Goal: Task Accomplishment & Management: Manage account settings

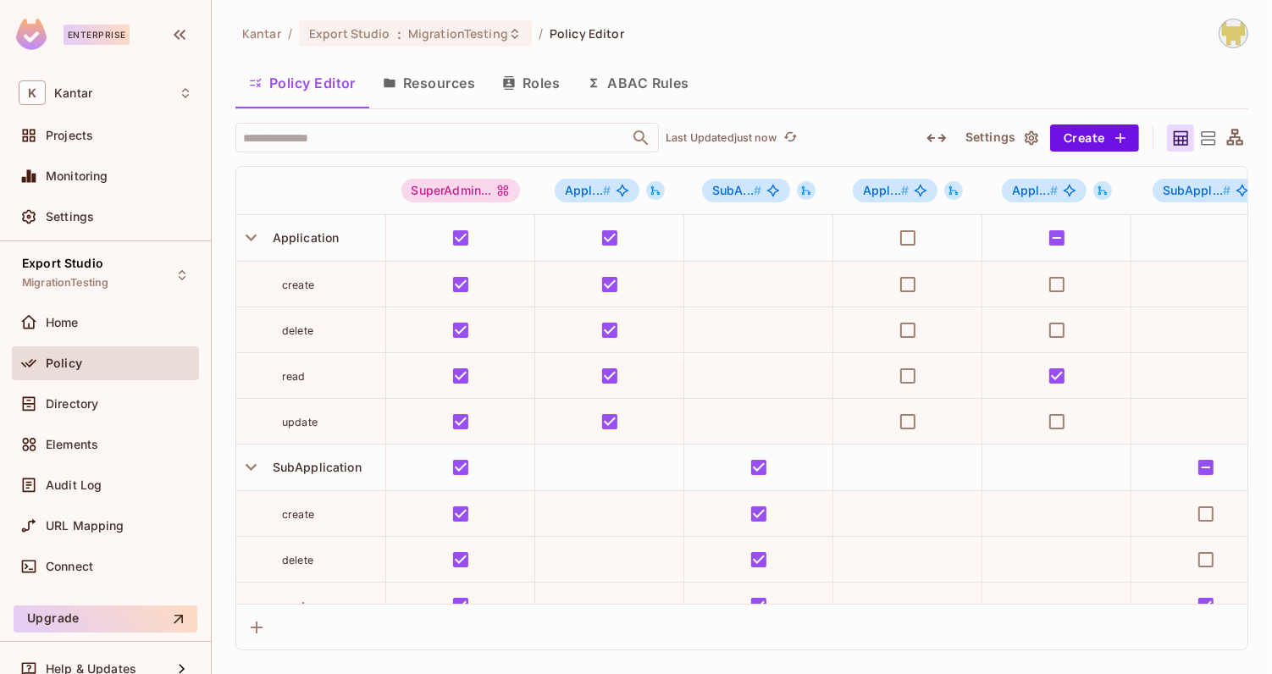
click at [223, 37] on div "Kantar / Export Studio : MigrationTesting / Policy Editor Policy Editor Resourc…" at bounding box center [742, 337] width 1061 height 674
click at [930, 144] on icon "button" at bounding box center [937, 138] width 20 height 20
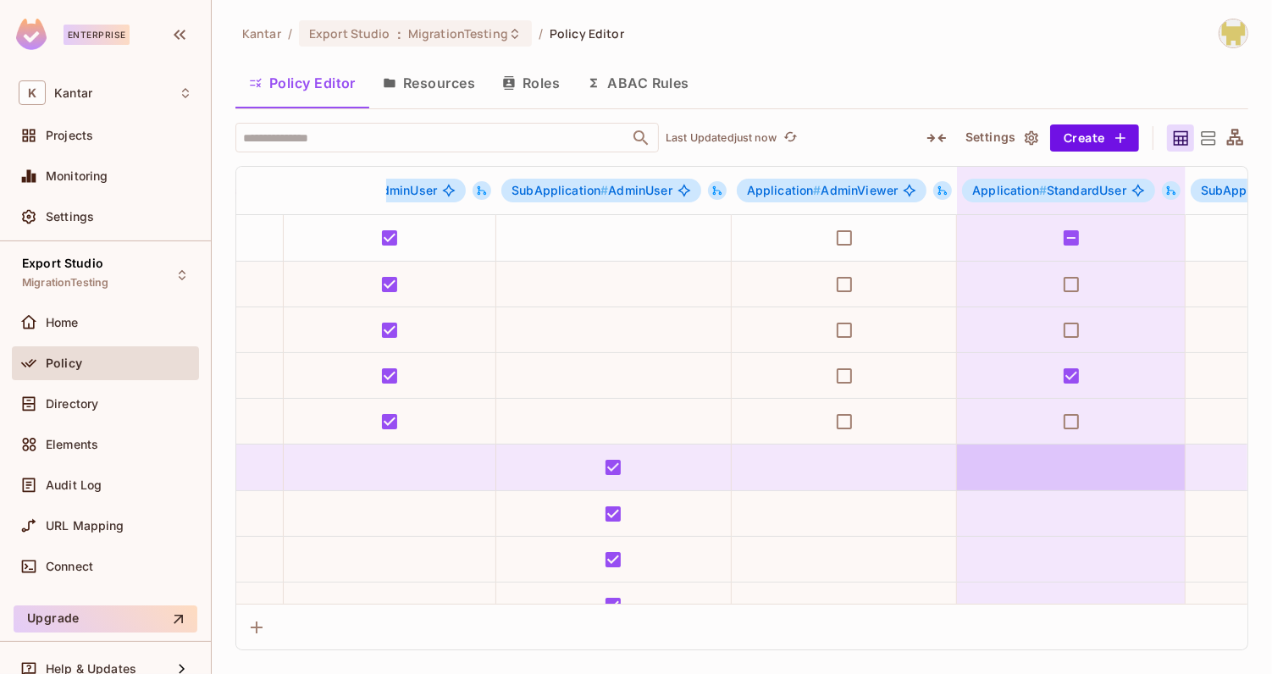
scroll to position [0, 254]
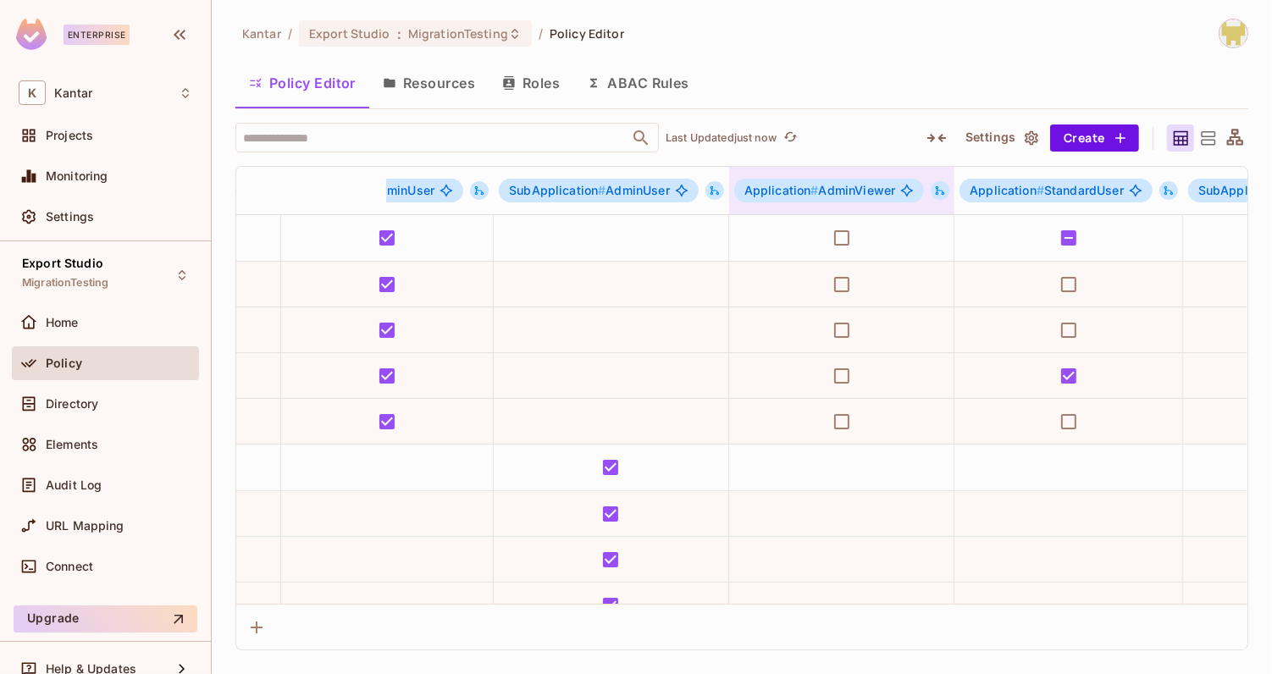
click at [934, 188] on icon at bounding box center [940, 191] width 12 height 12
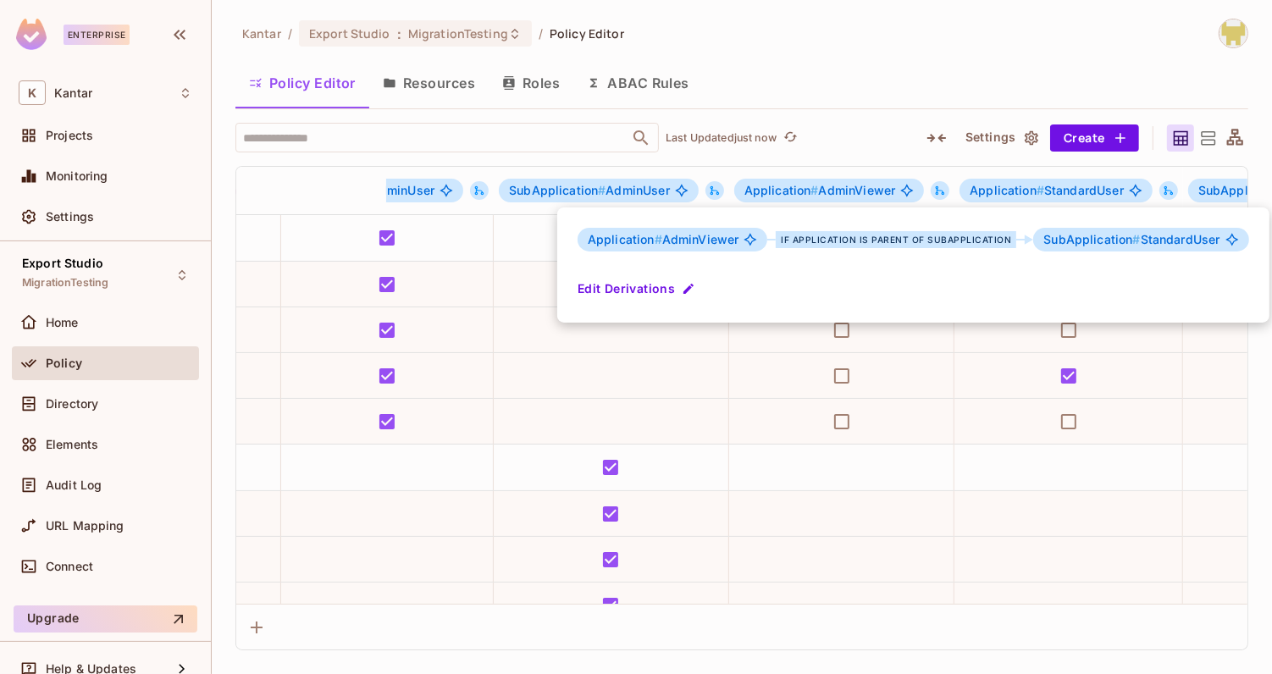
click at [867, 87] on div at bounding box center [636, 337] width 1272 height 674
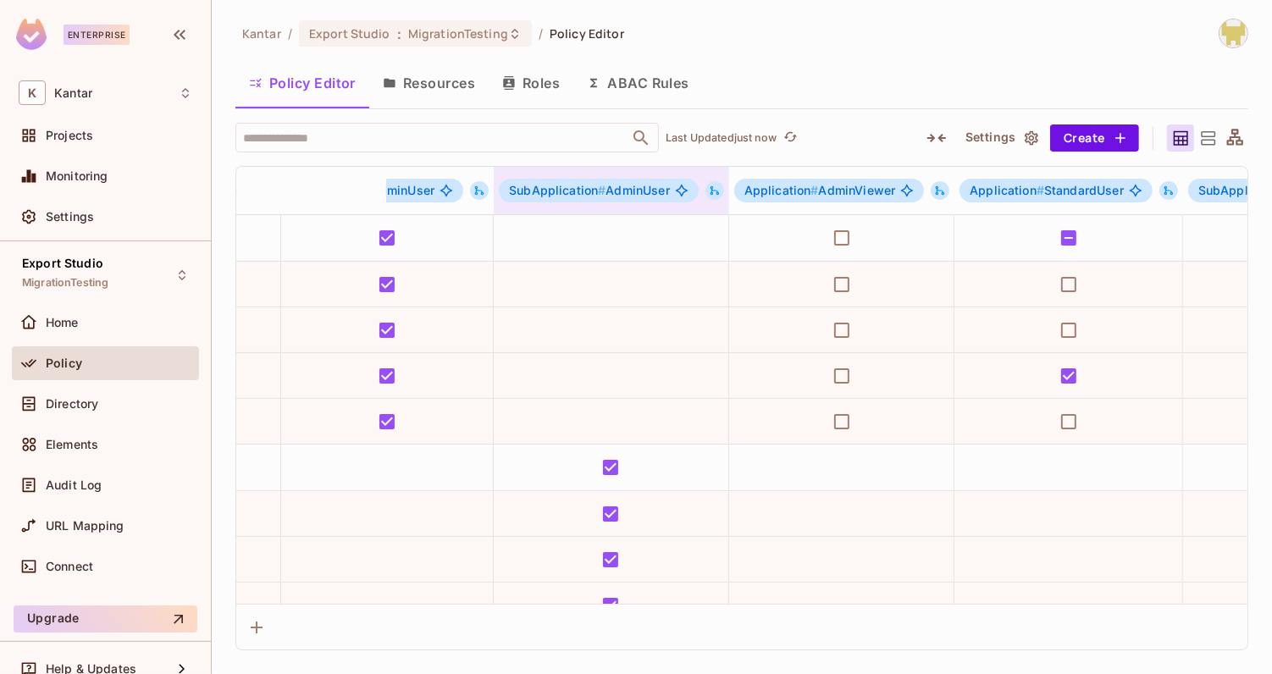
click at [712, 191] on icon at bounding box center [715, 191] width 12 height 12
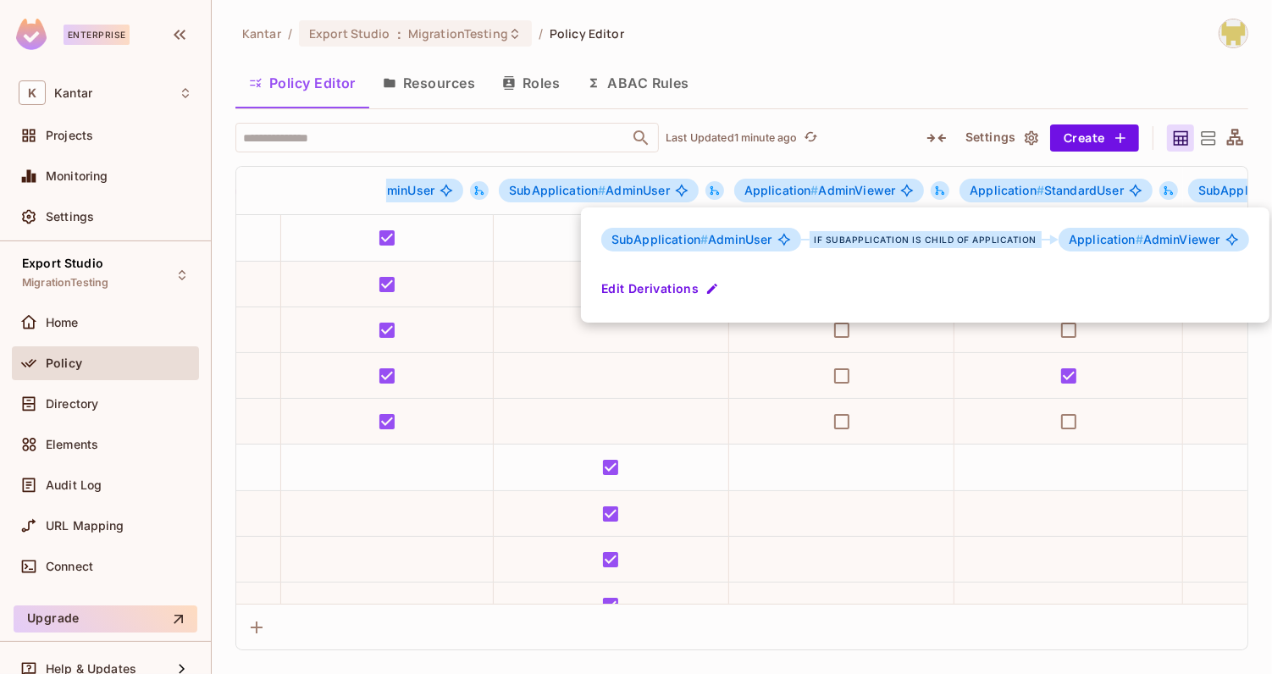
click at [806, 95] on div at bounding box center [636, 337] width 1272 height 674
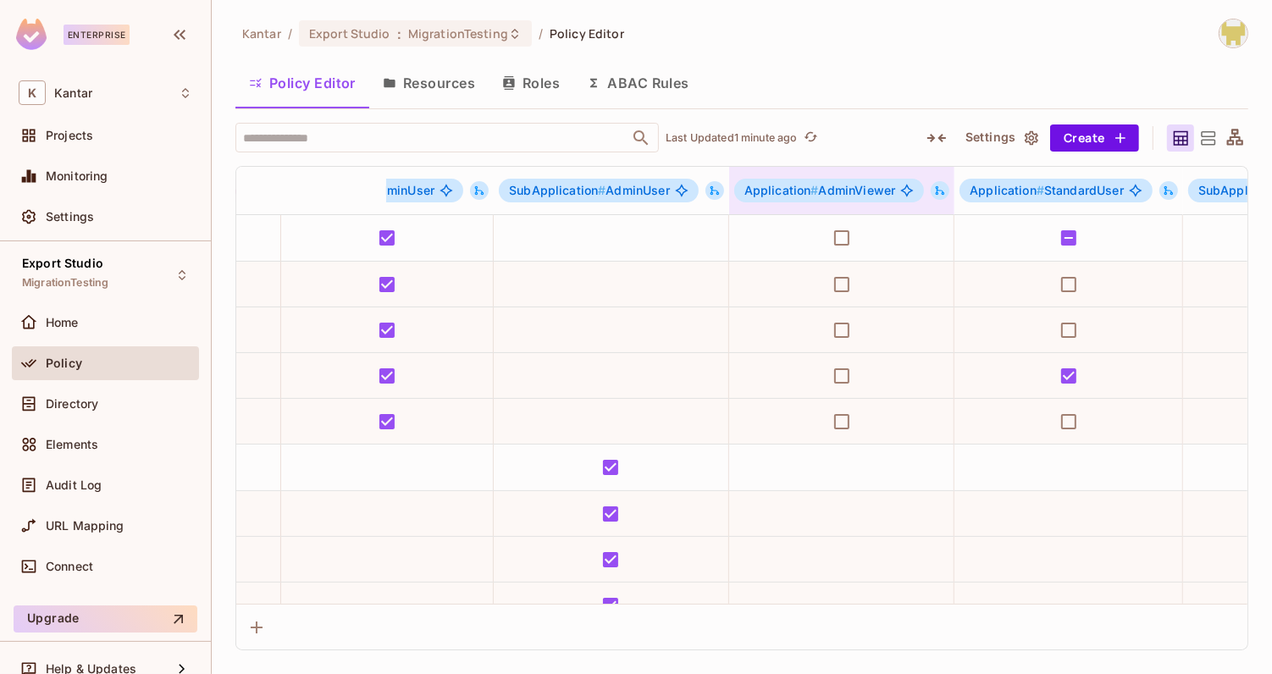
click at [936, 191] on icon at bounding box center [940, 190] width 9 height 9
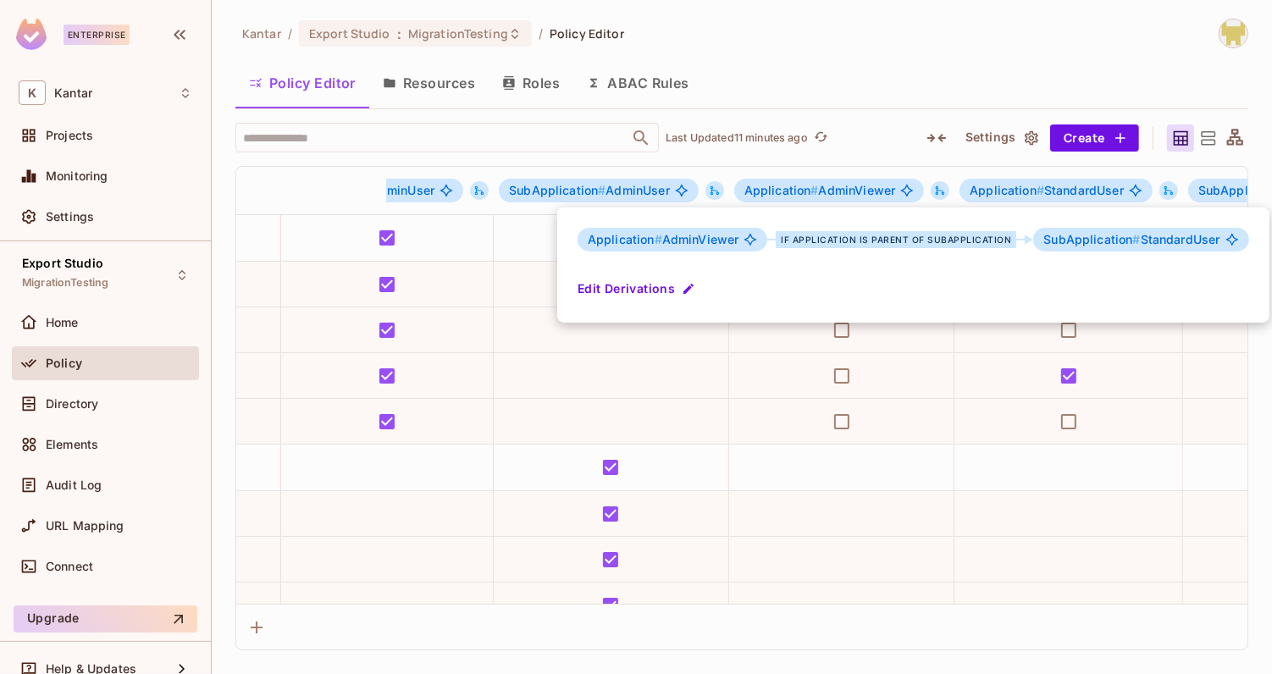
click at [413, 92] on div at bounding box center [636, 337] width 1272 height 674
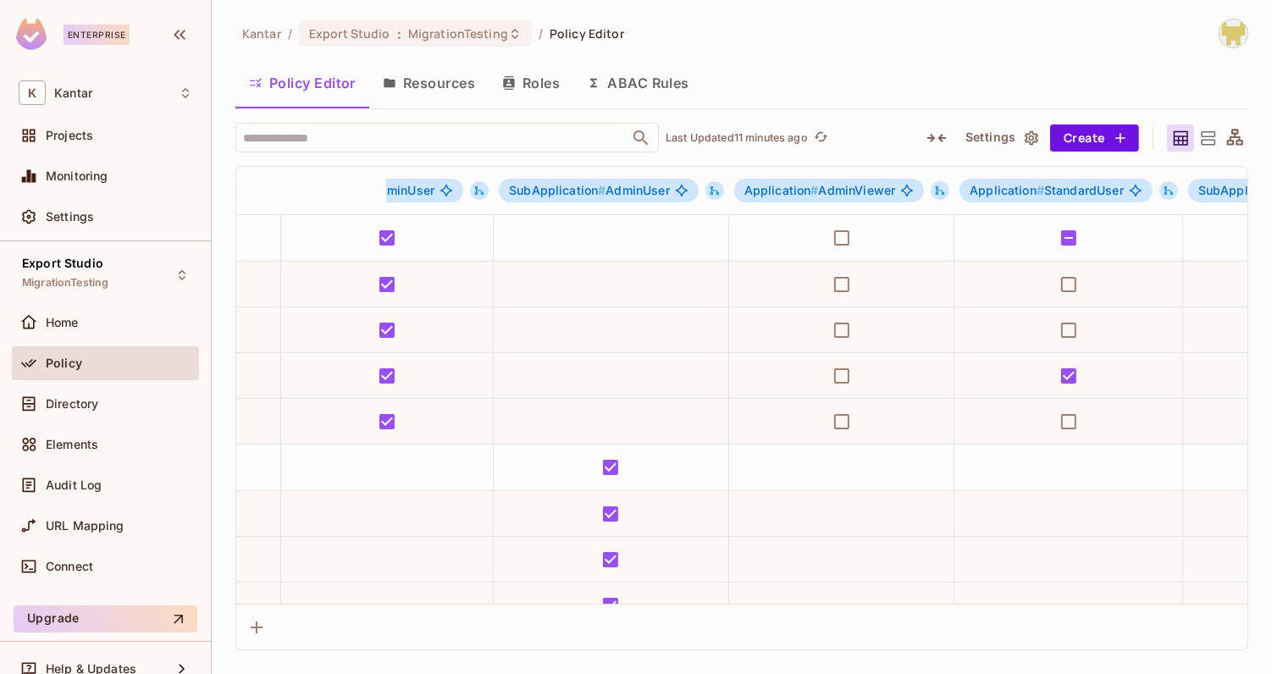
click at [435, 87] on button "Resources" at bounding box center [428, 83] width 119 height 42
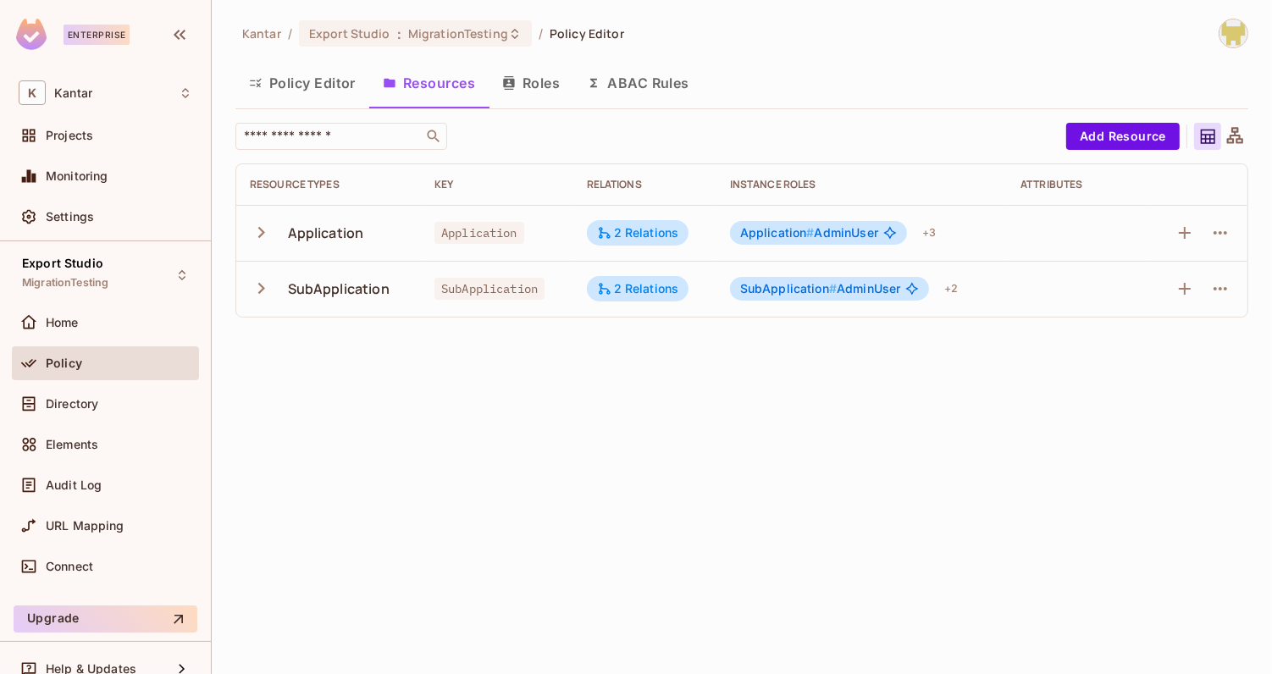
click at [618, 214] on td "2 Relations" at bounding box center [645, 233] width 143 height 56
click at [621, 228] on div "2 Relations" at bounding box center [638, 232] width 82 height 15
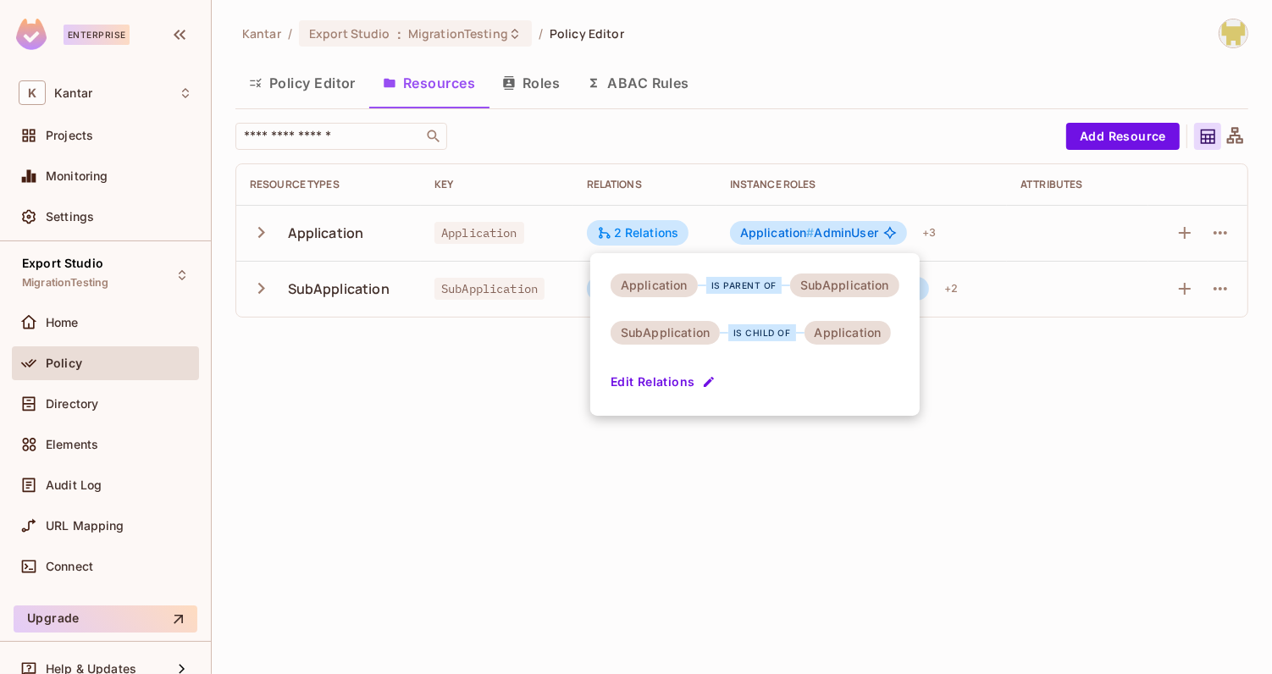
click at [337, 82] on div at bounding box center [636, 337] width 1272 height 674
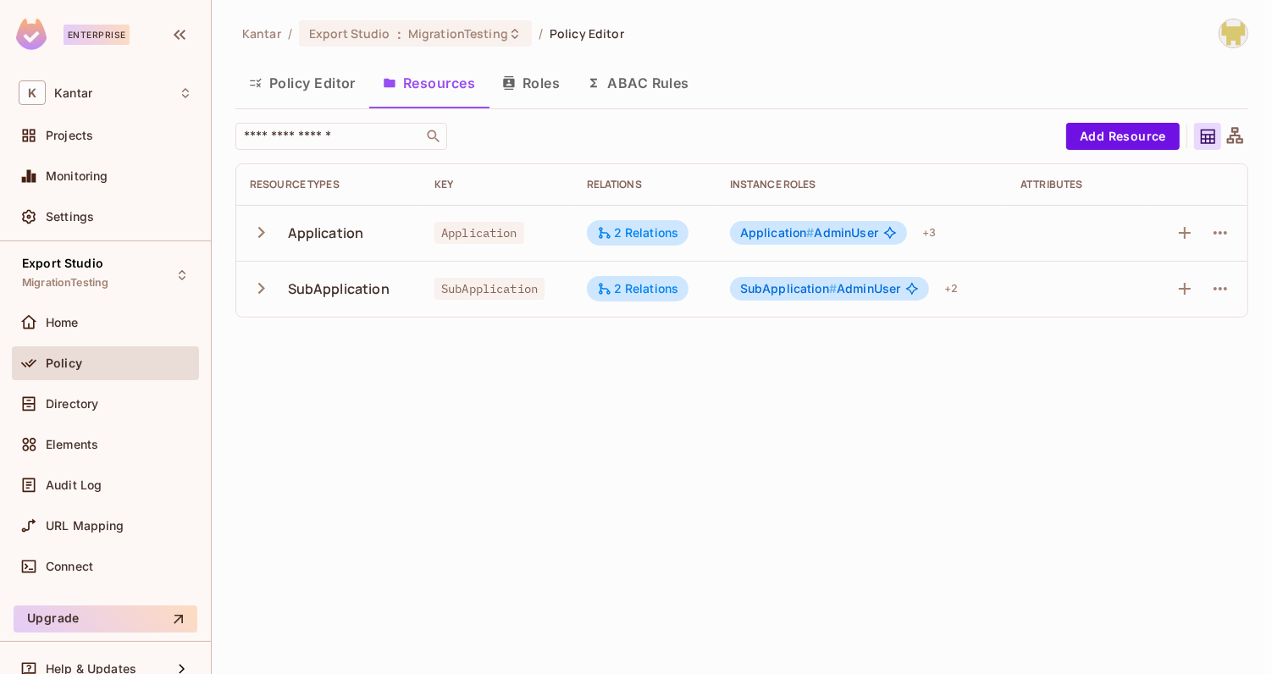
click at [337, 82] on button "Policy Editor" at bounding box center [303, 83] width 134 height 42
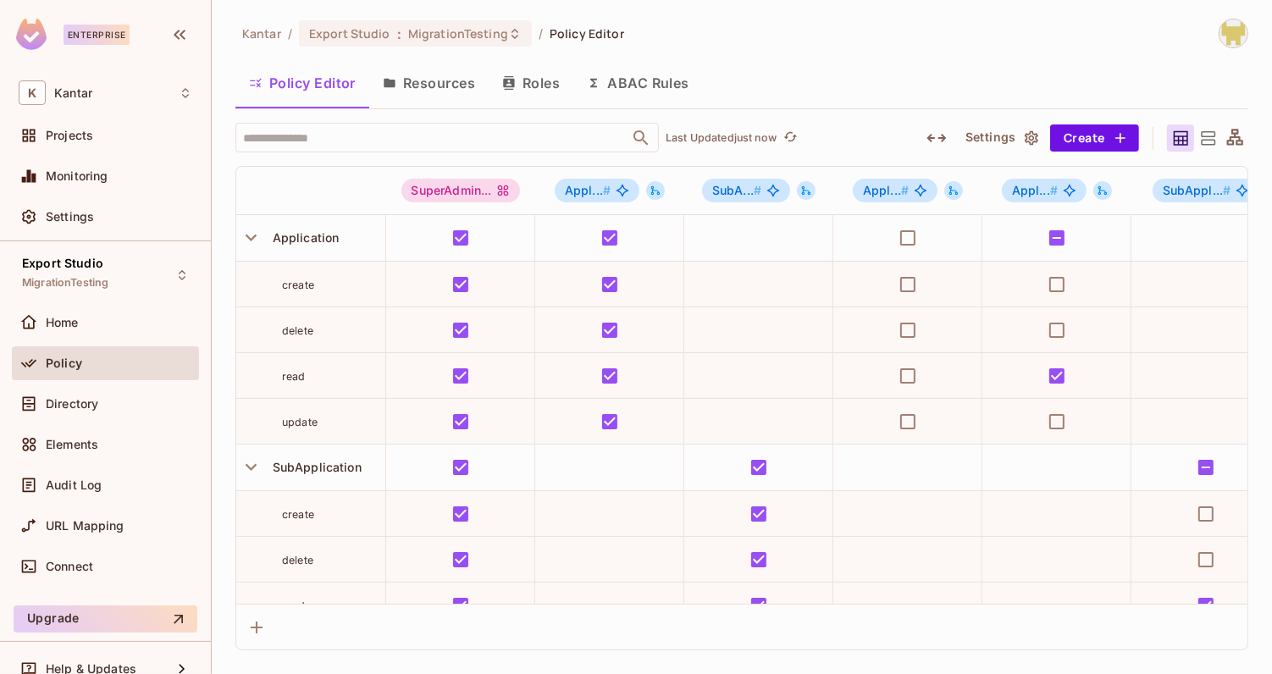
click at [934, 139] on icon "button" at bounding box center [937, 138] width 20 height 20
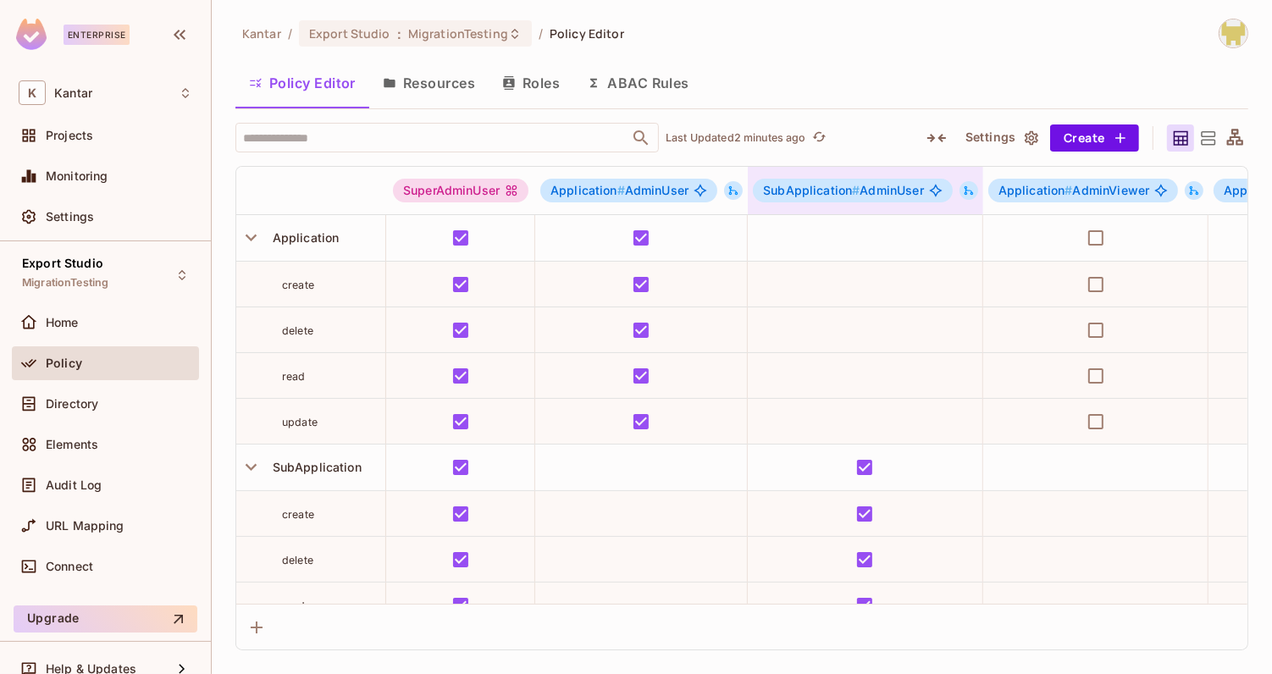
click at [967, 192] on icon at bounding box center [969, 191] width 12 height 12
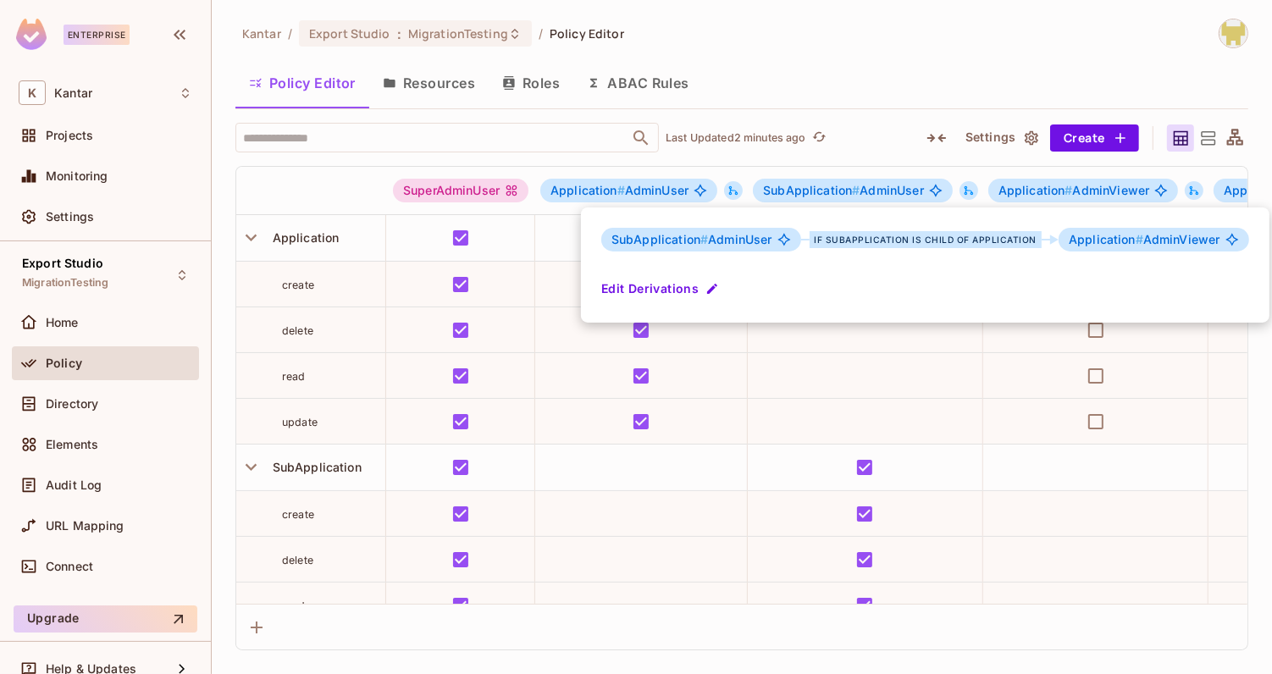
click at [895, 64] on div at bounding box center [636, 337] width 1272 height 674
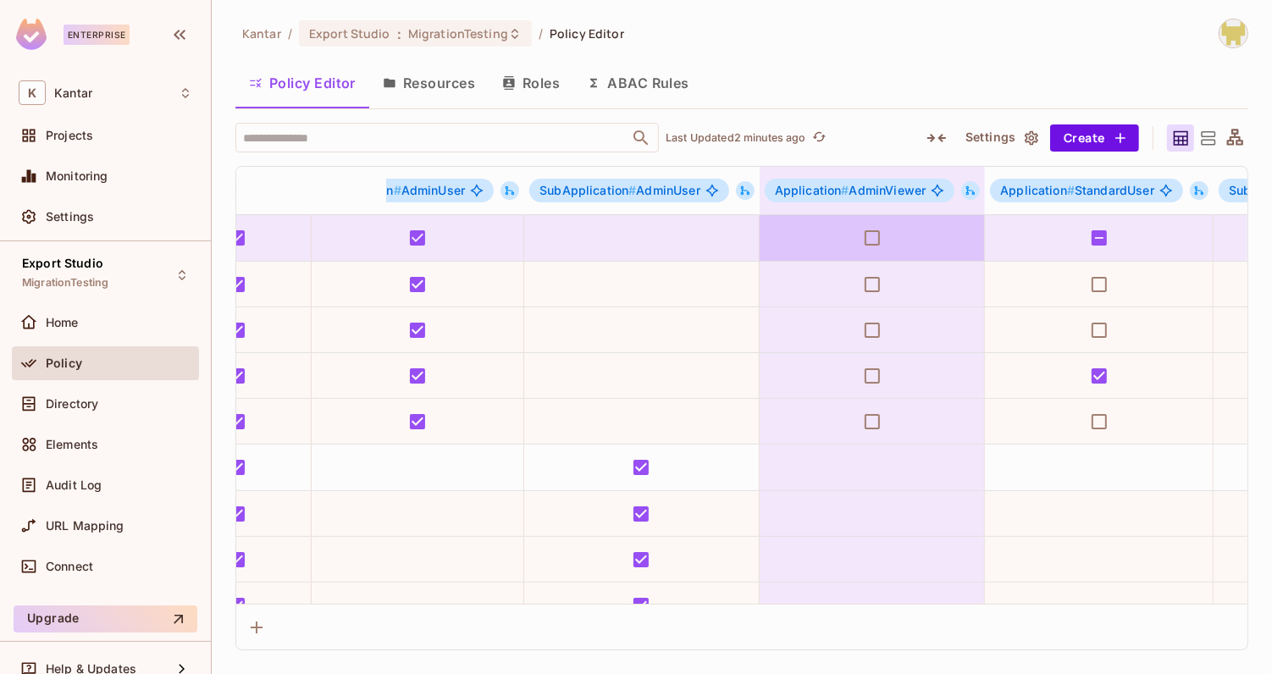
scroll to position [0, 227]
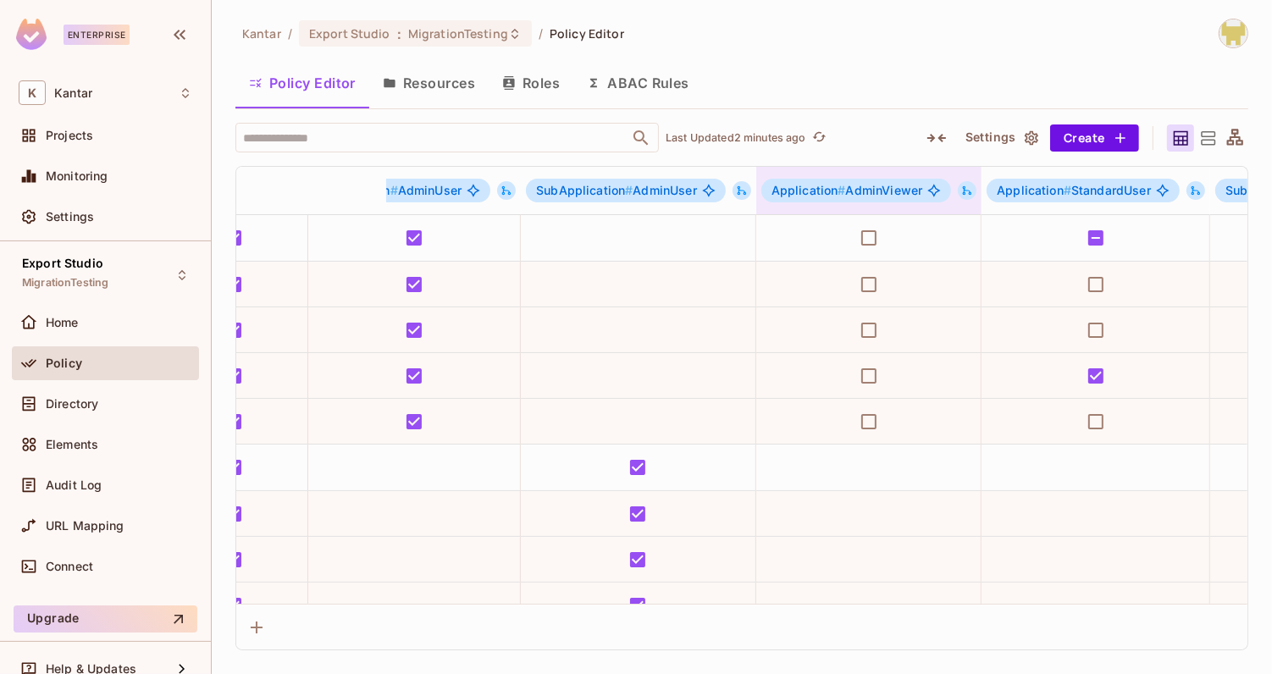
click at [962, 191] on icon at bounding box center [968, 191] width 12 height 12
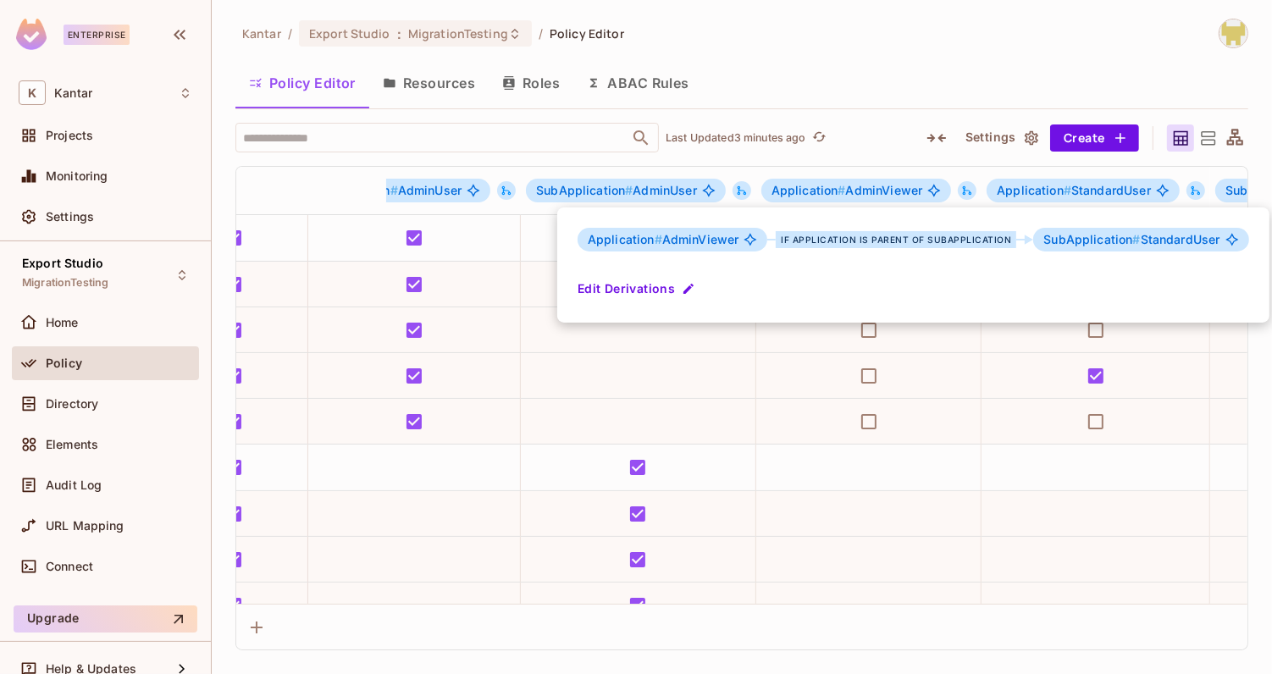
click at [894, 117] on div at bounding box center [636, 337] width 1272 height 674
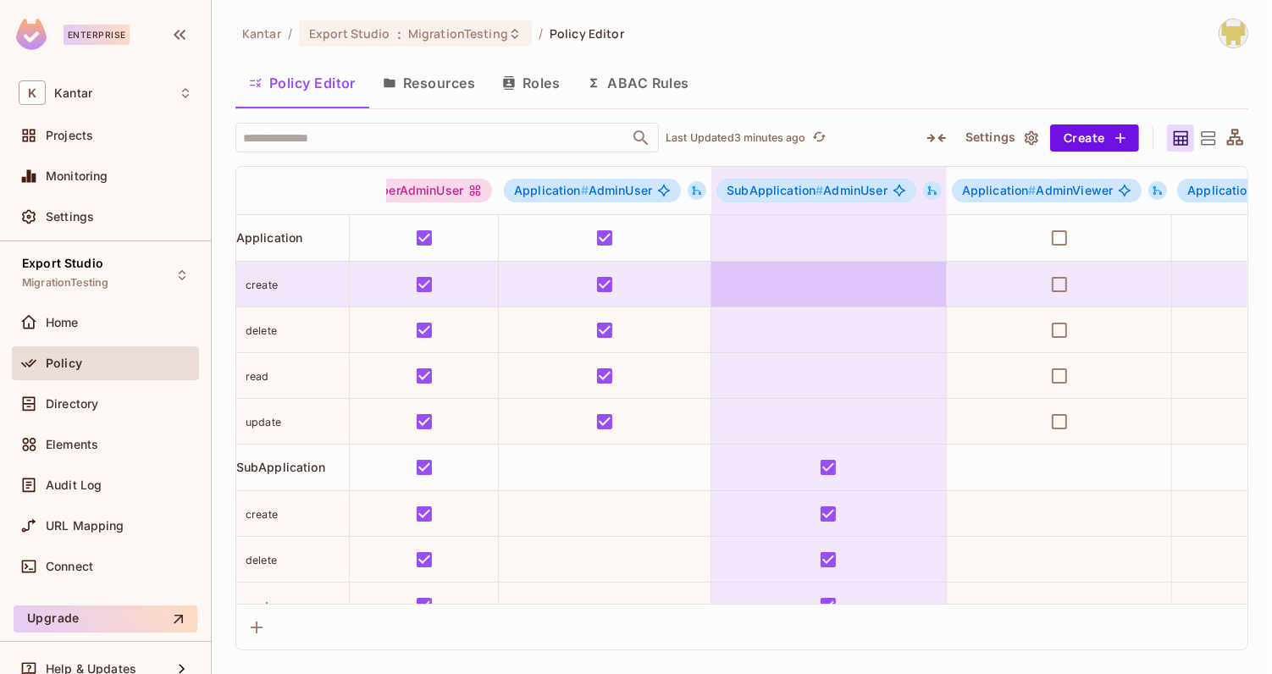
scroll to position [0, 24]
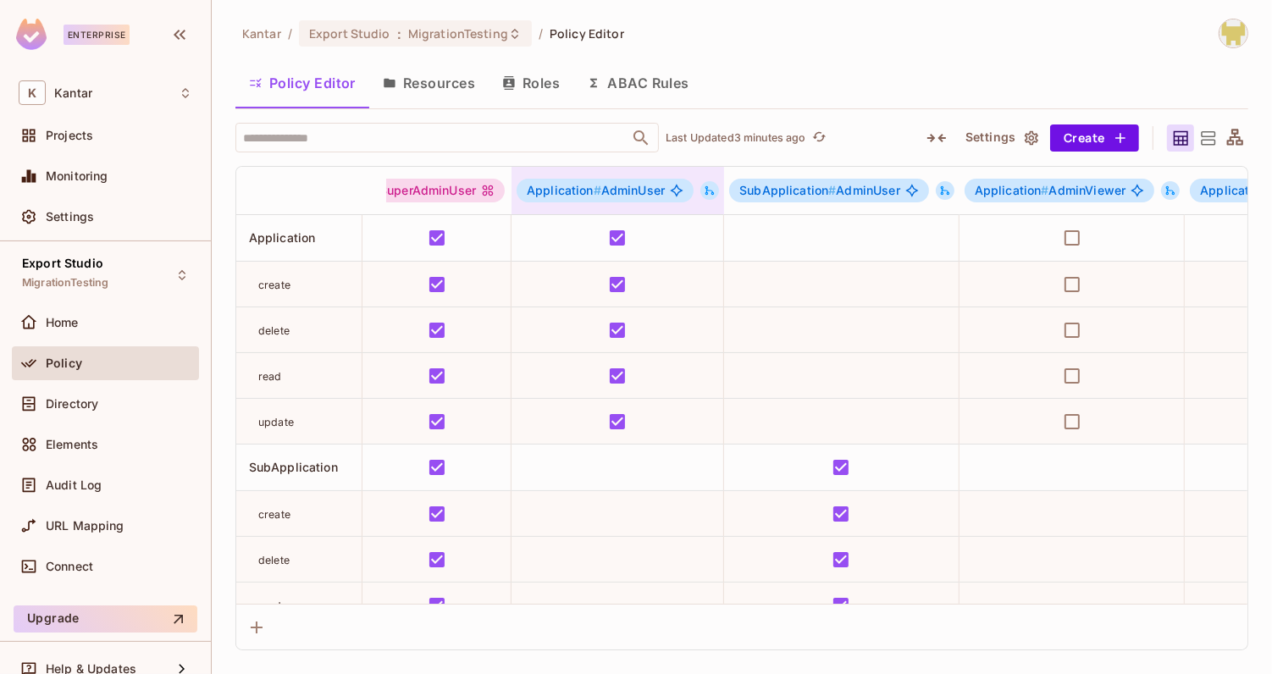
click at [707, 186] on icon at bounding box center [710, 191] width 12 height 12
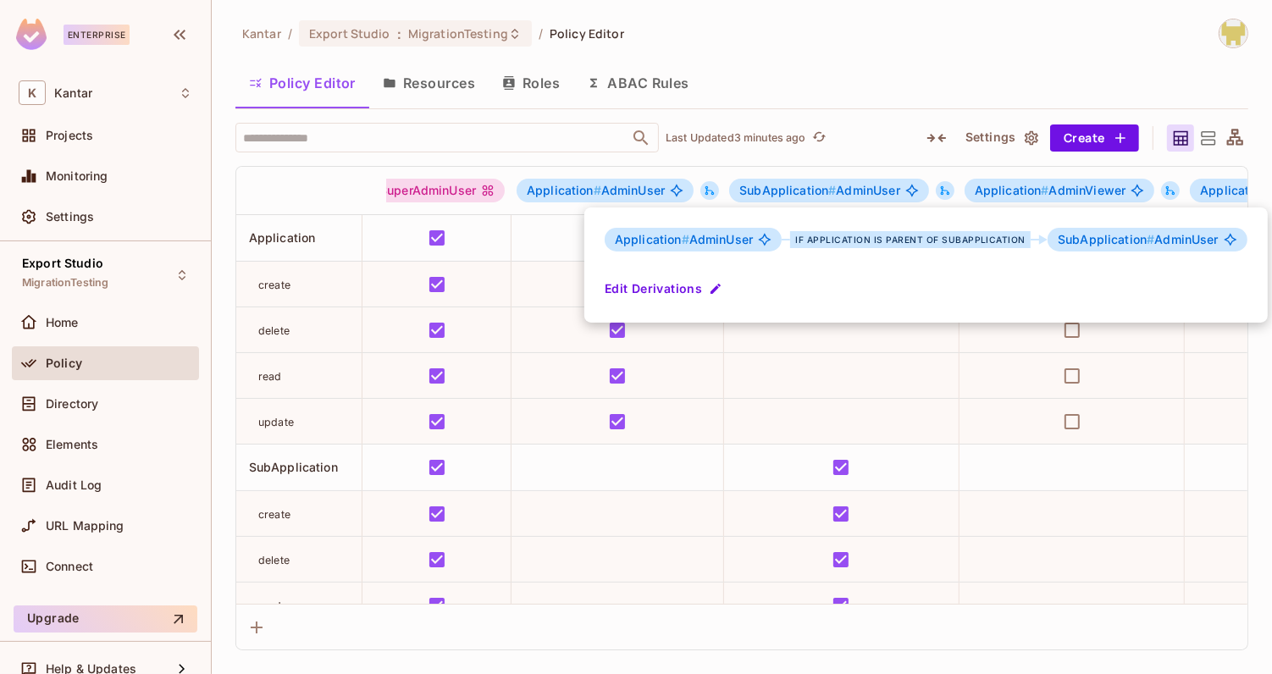
click at [924, 13] on div at bounding box center [636, 337] width 1272 height 674
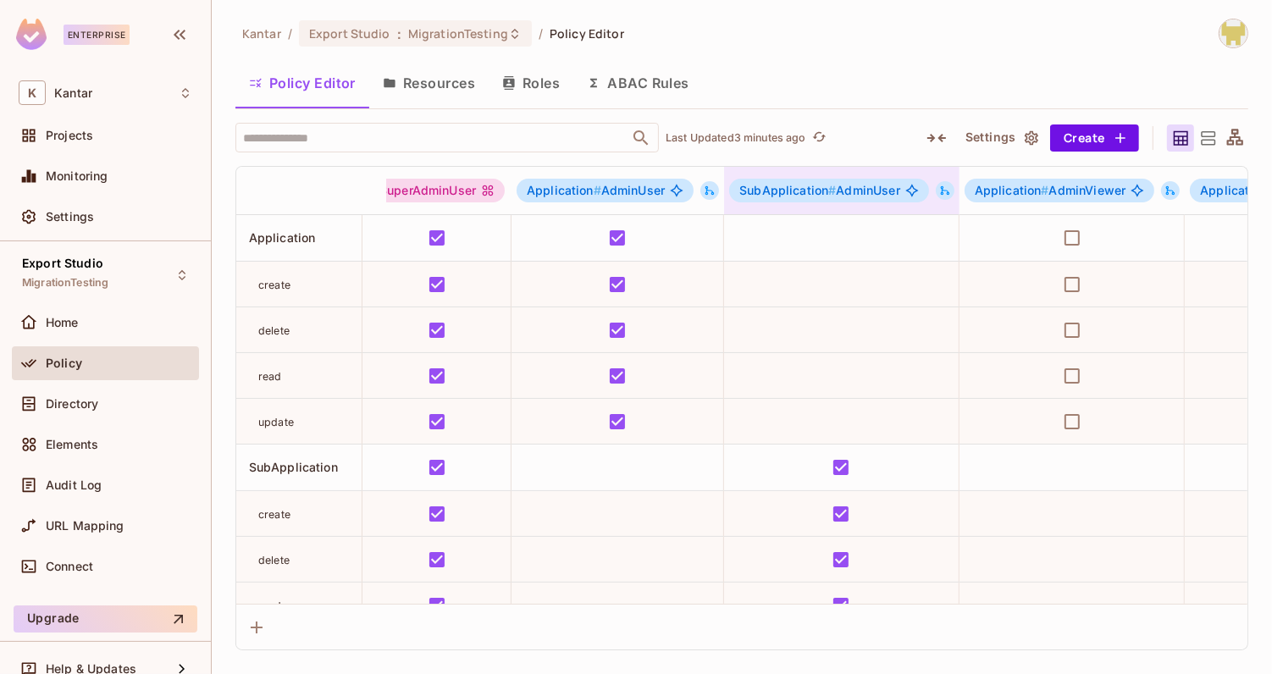
click at [940, 191] on icon at bounding box center [946, 191] width 12 height 12
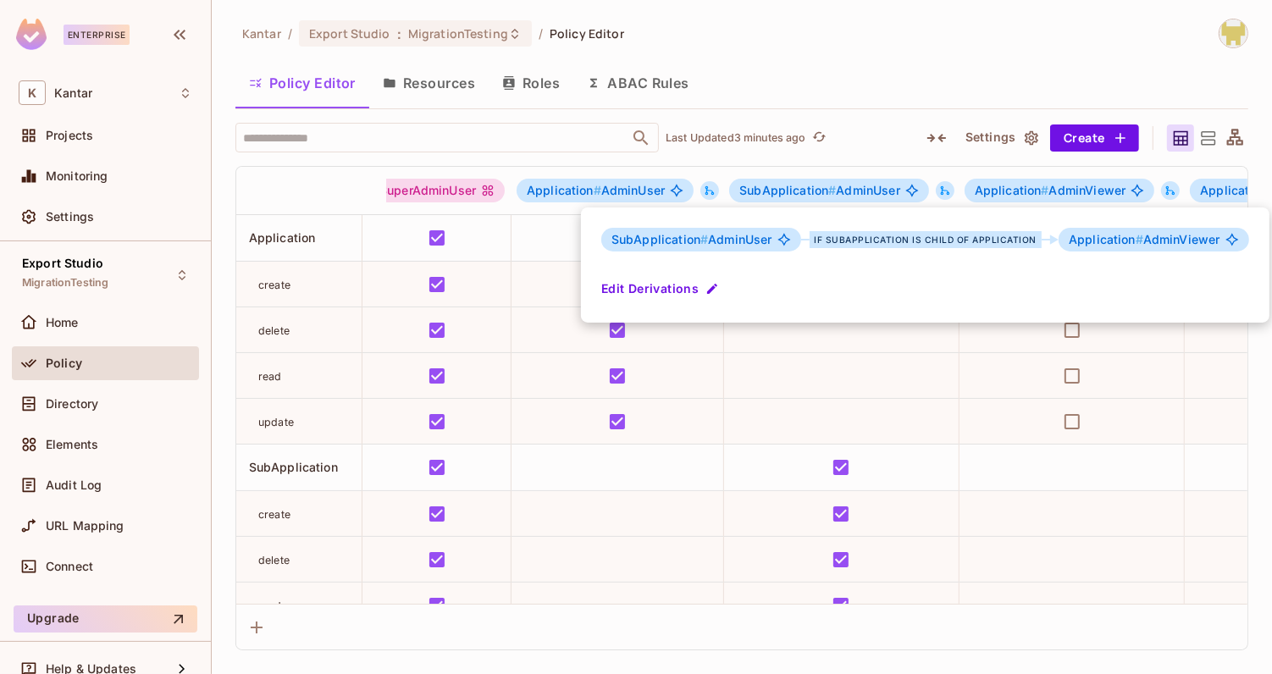
click at [853, 75] on div at bounding box center [636, 337] width 1272 height 674
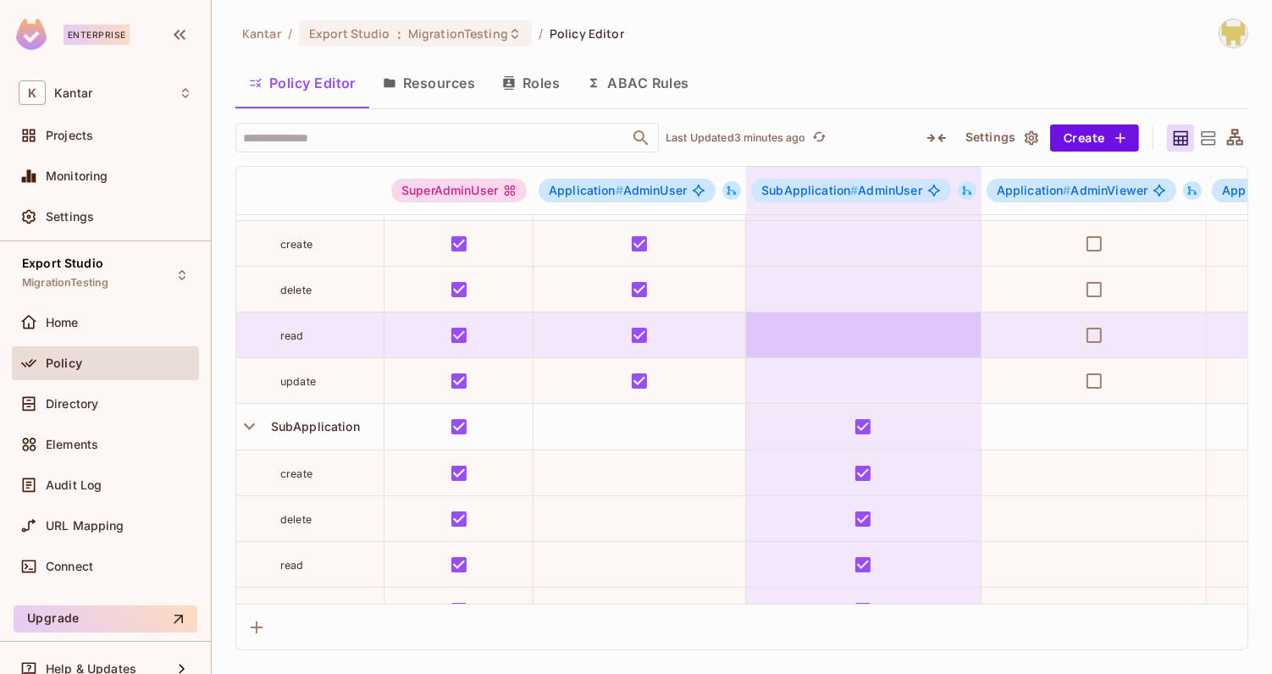
scroll to position [0, 2]
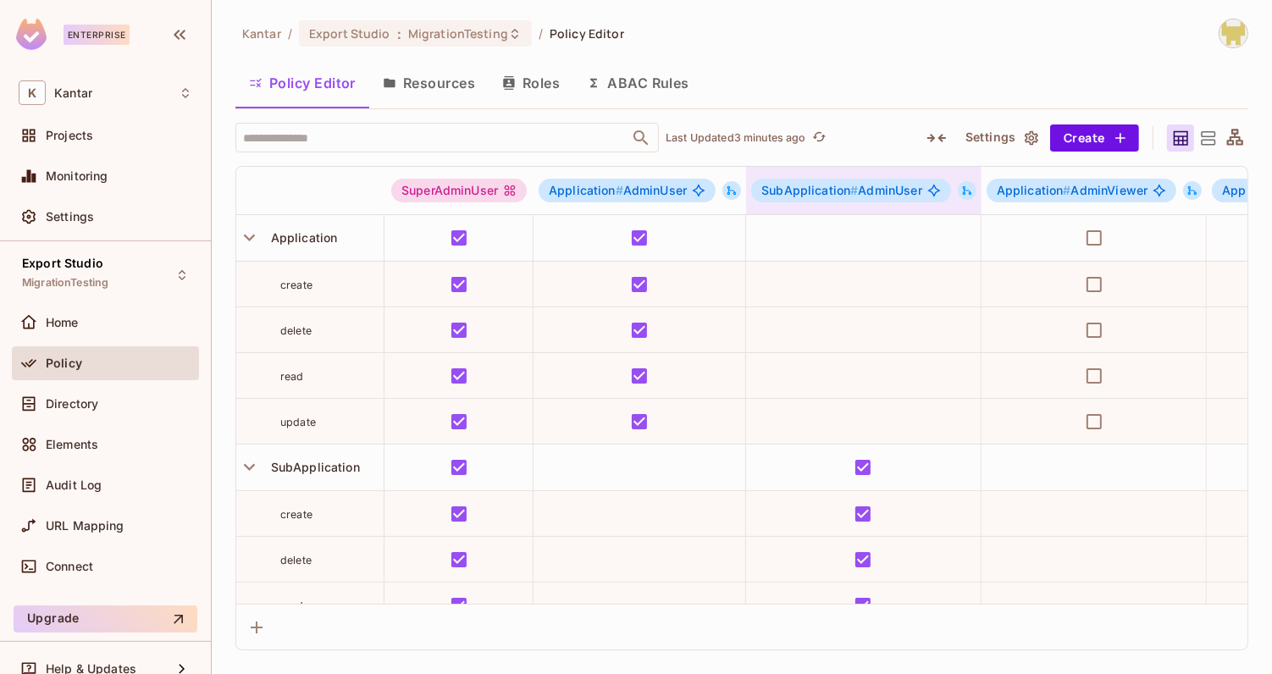
click at [963, 188] on icon at bounding box center [967, 190] width 9 height 9
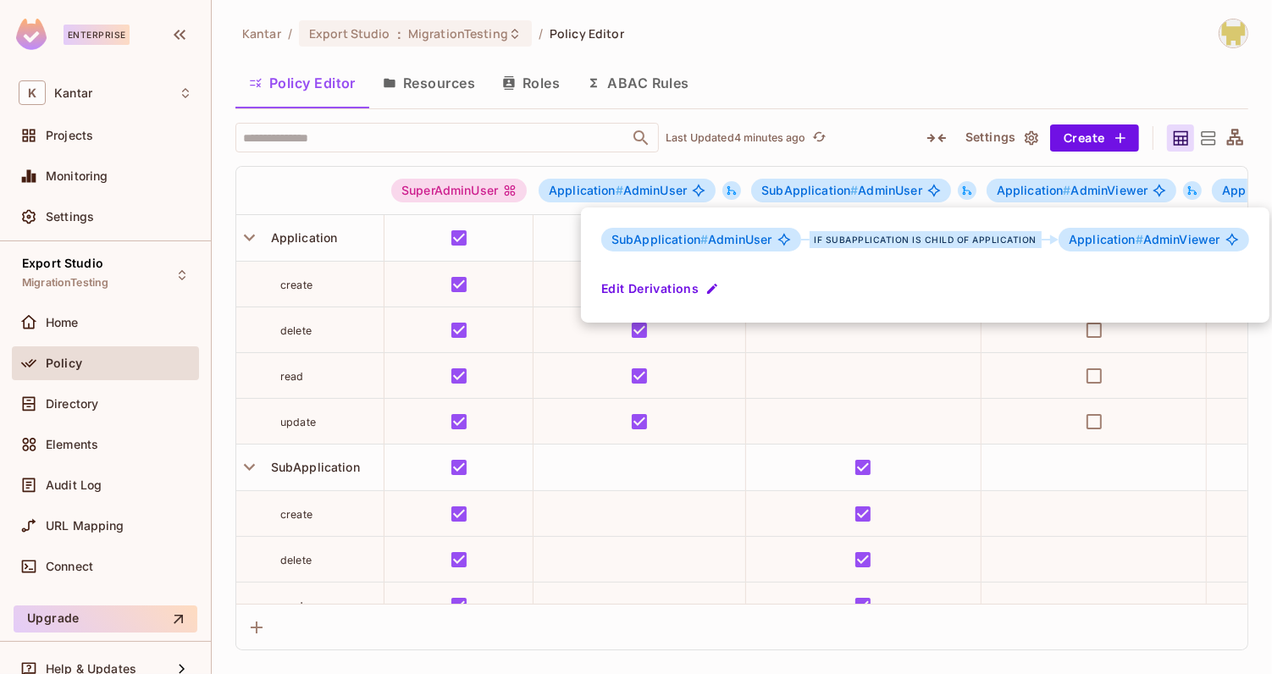
click at [891, 97] on div at bounding box center [636, 337] width 1272 height 674
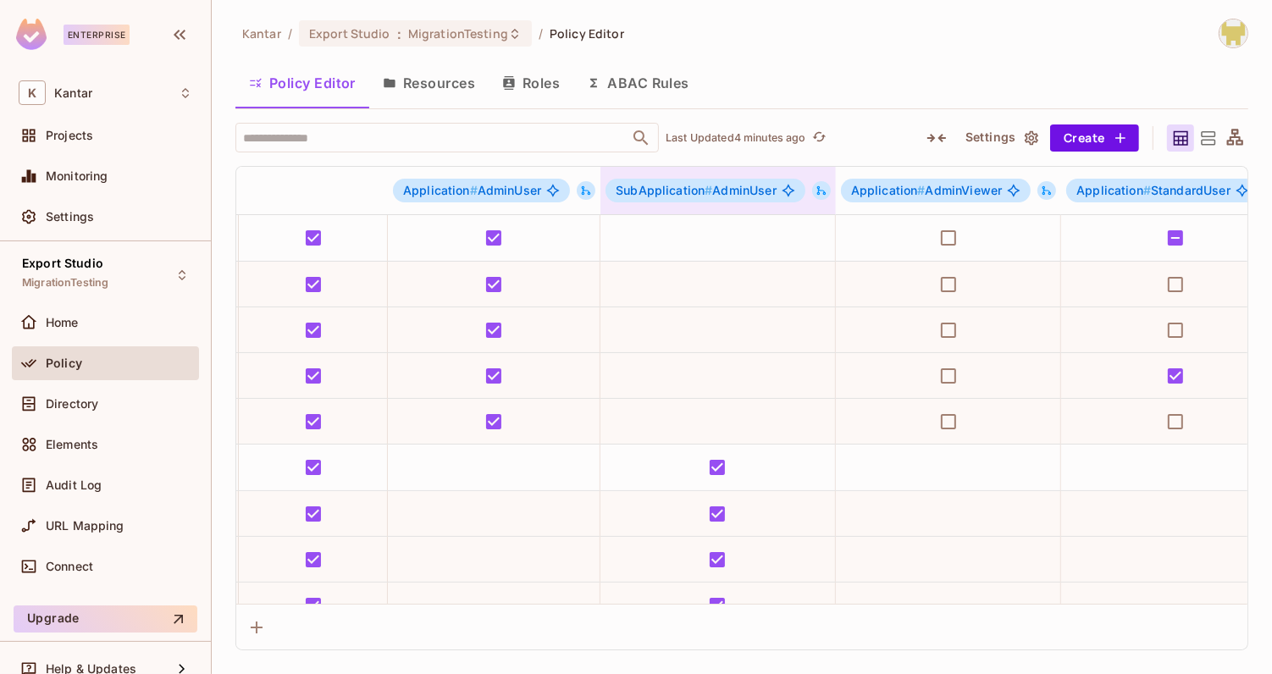
scroll to position [0, 148]
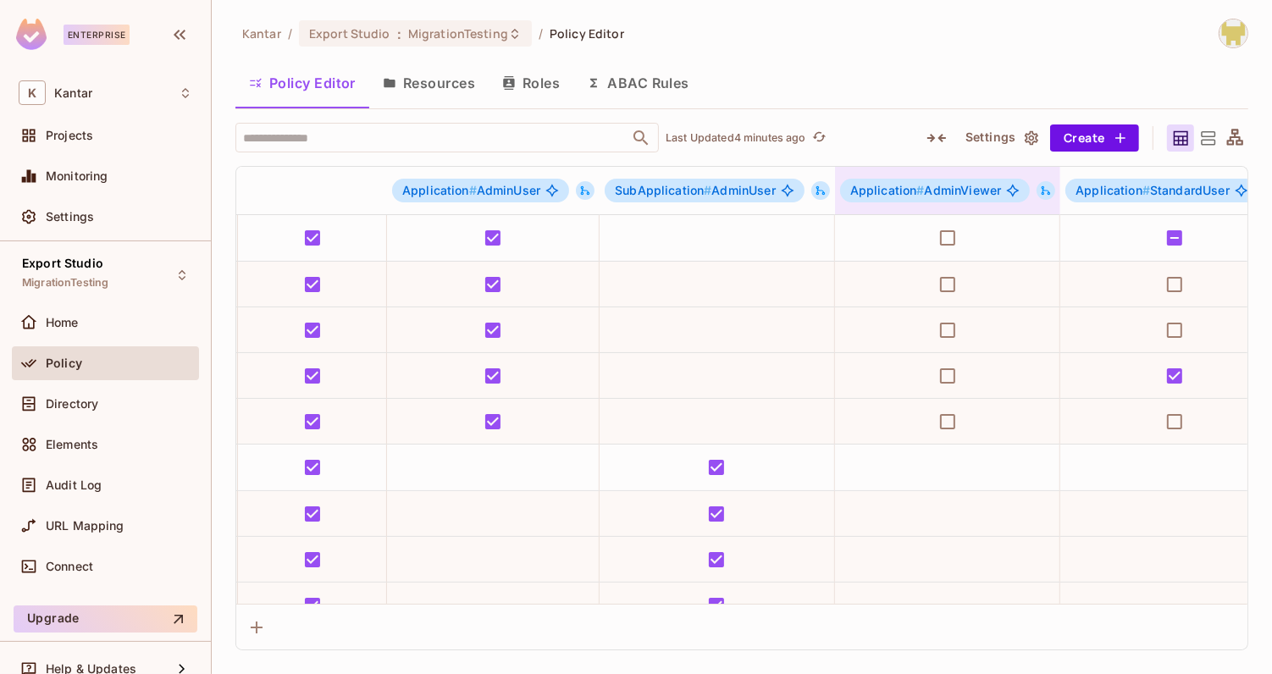
click at [1037, 190] on button at bounding box center [1046, 190] width 19 height 19
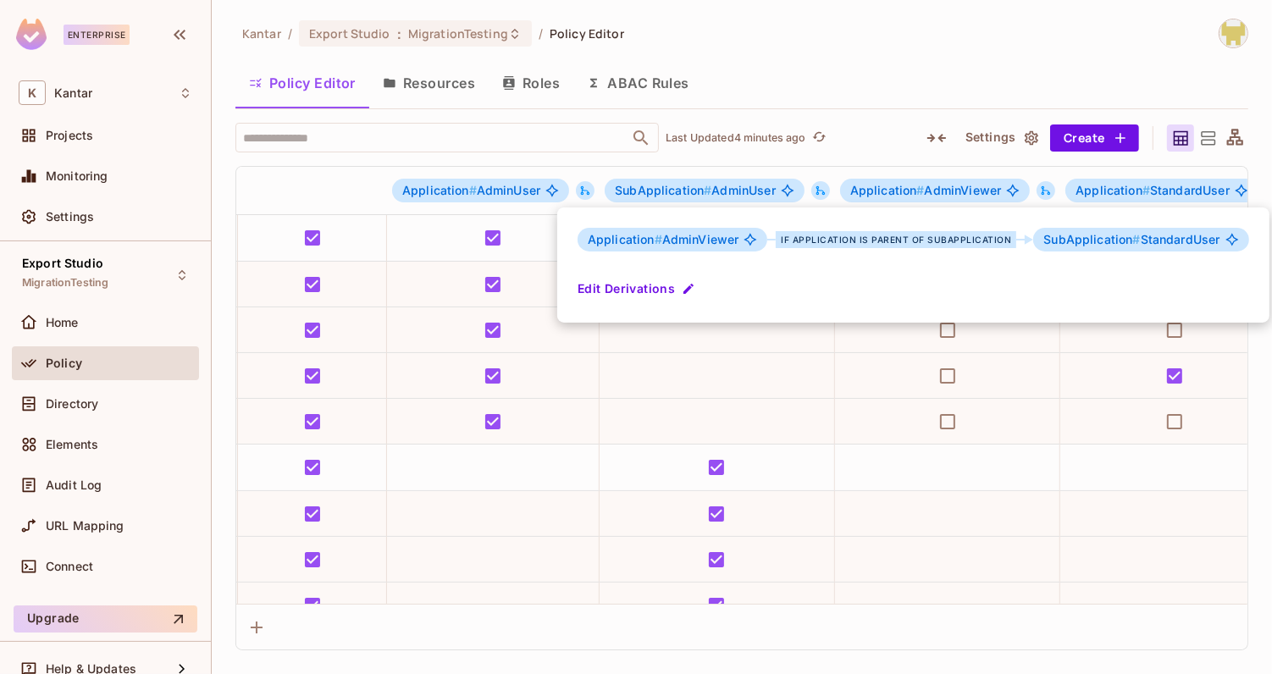
click at [862, 78] on div at bounding box center [636, 337] width 1272 height 674
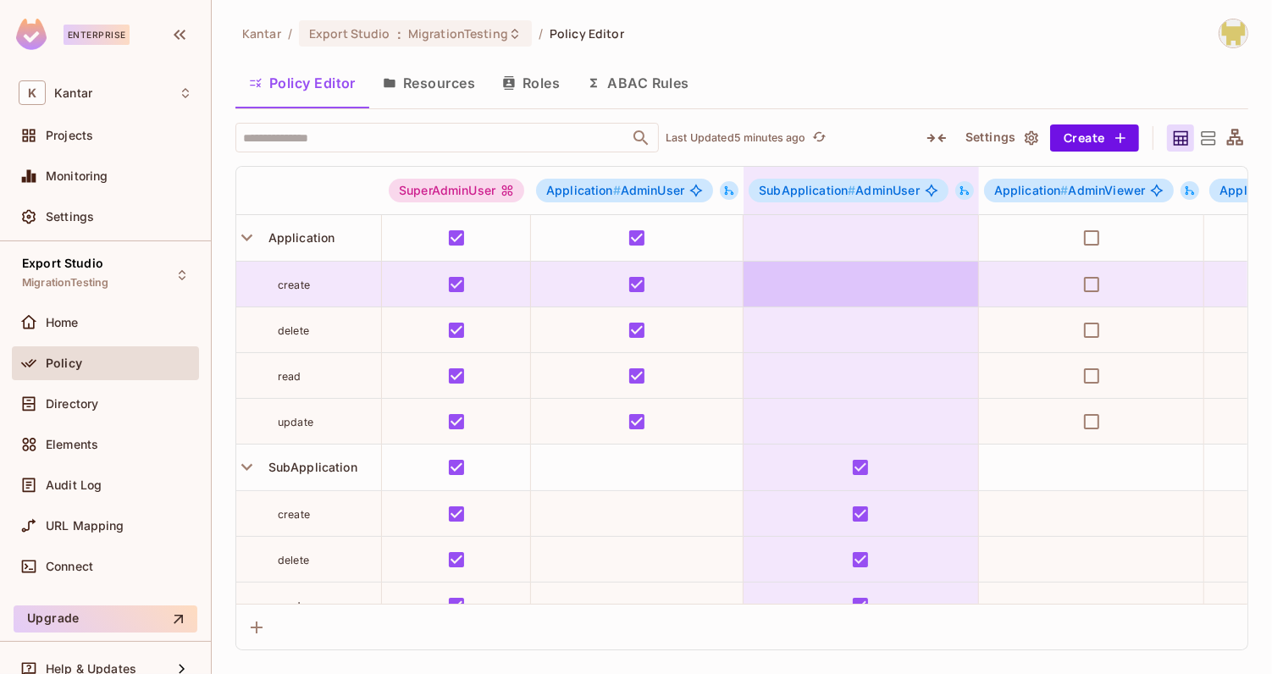
scroll to position [0, 0]
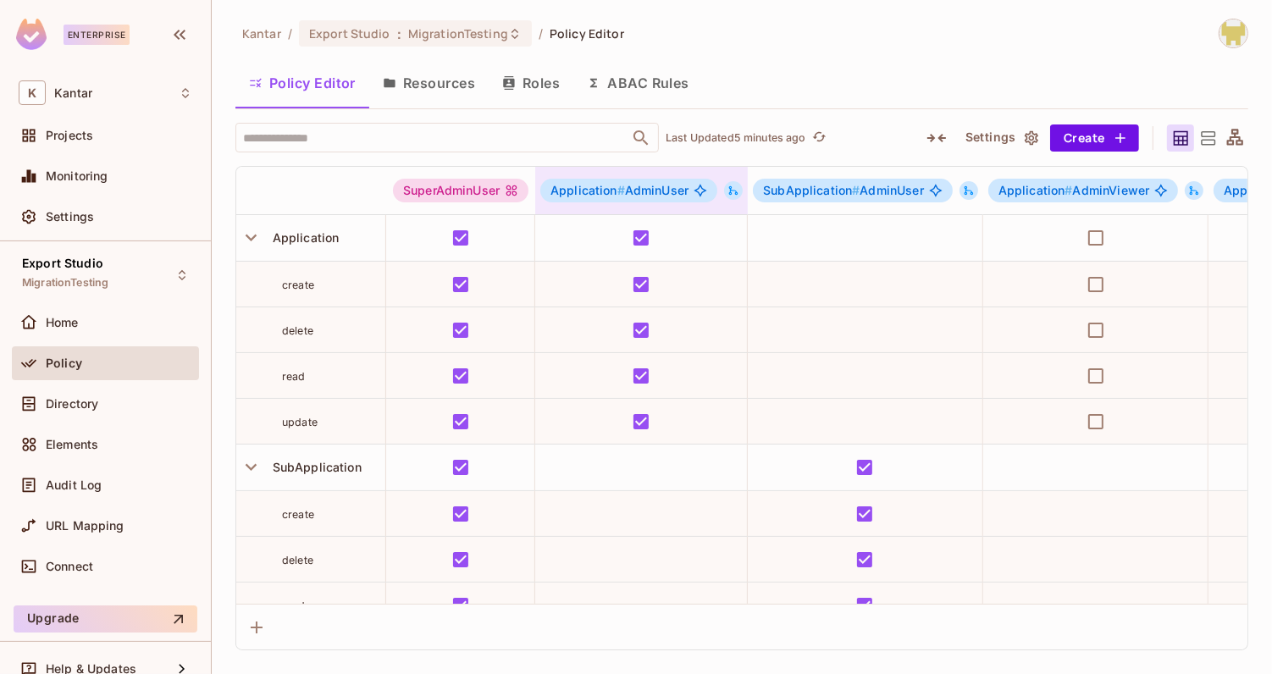
click at [733, 187] on icon at bounding box center [734, 191] width 12 height 12
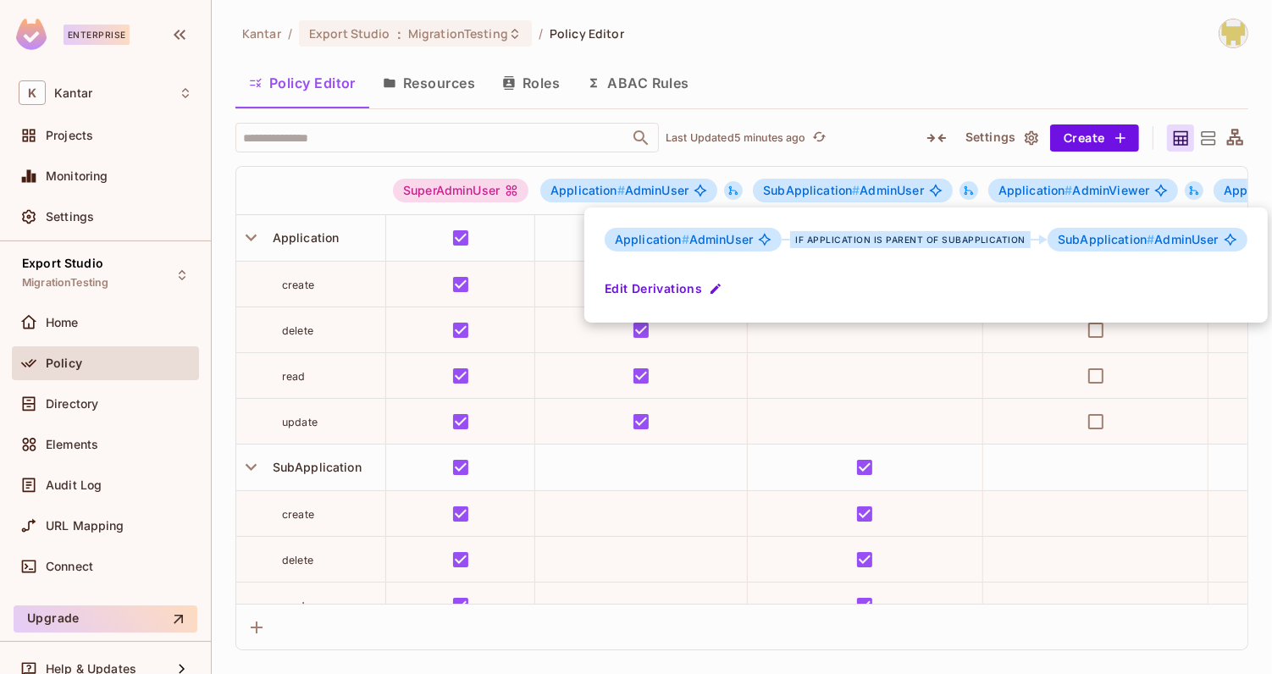
click at [803, 99] on div at bounding box center [636, 337] width 1272 height 674
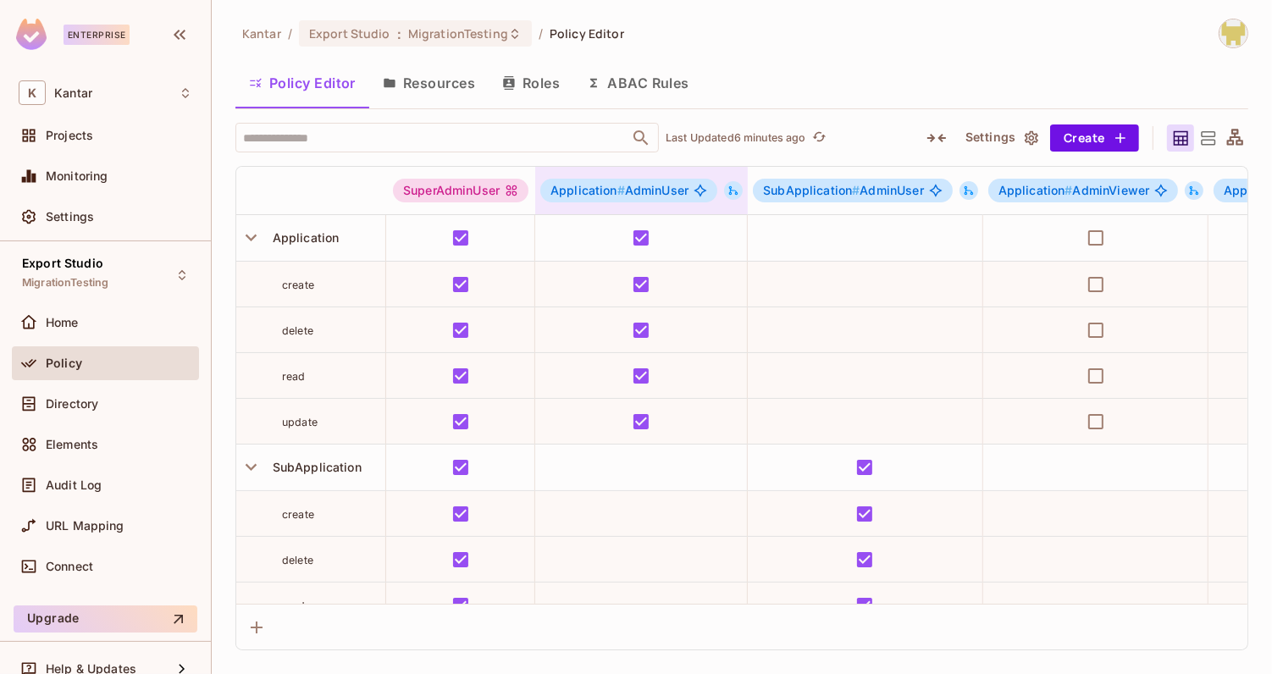
click at [729, 193] on icon at bounding box center [733, 190] width 9 height 9
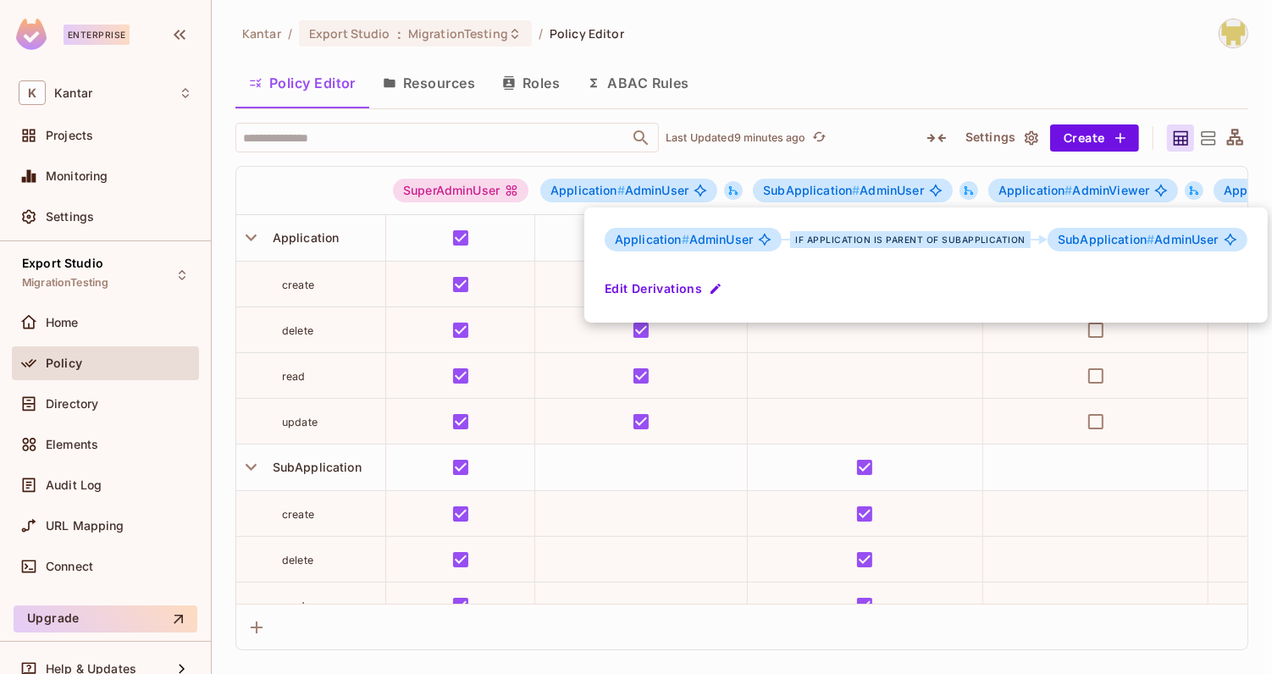
click at [812, 85] on div at bounding box center [636, 337] width 1272 height 674
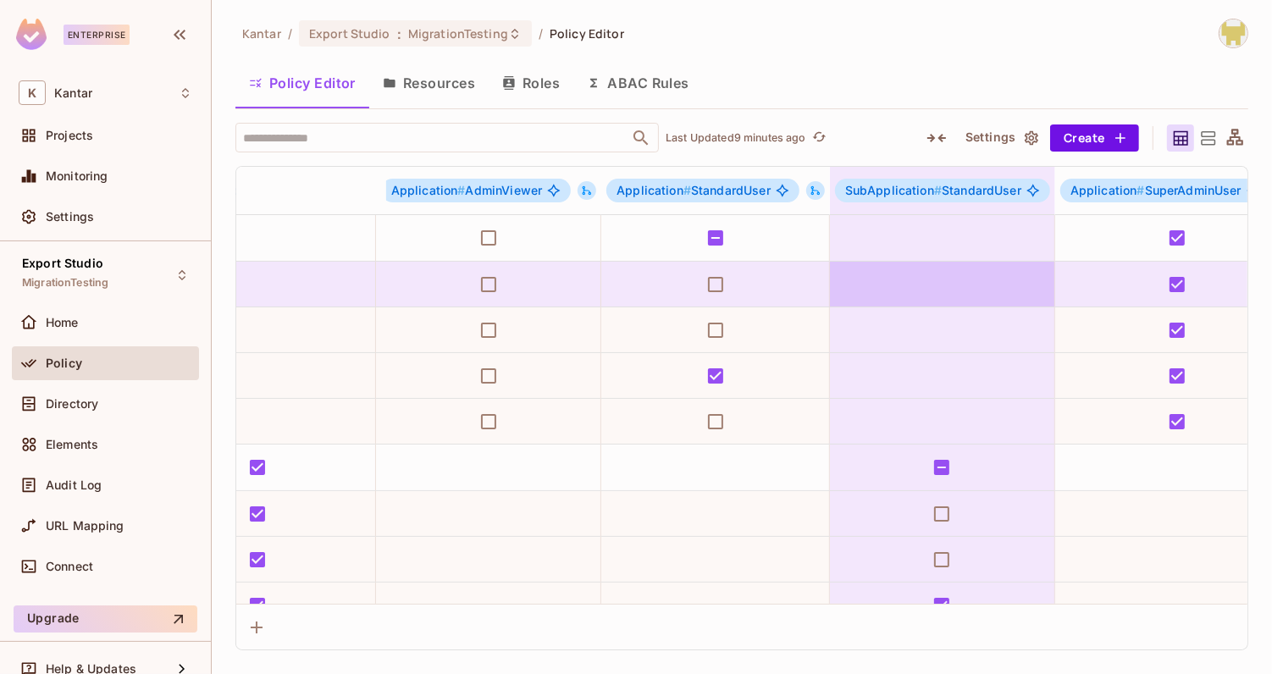
scroll to position [0, 595]
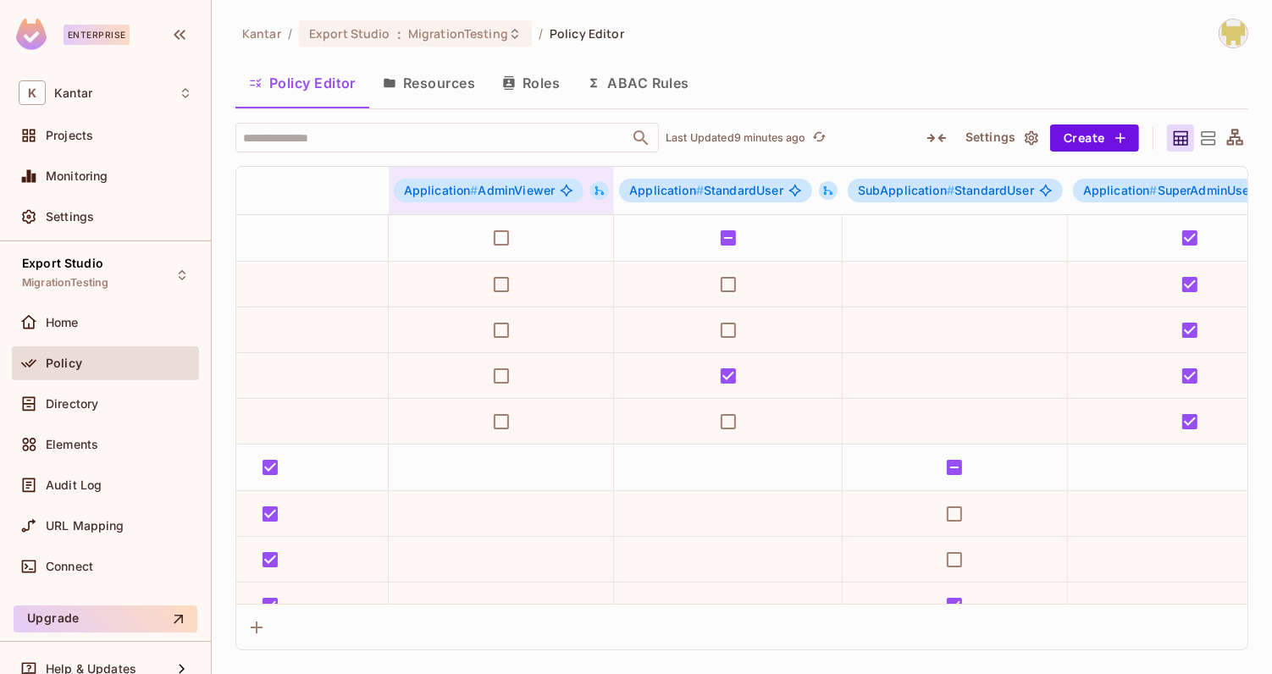
click at [599, 186] on icon at bounding box center [600, 191] width 12 height 12
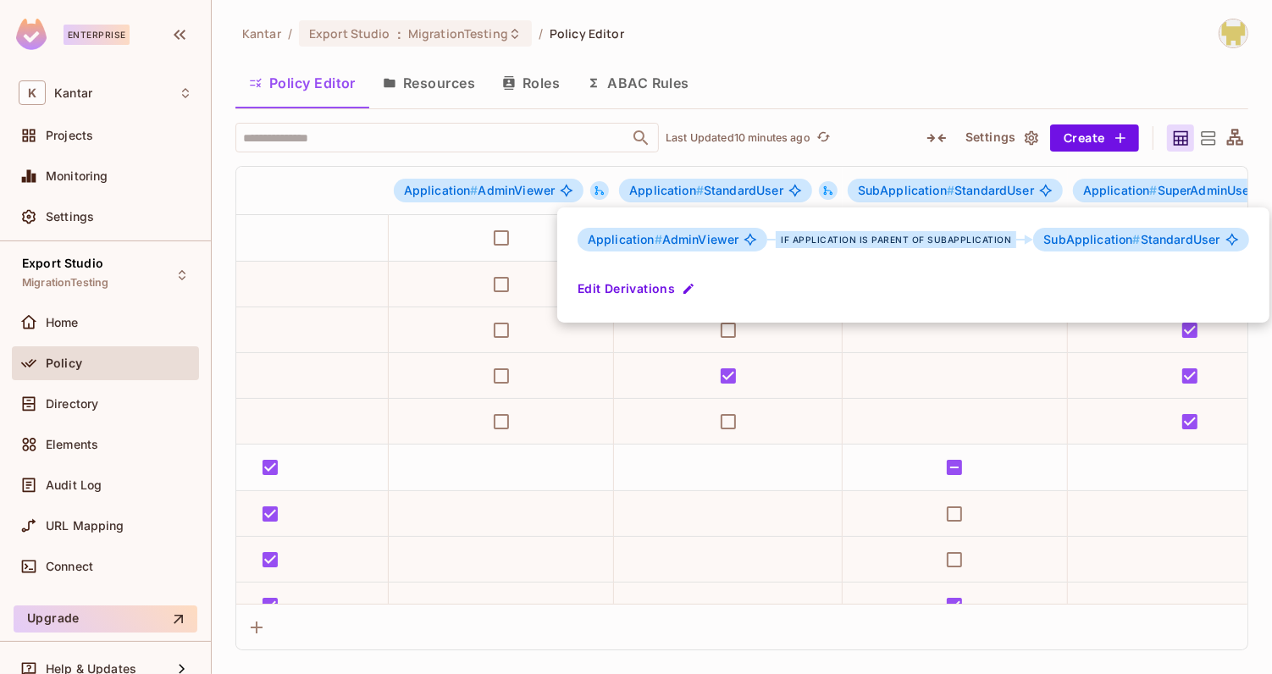
click at [842, 42] on div at bounding box center [636, 337] width 1272 height 674
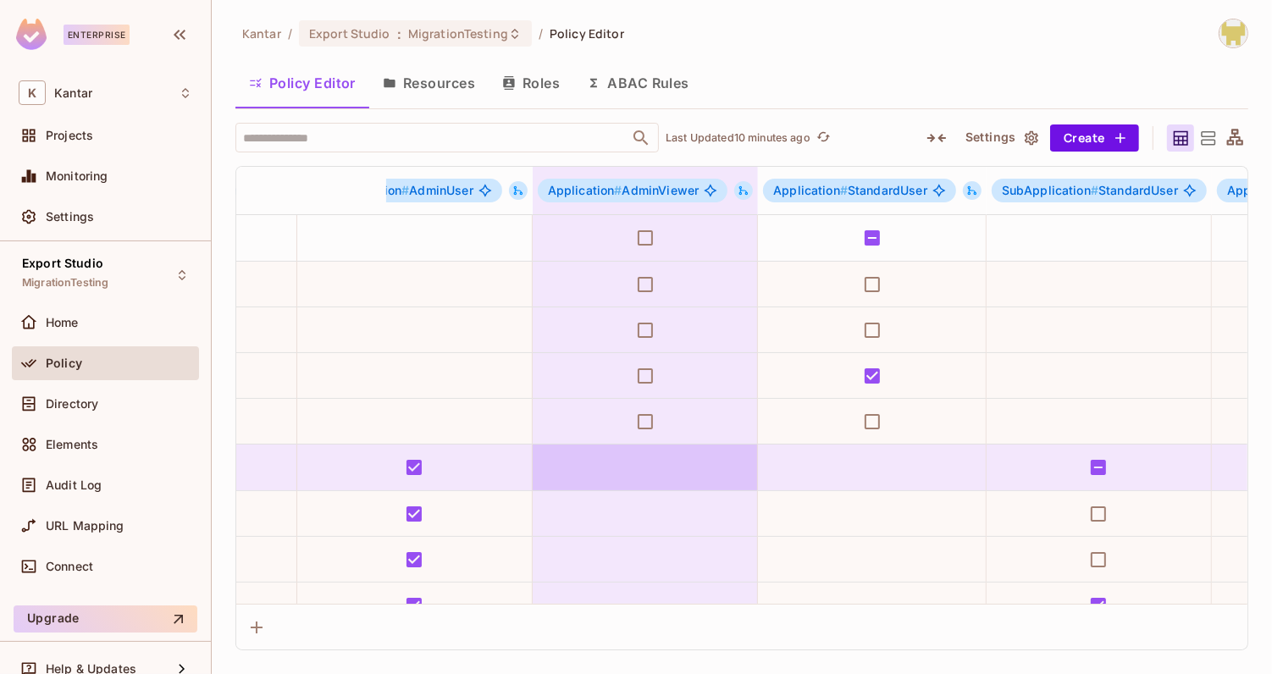
scroll to position [0, 460]
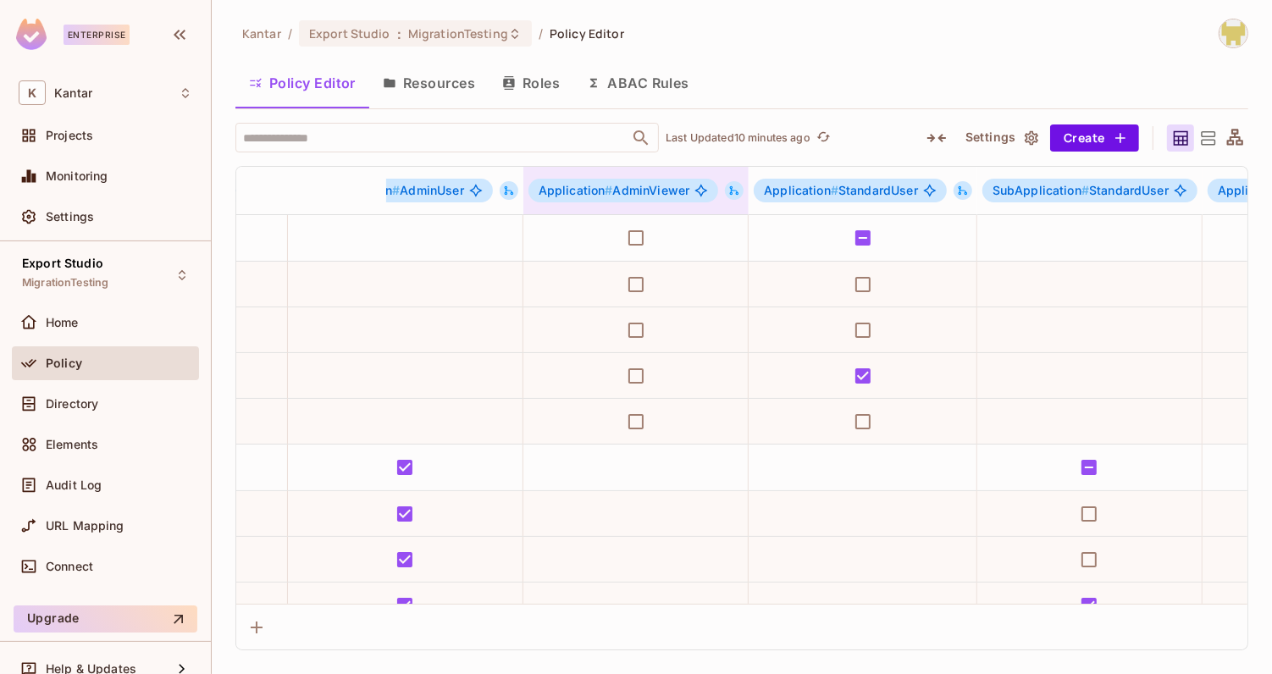
click at [730, 191] on icon at bounding box center [734, 190] width 9 height 9
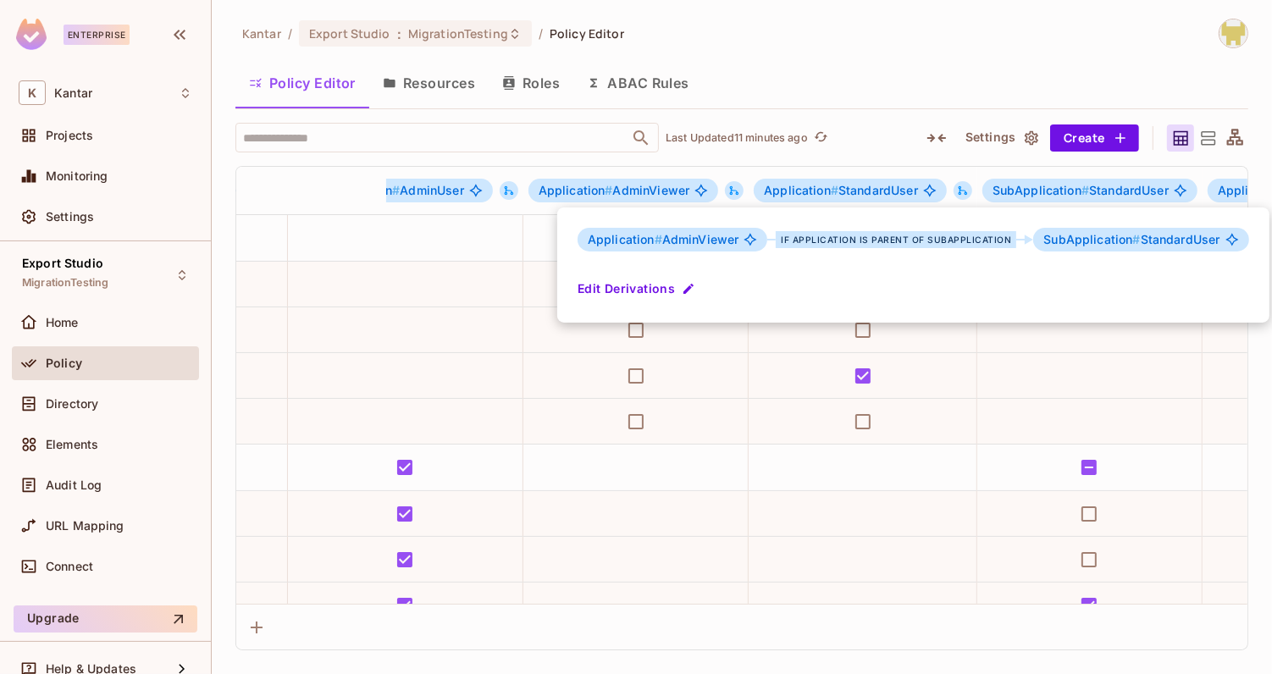
click at [499, 183] on div at bounding box center [636, 337] width 1272 height 674
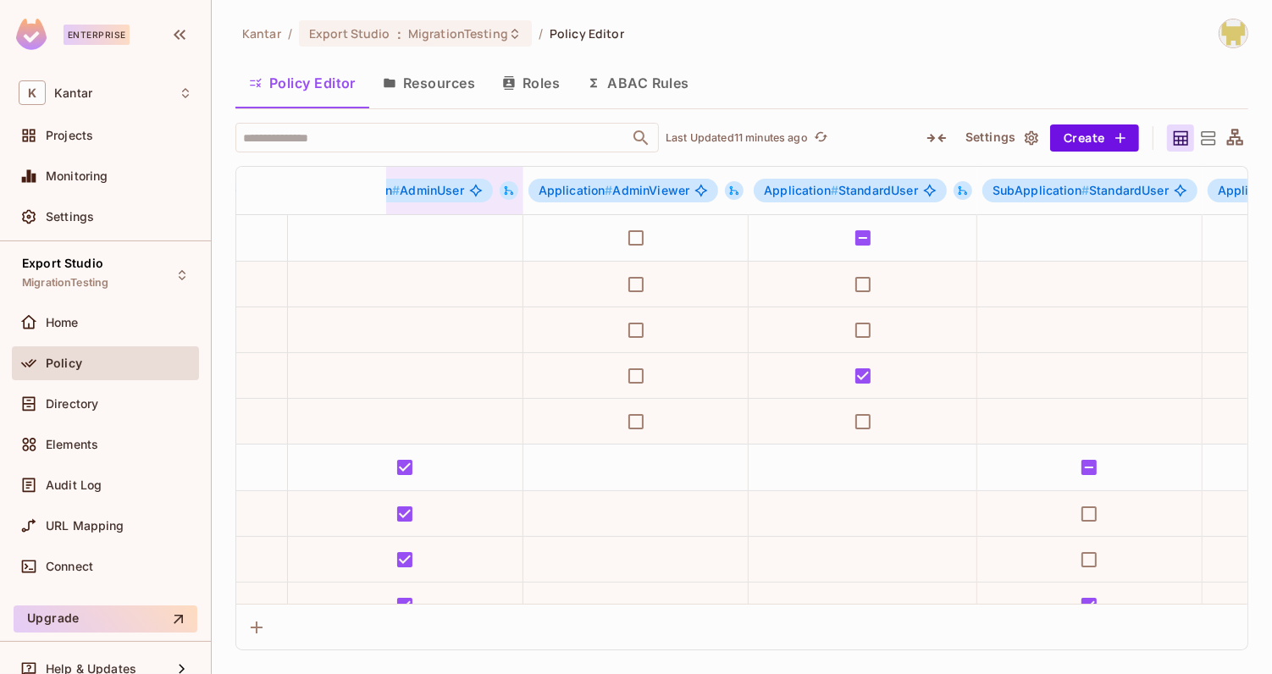
click at [503, 185] on icon at bounding box center [509, 191] width 12 height 12
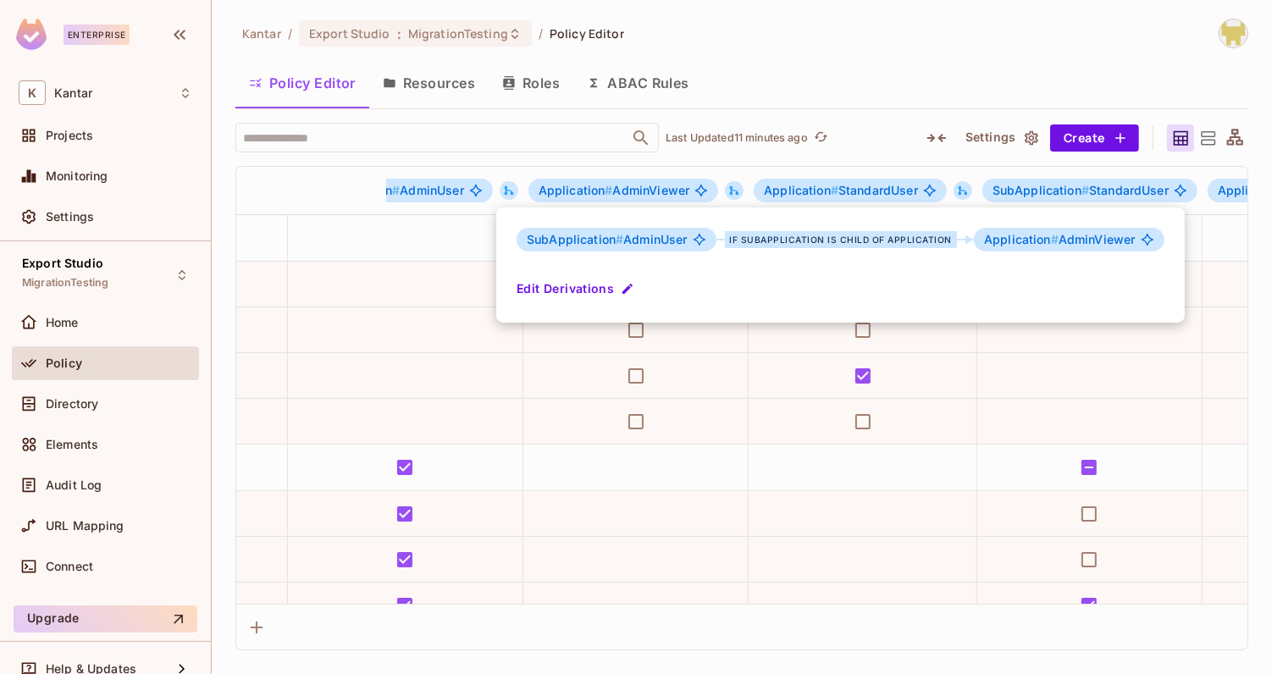
click at [797, 19] on div at bounding box center [636, 337] width 1272 height 674
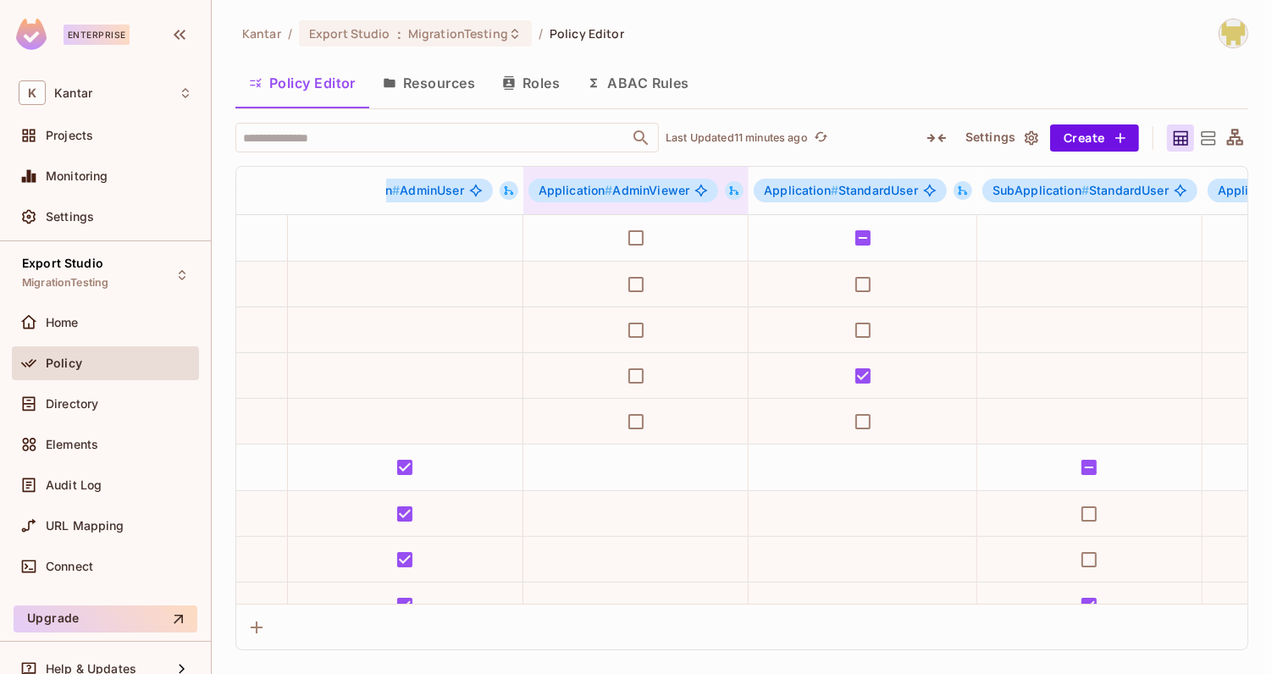
click at [729, 185] on icon at bounding box center [735, 191] width 12 height 12
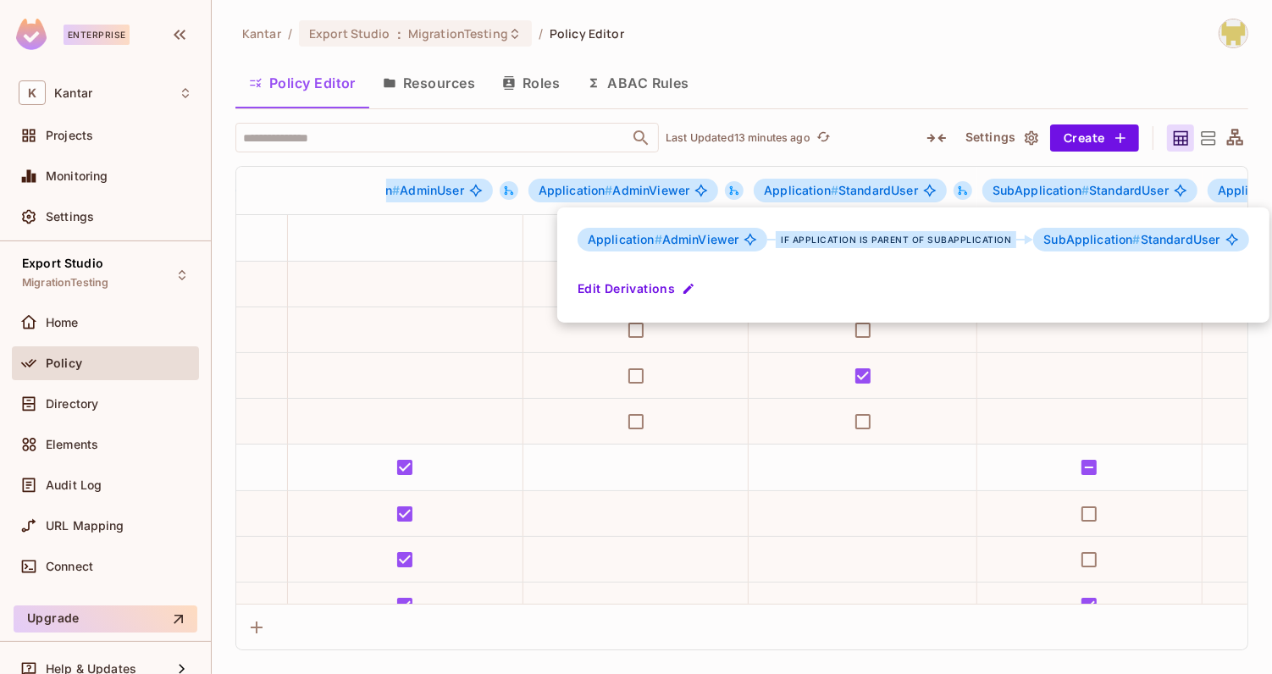
click at [502, 186] on div at bounding box center [636, 337] width 1272 height 674
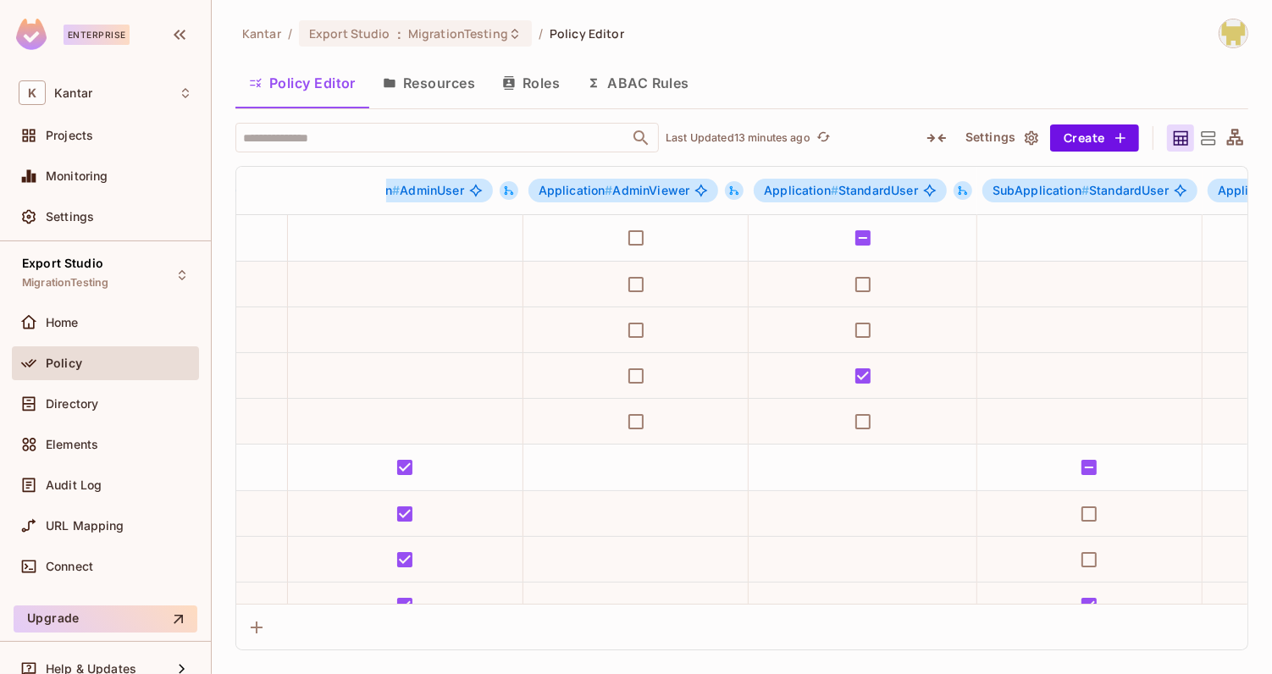
click at [505, 186] on icon at bounding box center [509, 190] width 9 height 9
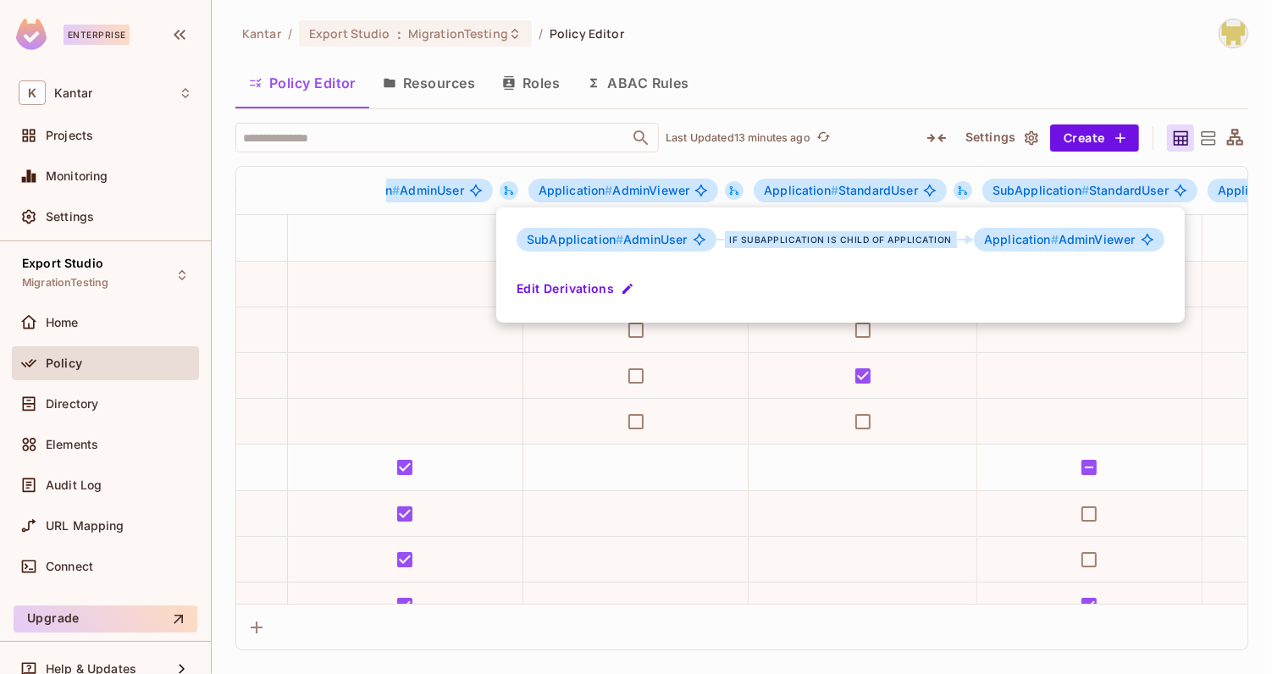
click at [740, 82] on div at bounding box center [636, 337] width 1272 height 674
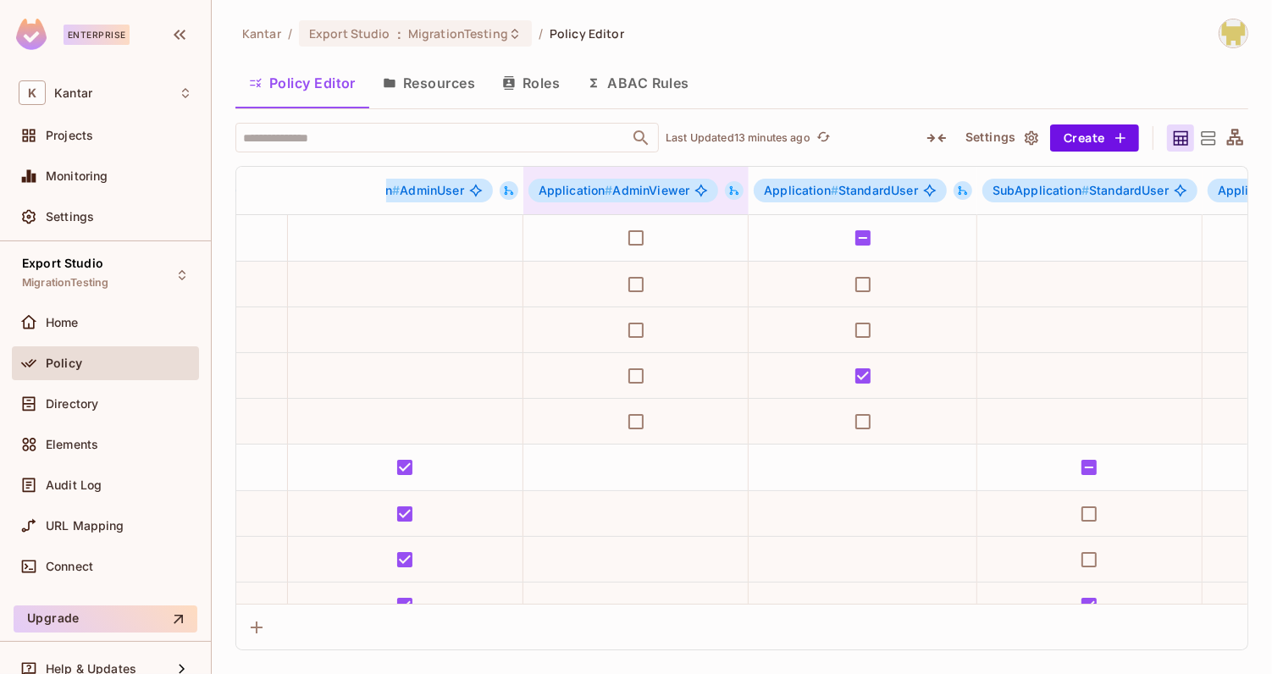
click at [730, 187] on icon at bounding box center [734, 190] width 9 height 9
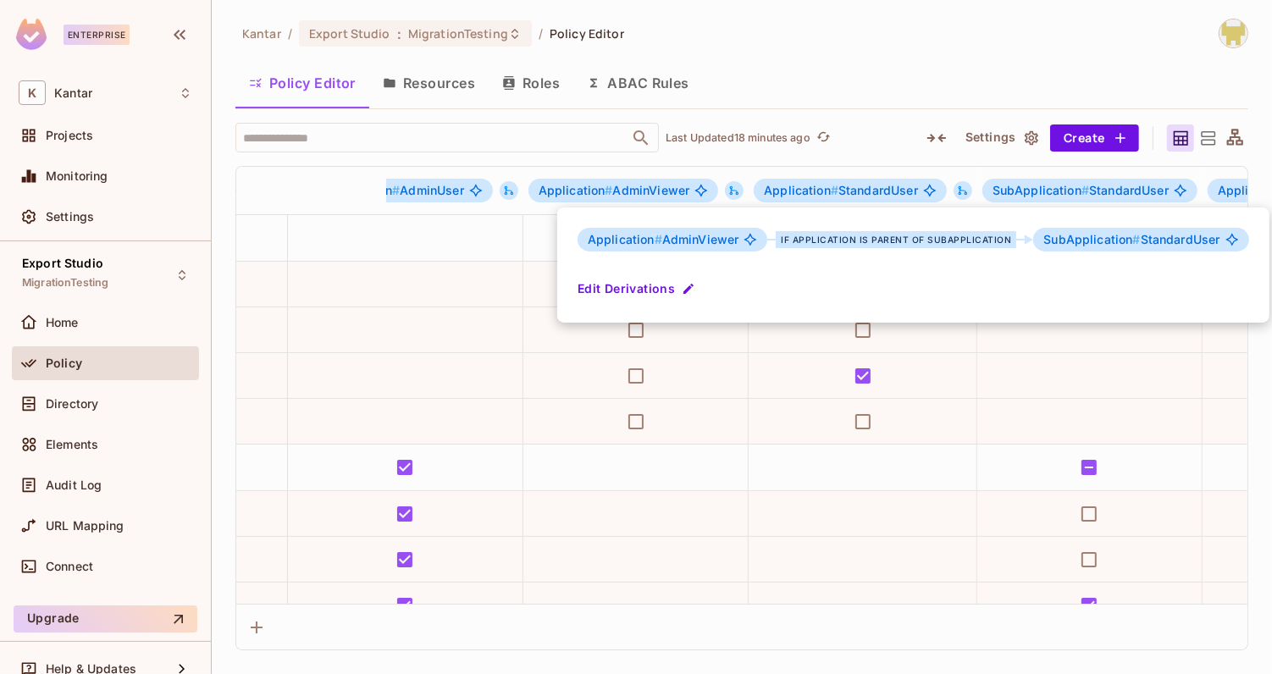
click at [870, 90] on div at bounding box center [636, 337] width 1272 height 674
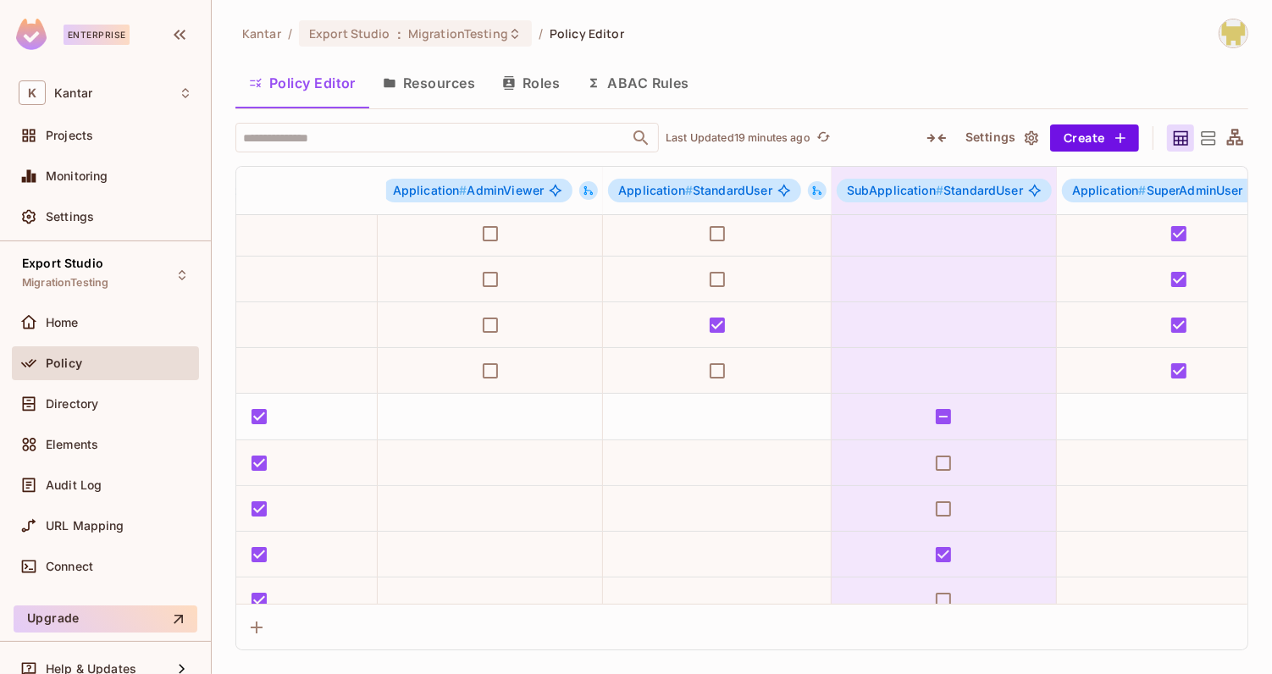
scroll to position [0, 606]
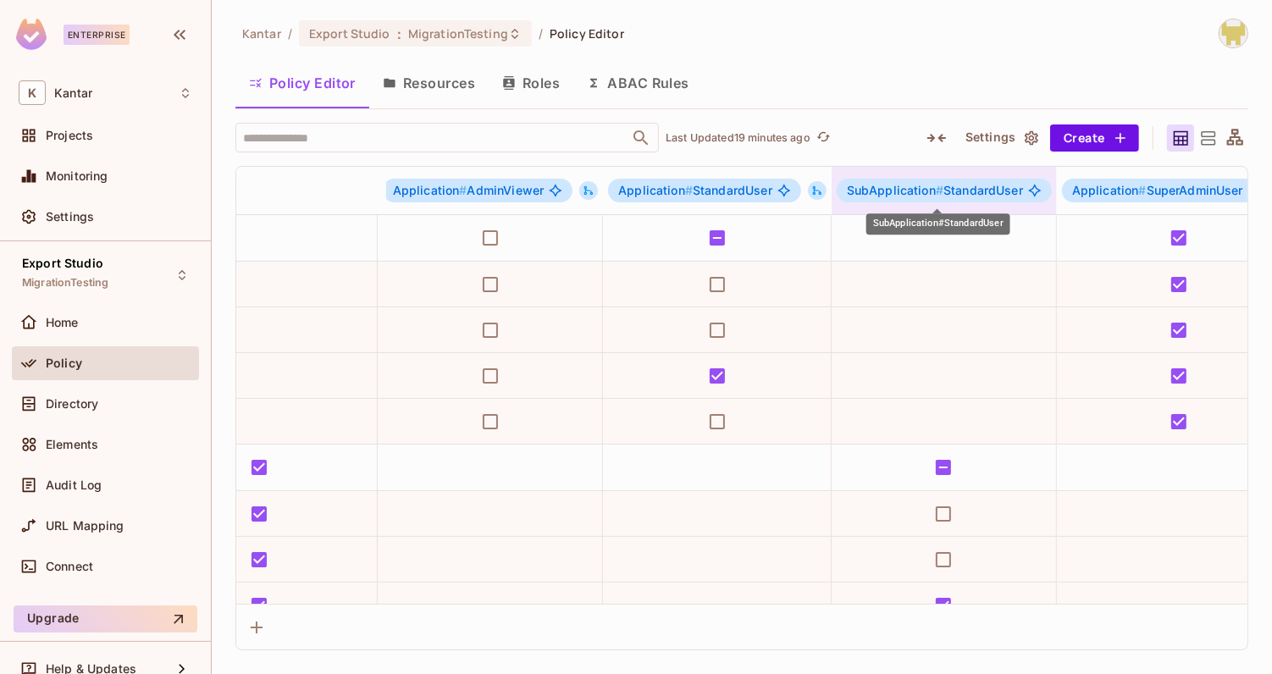
click at [982, 186] on span "SubApplication # StandardUser" at bounding box center [935, 191] width 176 height 14
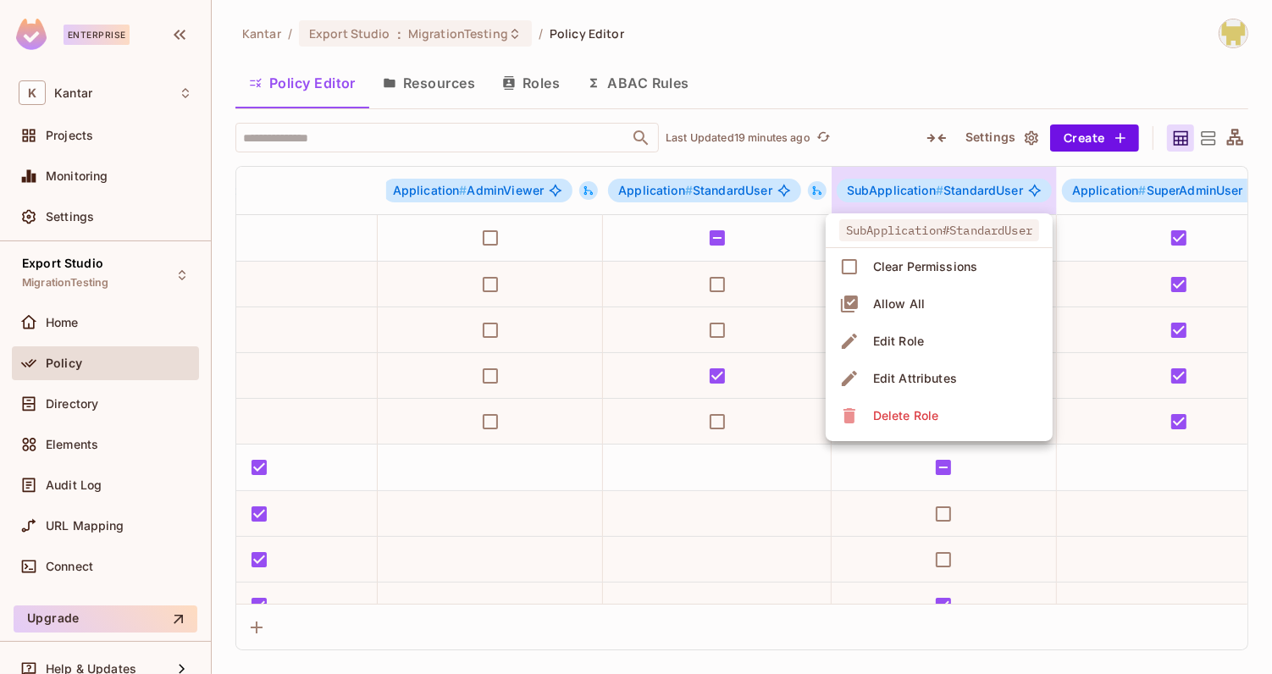
click at [914, 375] on div "Edit Attributes" at bounding box center [915, 378] width 84 height 17
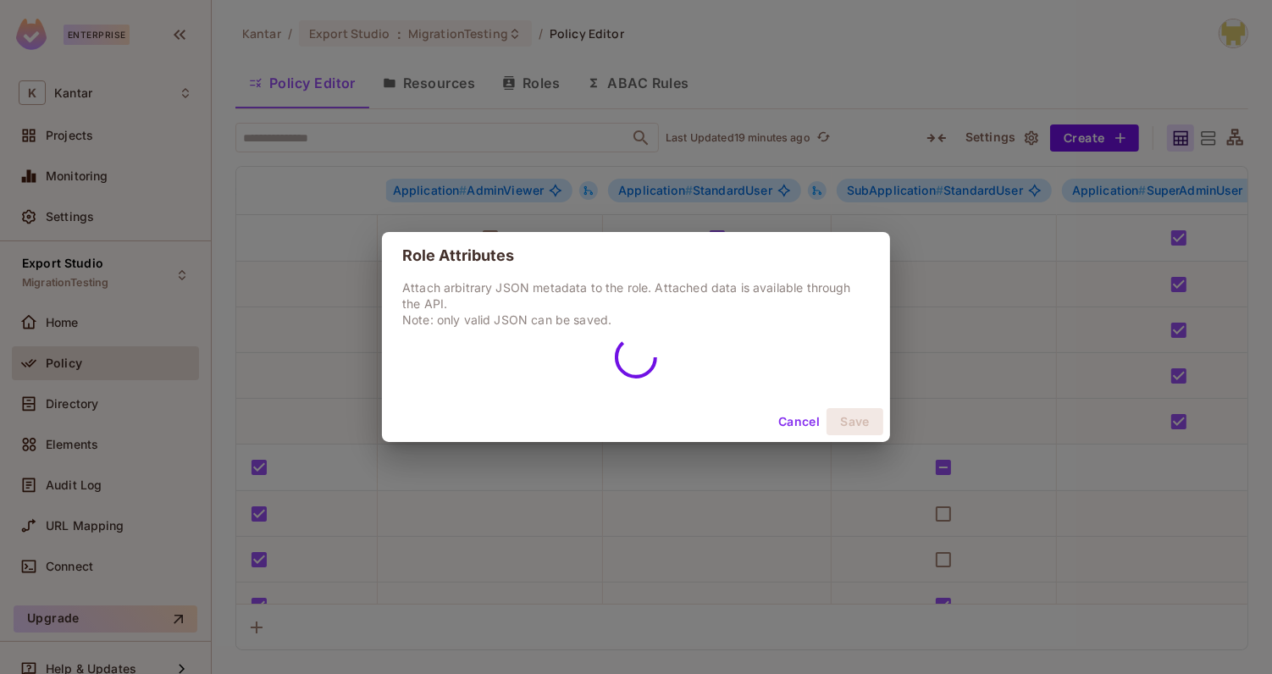
click at [799, 426] on button "Cancel" at bounding box center [799, 421] width 55 height 27
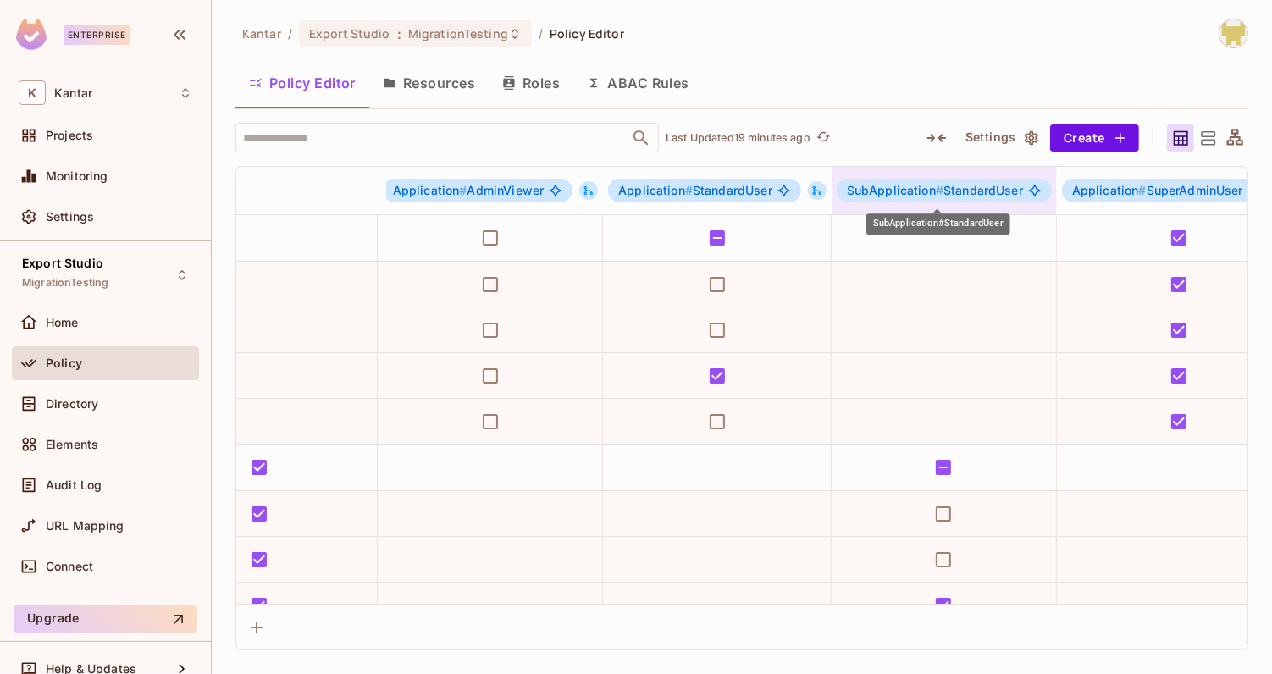
click at [967, 191] on span "SubApplication # StandardUser" at bounding box center [935, 191] width 176 height 14
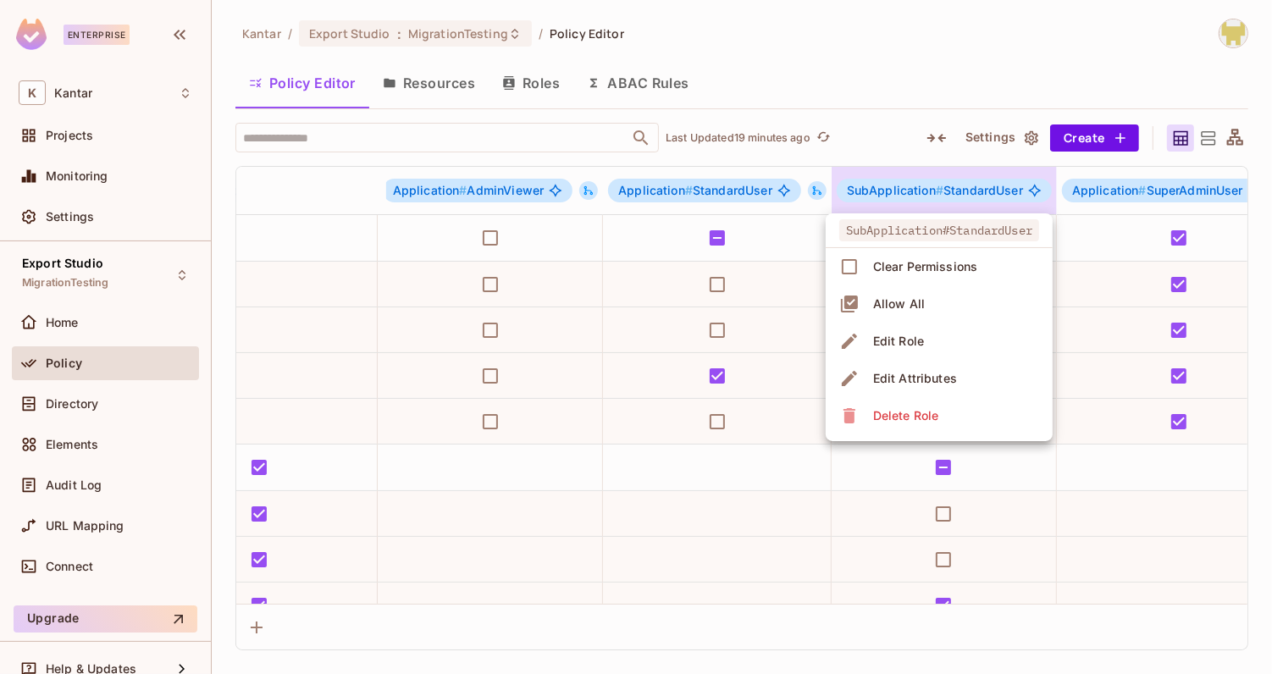
click at [903, 187] on div at bounding box center [636, 337] width 1272 height 674
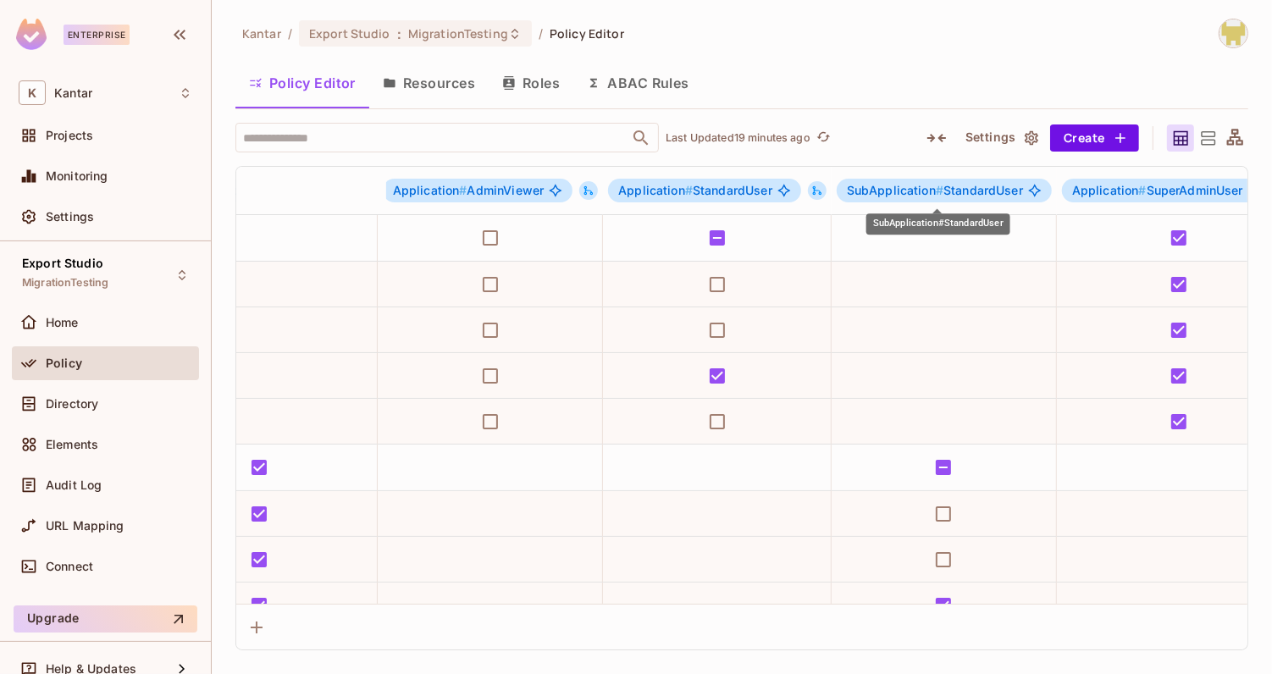
click at [903, 187] on span "SubApplication #" at bounding box center [895, 190] width 97 height 14
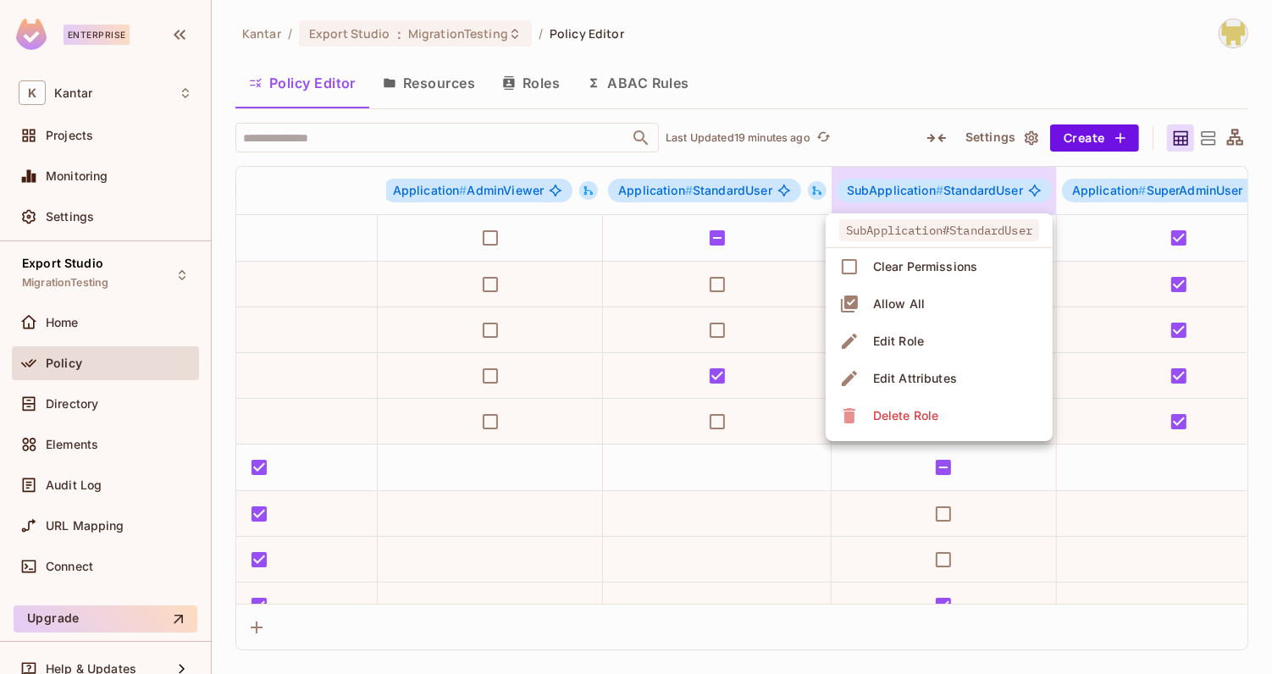
click at [894, 375] on div "Edit Attributes" at bounding box center [915, 378] width 84 height 17
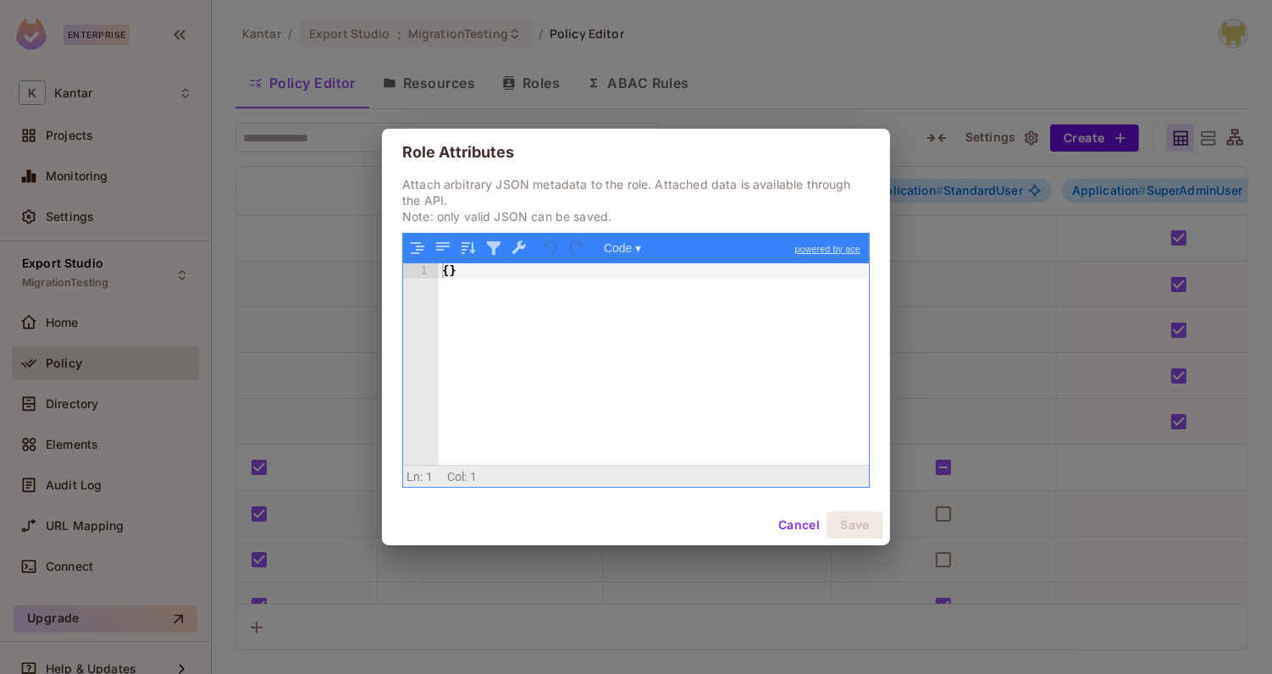
click at [781, 520] on button "Cancel" at bounding box center [799, 525] width 55 height 27
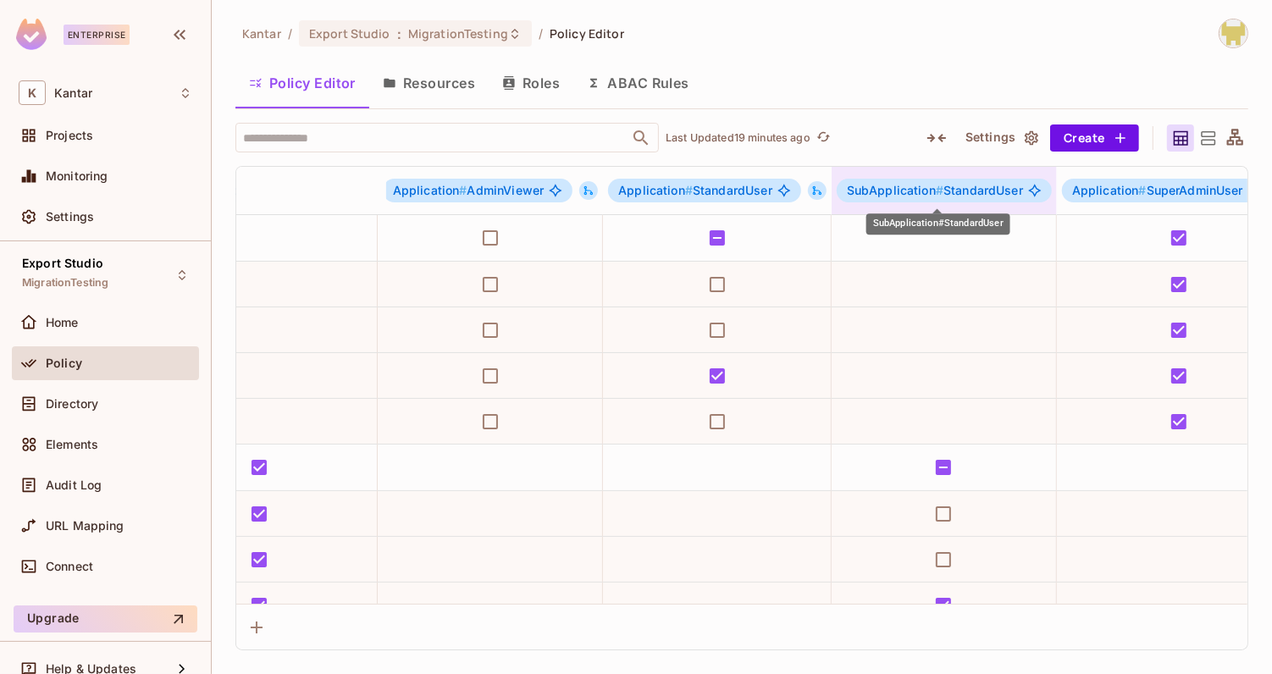
click at [998, 188] on span "SubApplication # StandardUser" at bounding box center [935, 191] width 176 height 14
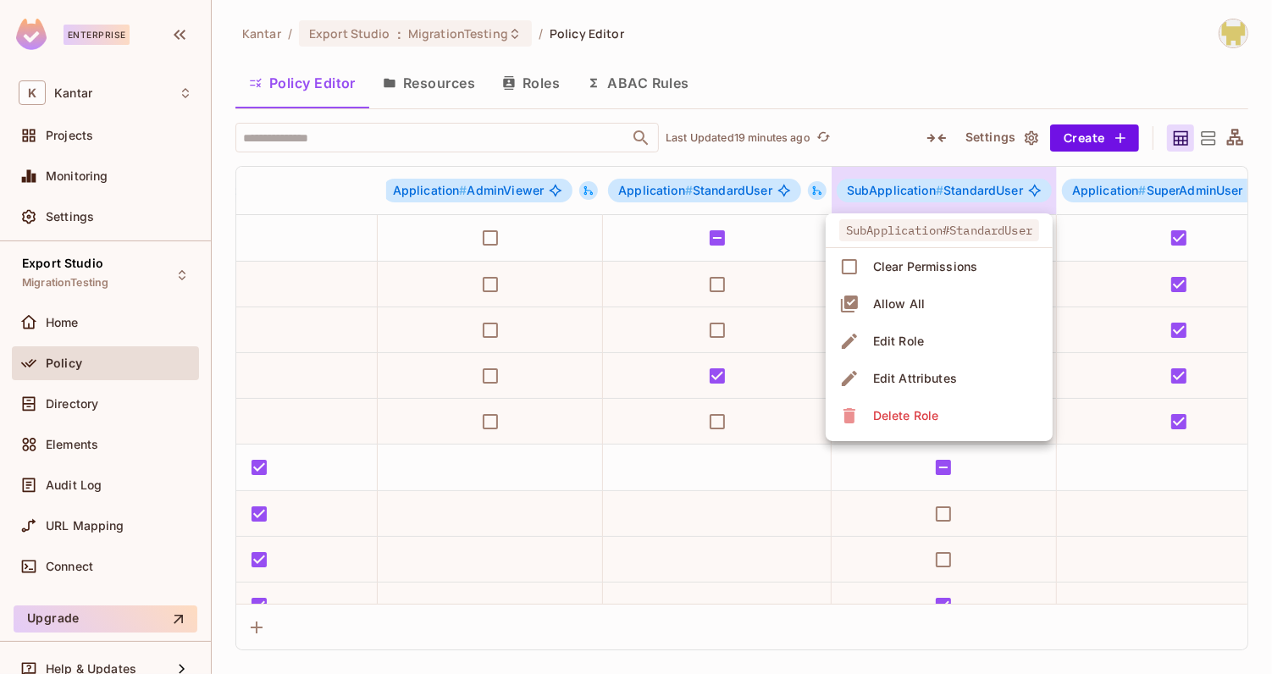
click at [927, 333] on span "Edit Role" at bounding box center [898, 341] width 61 height 27
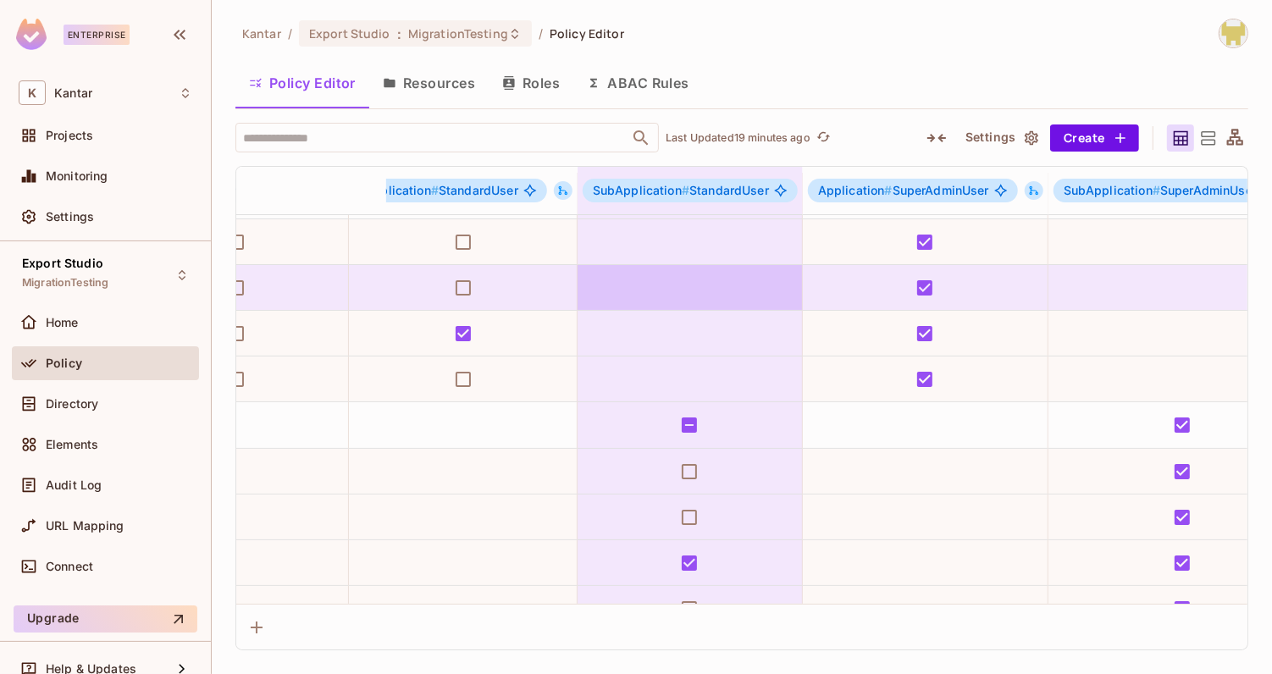
scroll to position [0, 860]
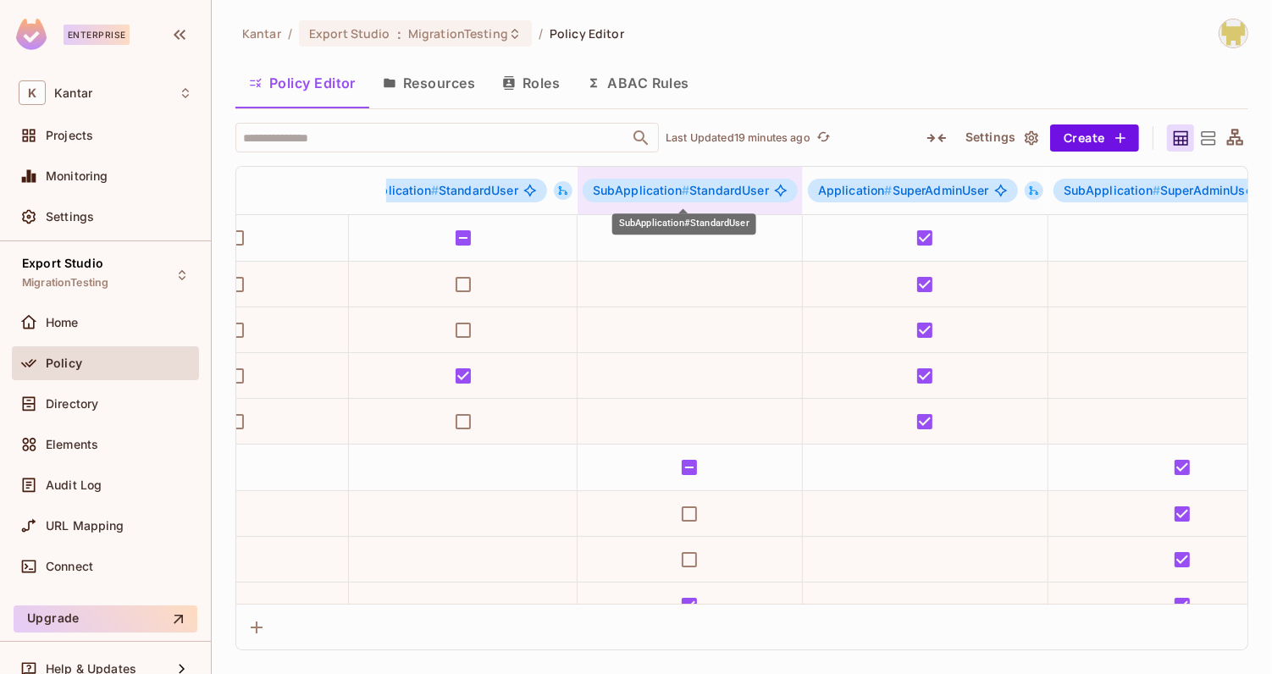
click at [693, 196] on span "SubApplication # StandardUser" at bounding box center [681, 191] width 176 height 14
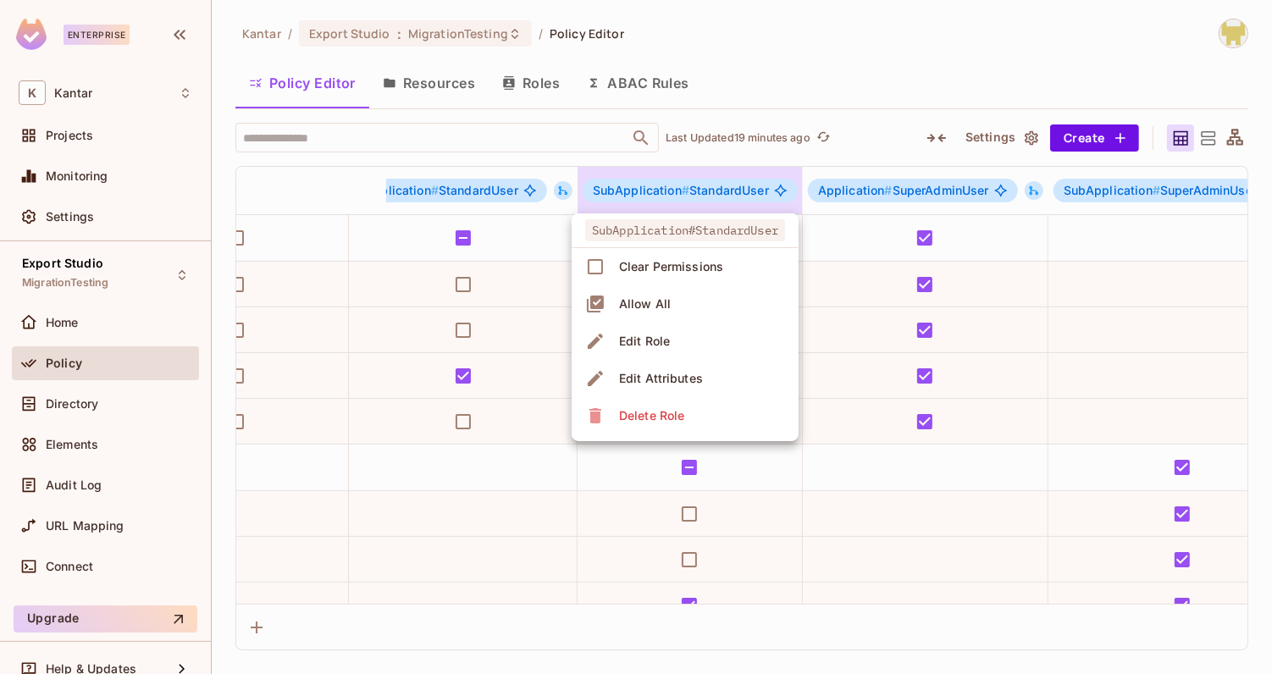
click at [702, 341] on li "Edit Role" at bounding box center [685, 341] width 227 height 37
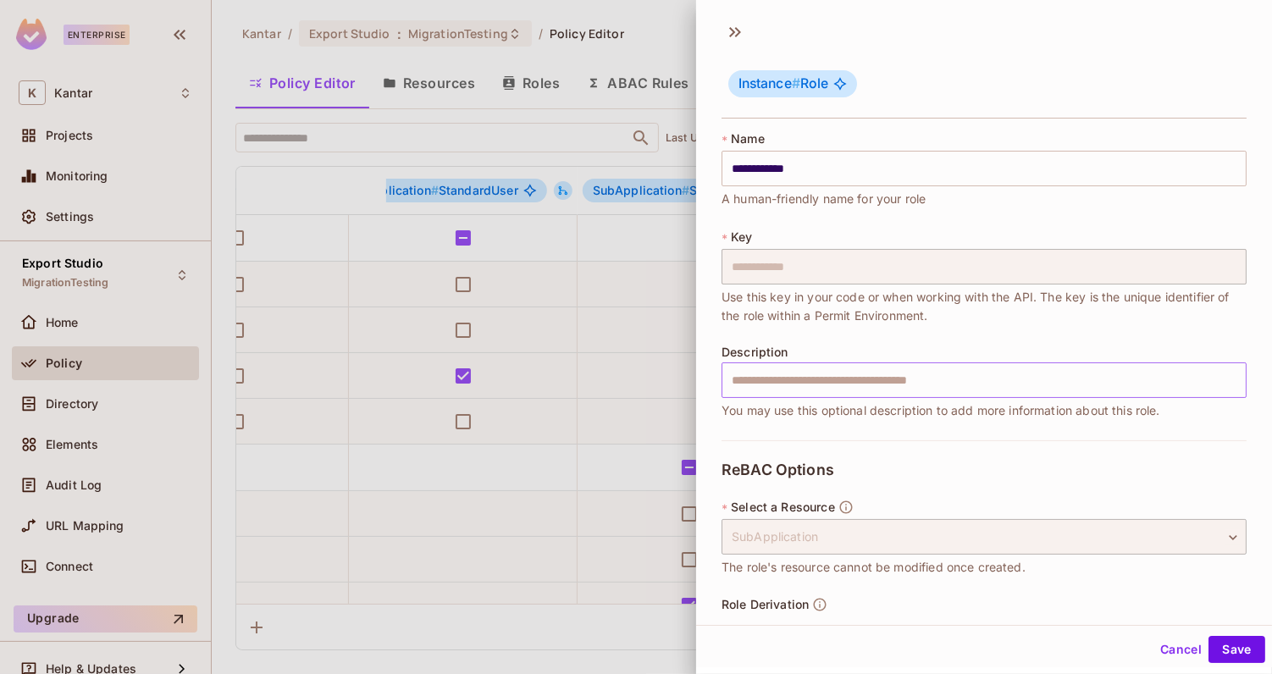
scroll to position [59, 0]
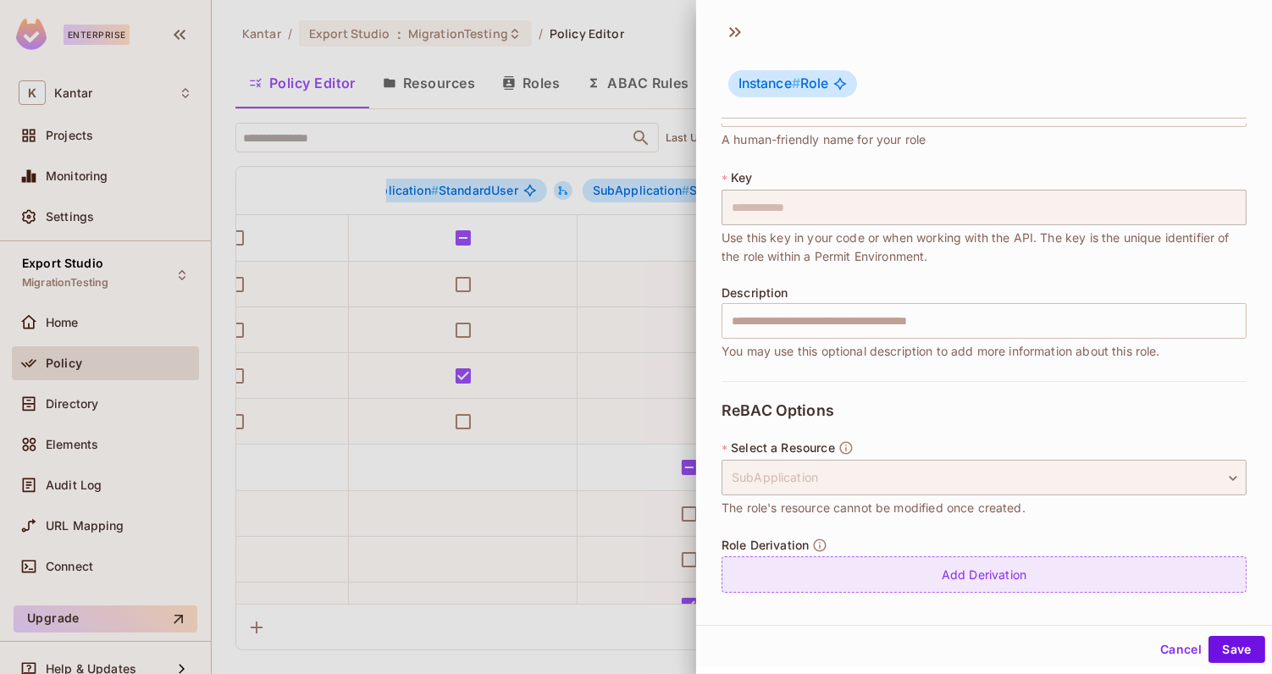
click at [839, 582] on div "Add Derivation" at bounding box center [984, 575] width 525 height 36
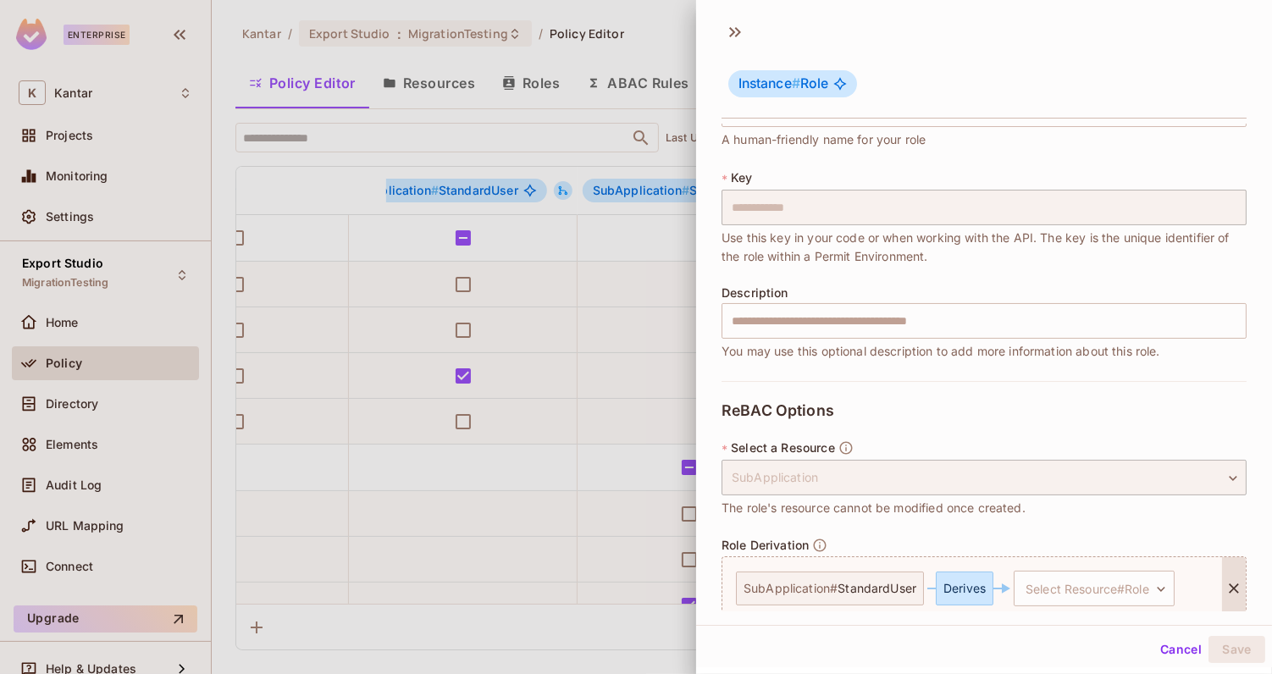
scroll to position [130, 0]
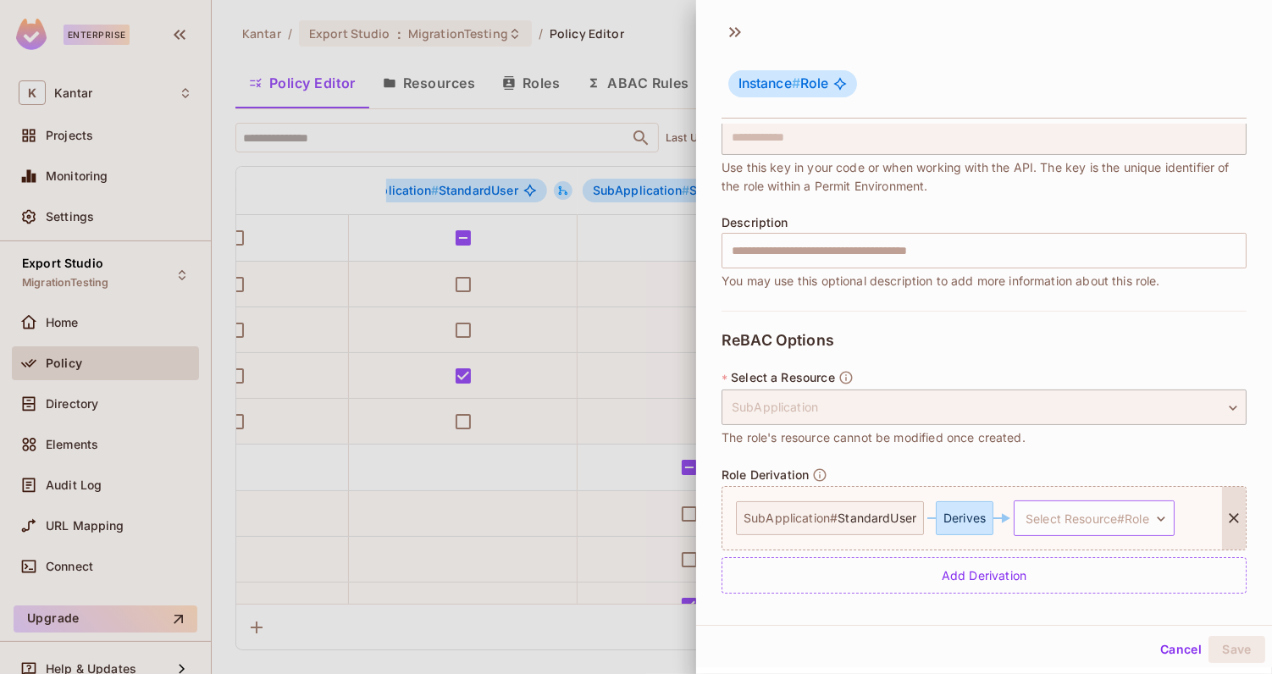
click at [1046, 511] on body "**********" at bounding box center [636, 337] width 1272 height 674
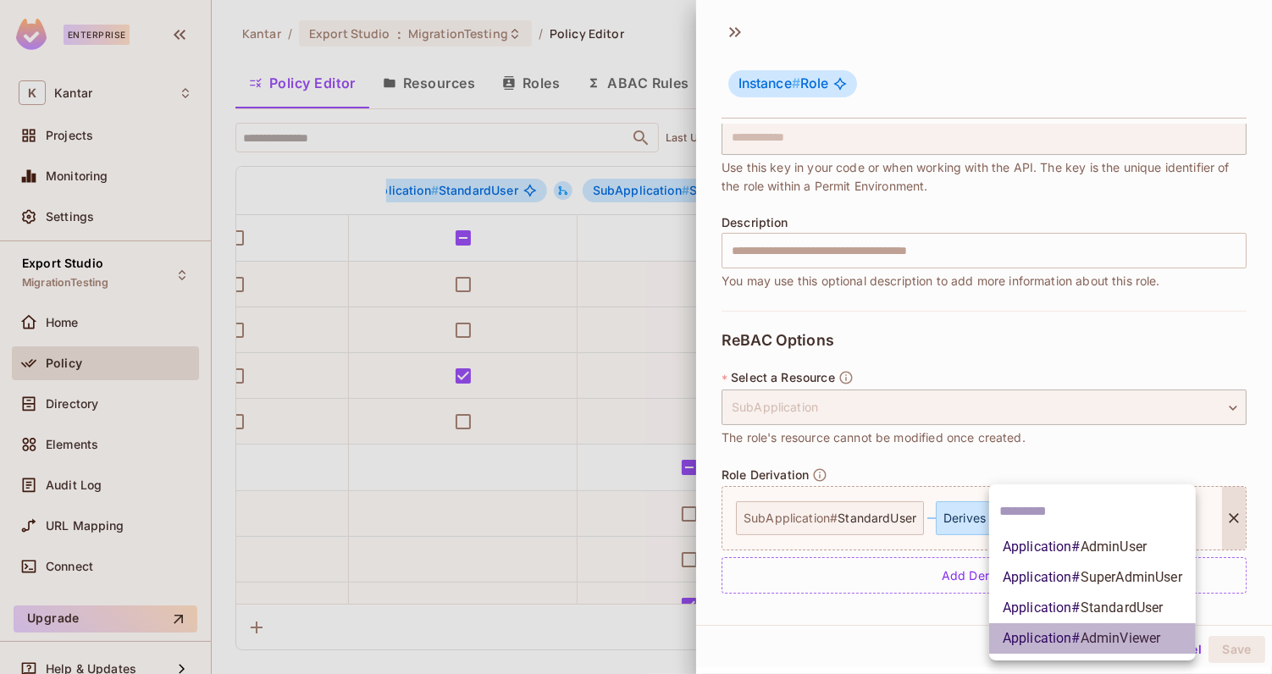
click at [1064, 649] on li "Application # AdminViewer" at bounding box center [1092, 639] width 207 height 30
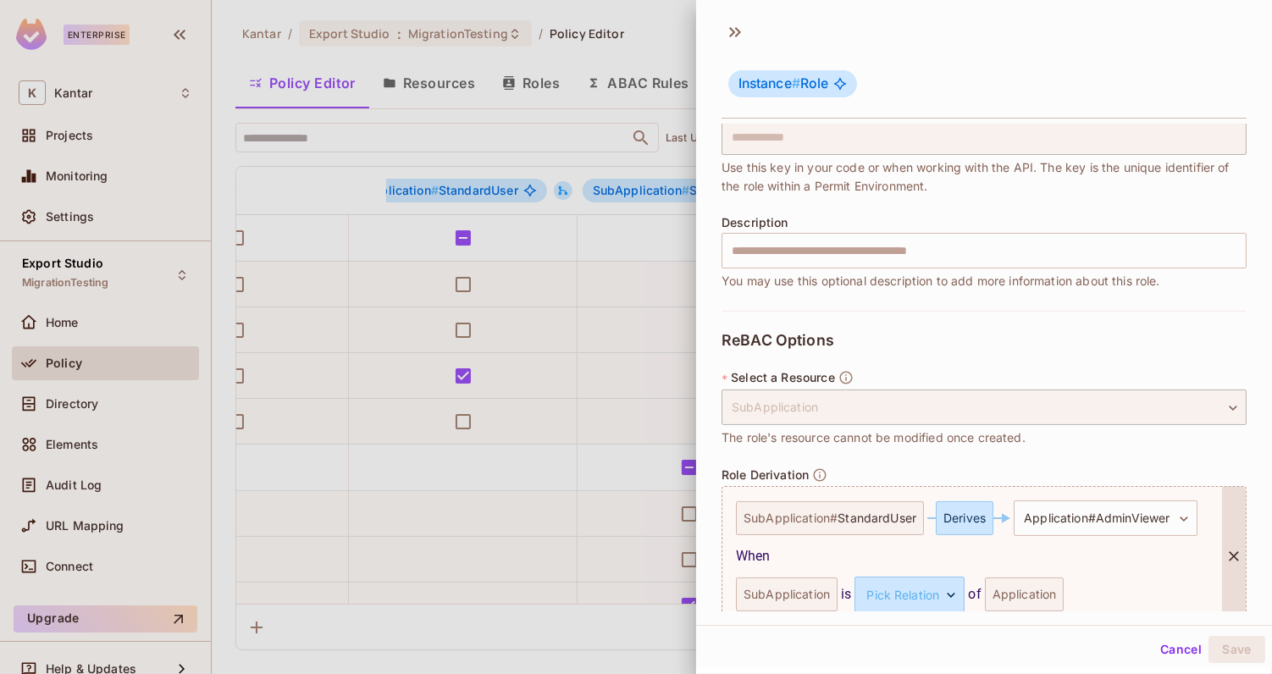
scroll to position [206, 0]
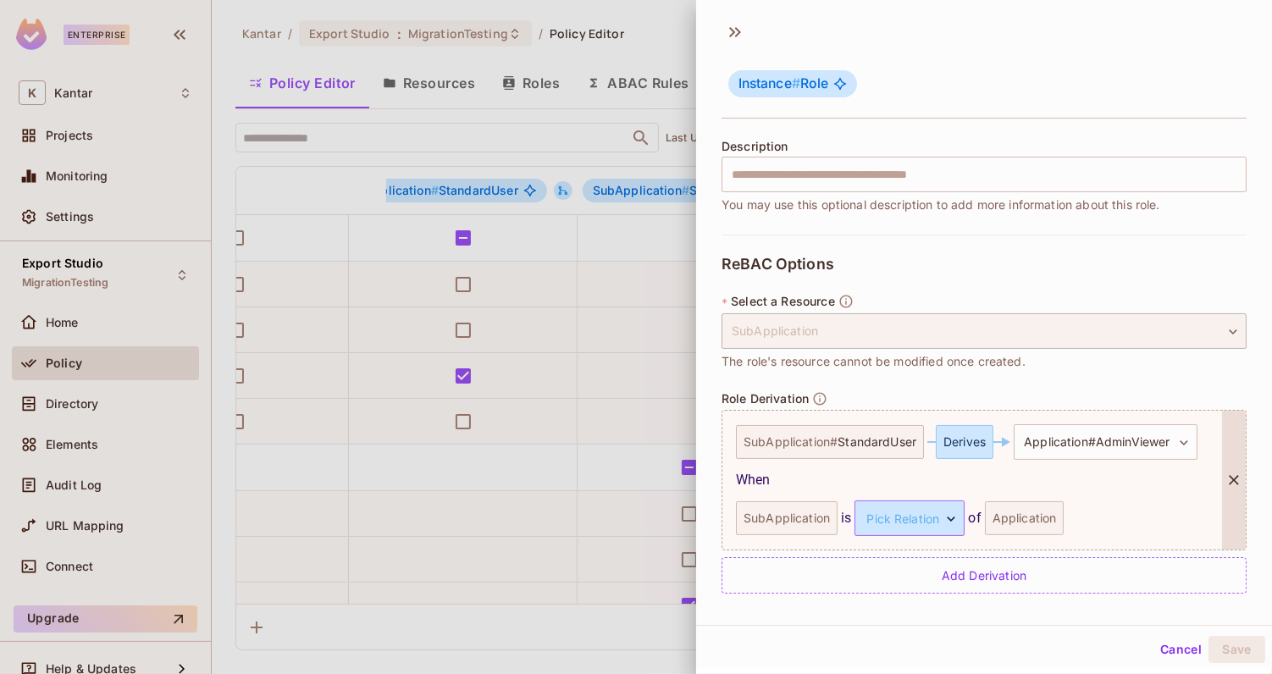
click at [936, 519] on body "**********" at bounding box center [636, 337] width 1272 height 674
click at [865, 600] on li "child" at bounding box center [907, 597] width 156 height 30
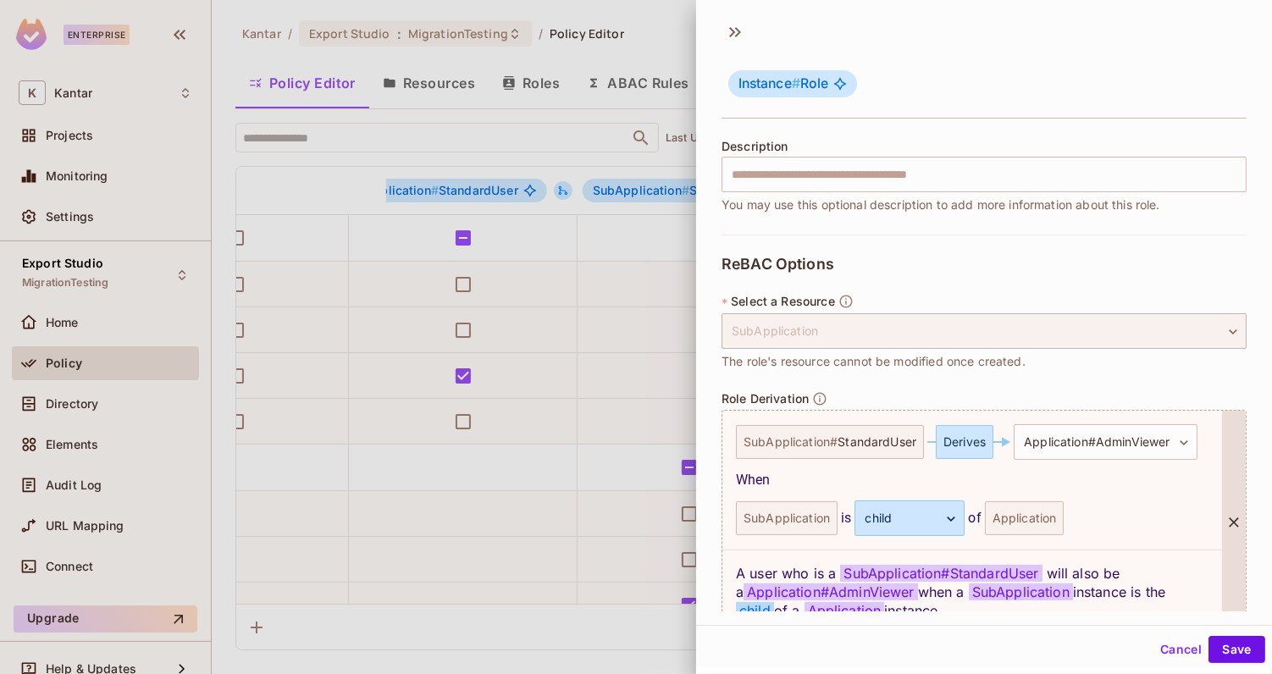
scroll to position [290, 0]
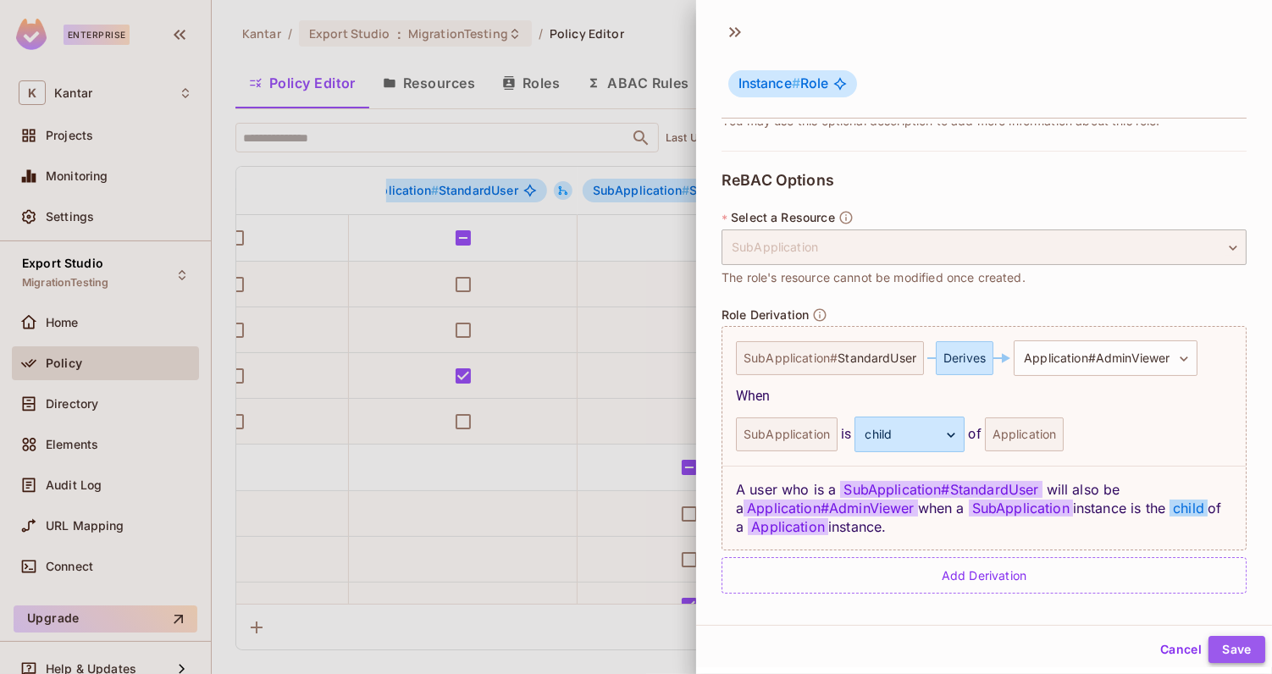
click at [1246, 650] on button "Save" at bounding box center [1237, 649] width 57 height 27
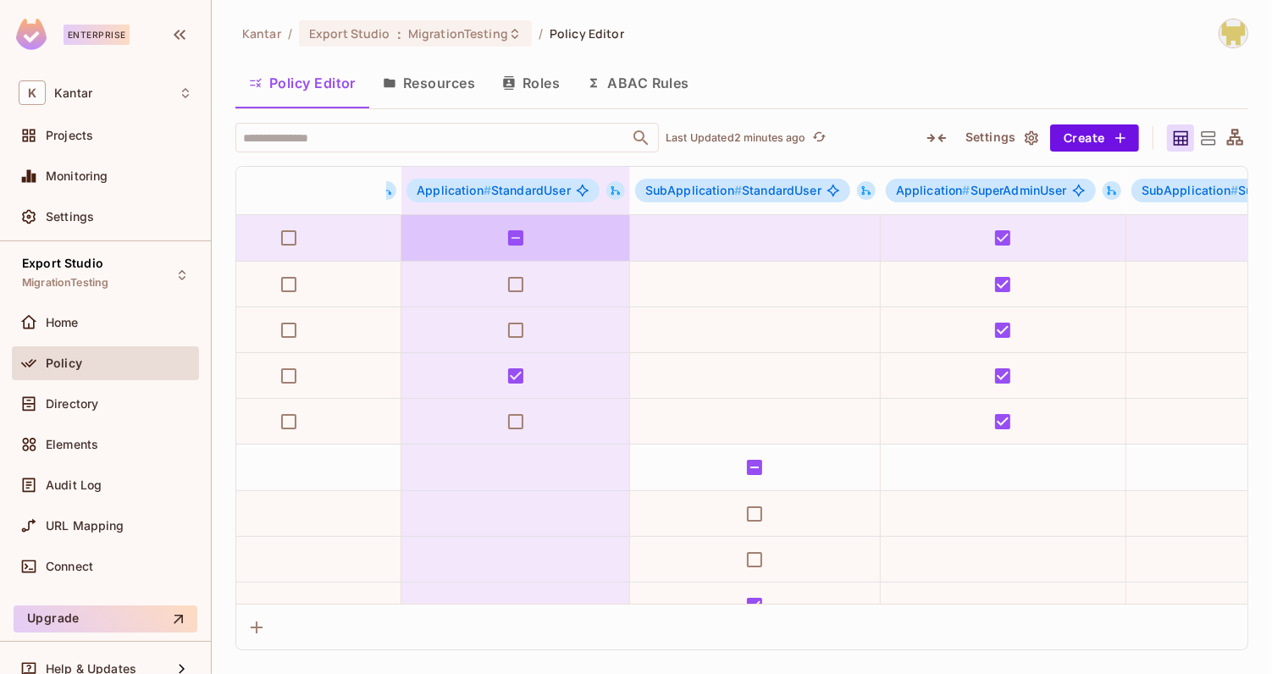
scroll to position [0, 808]
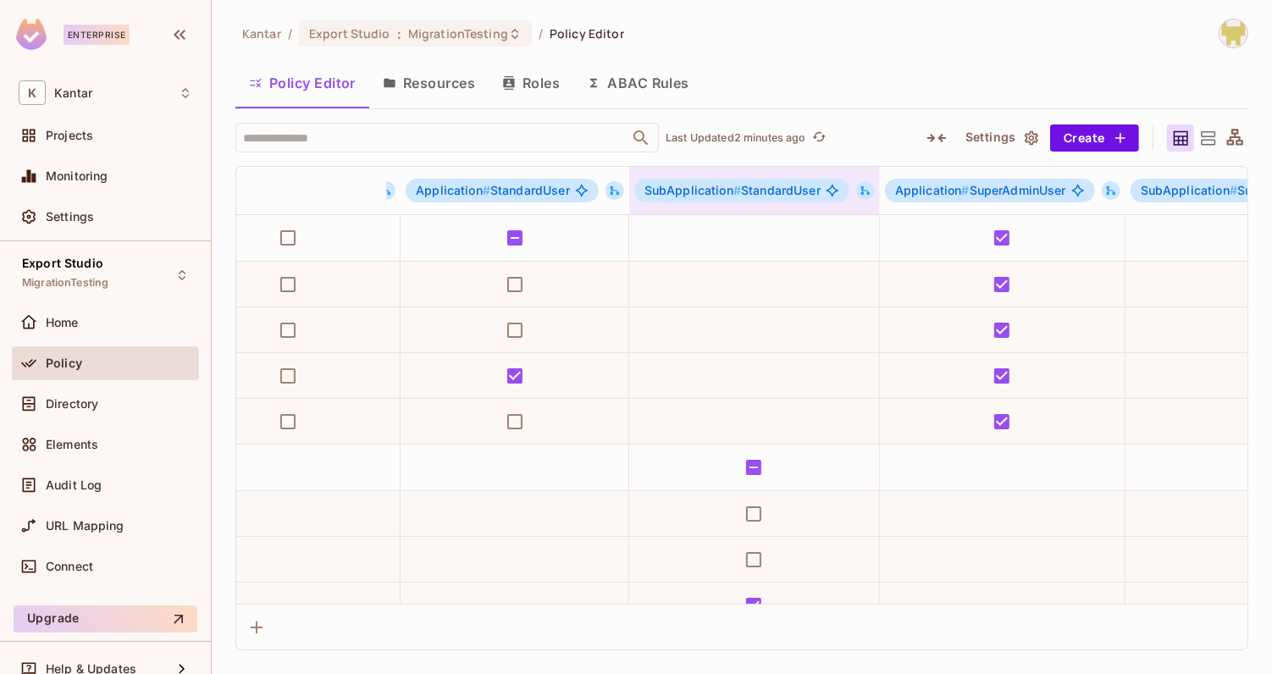
click at [862, 191] on icon at bounding box center [866, 190] width 9 height 9
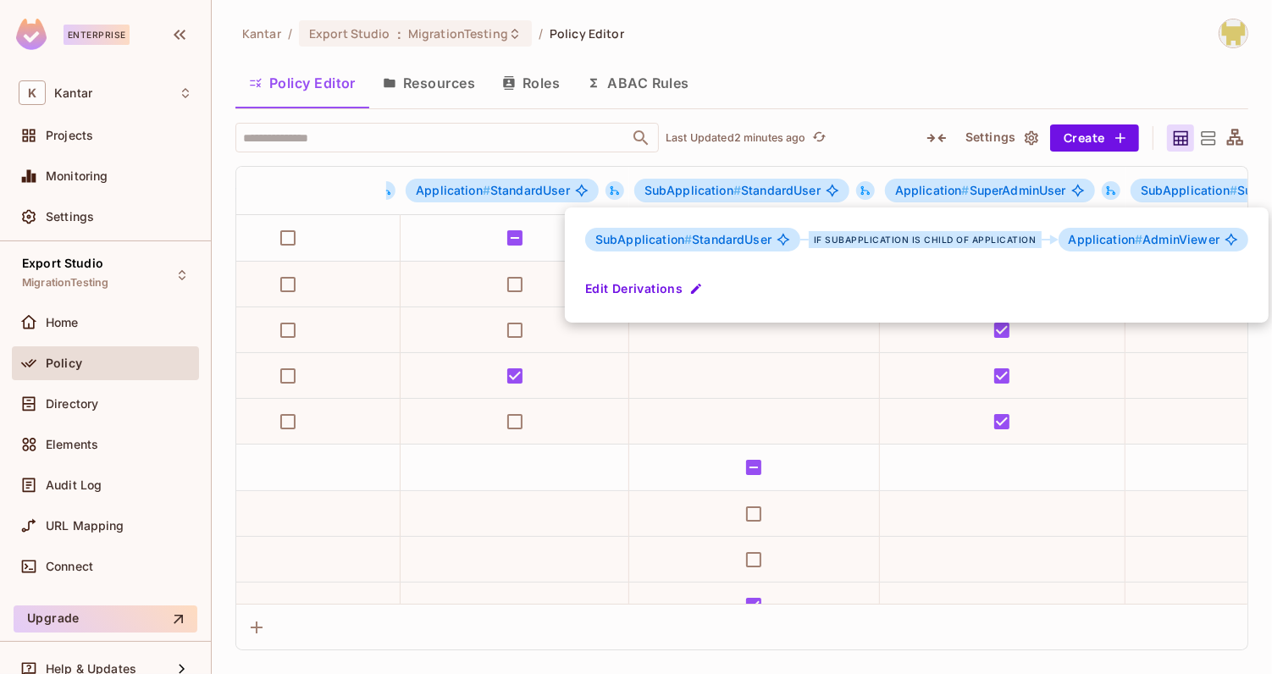
click at [649, 293] on button "Edit Derivations" at bounding box center [645, 288] width 121 height 27
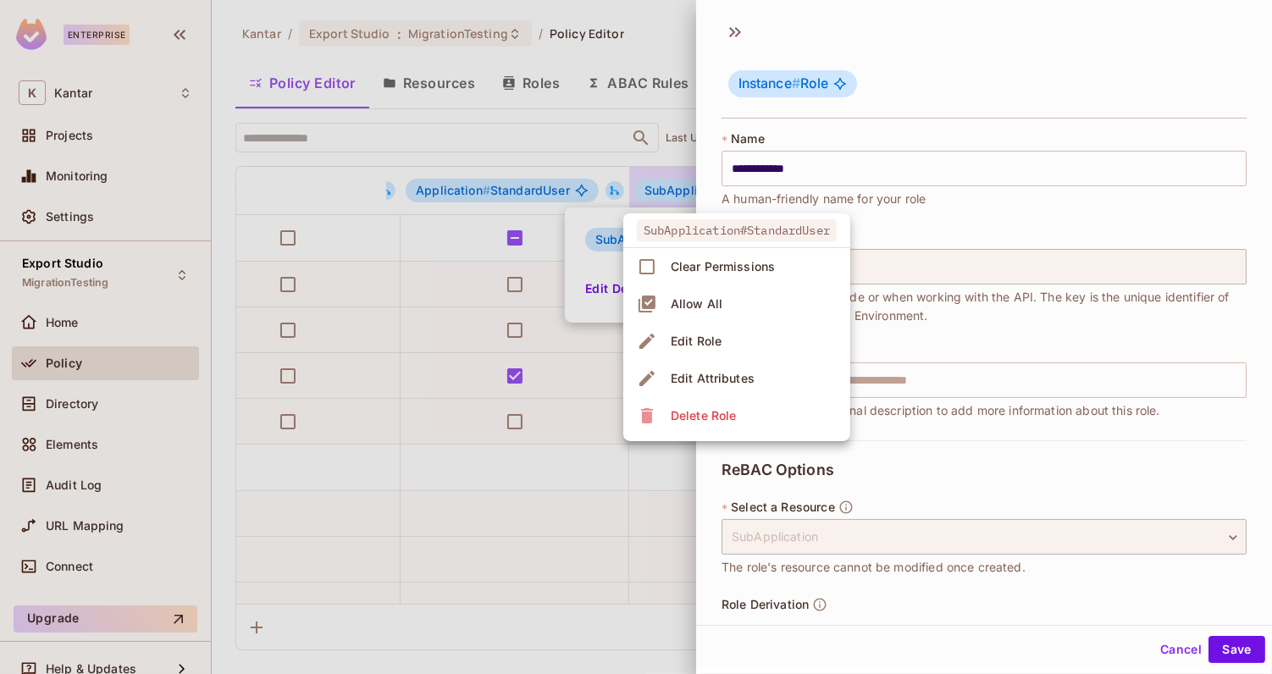
click at [1017, 422] on div at bounding box center [636, 337] width 1272 height 674
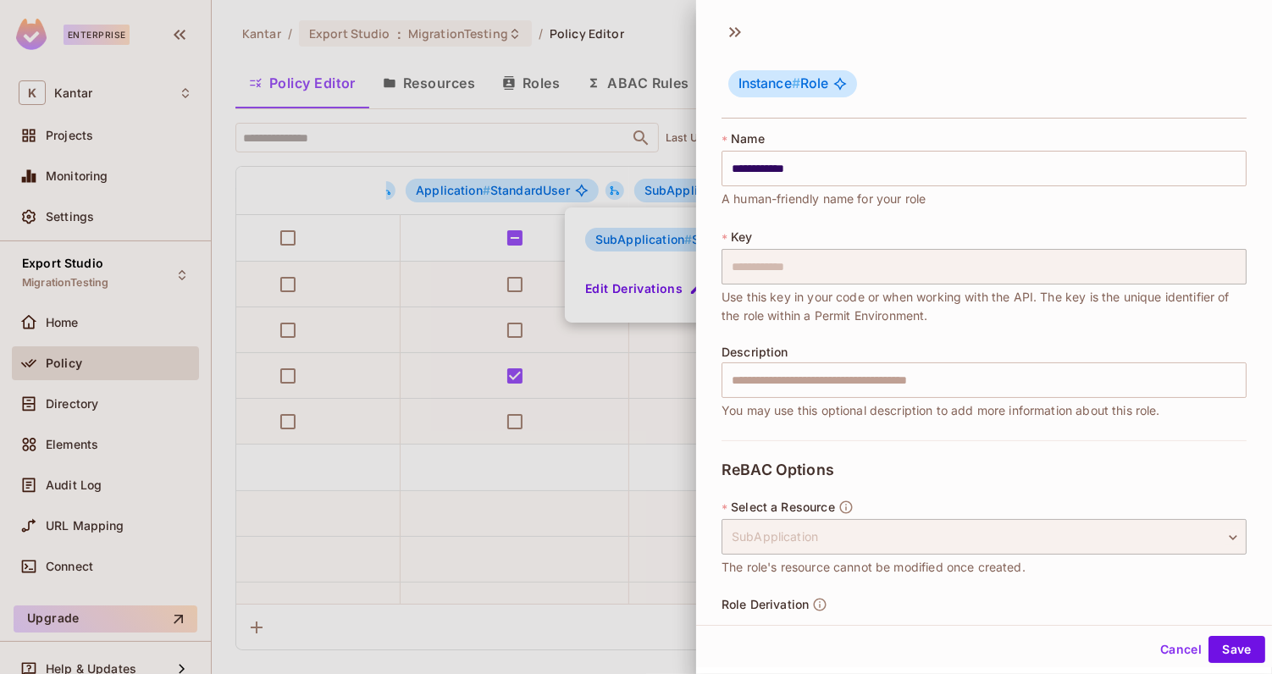
scroll to position [59, 0]
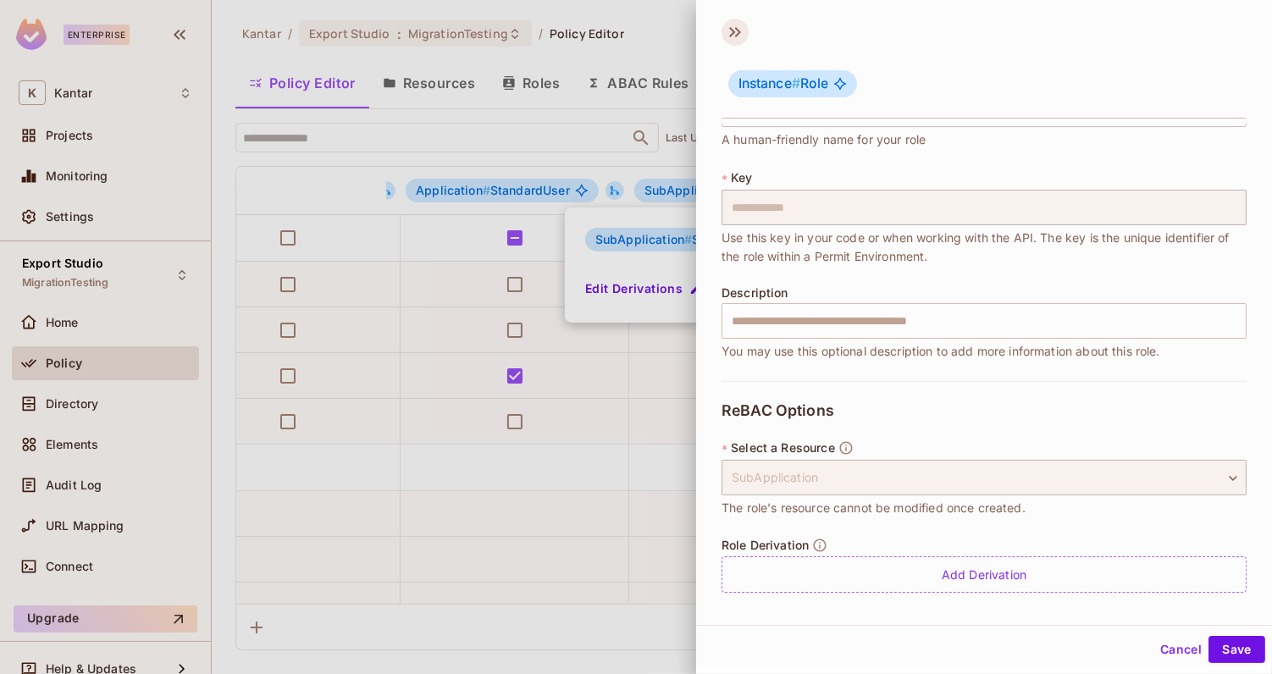
click at [728, 32] on icon at bounding box center [735, 32] width 27 height 27
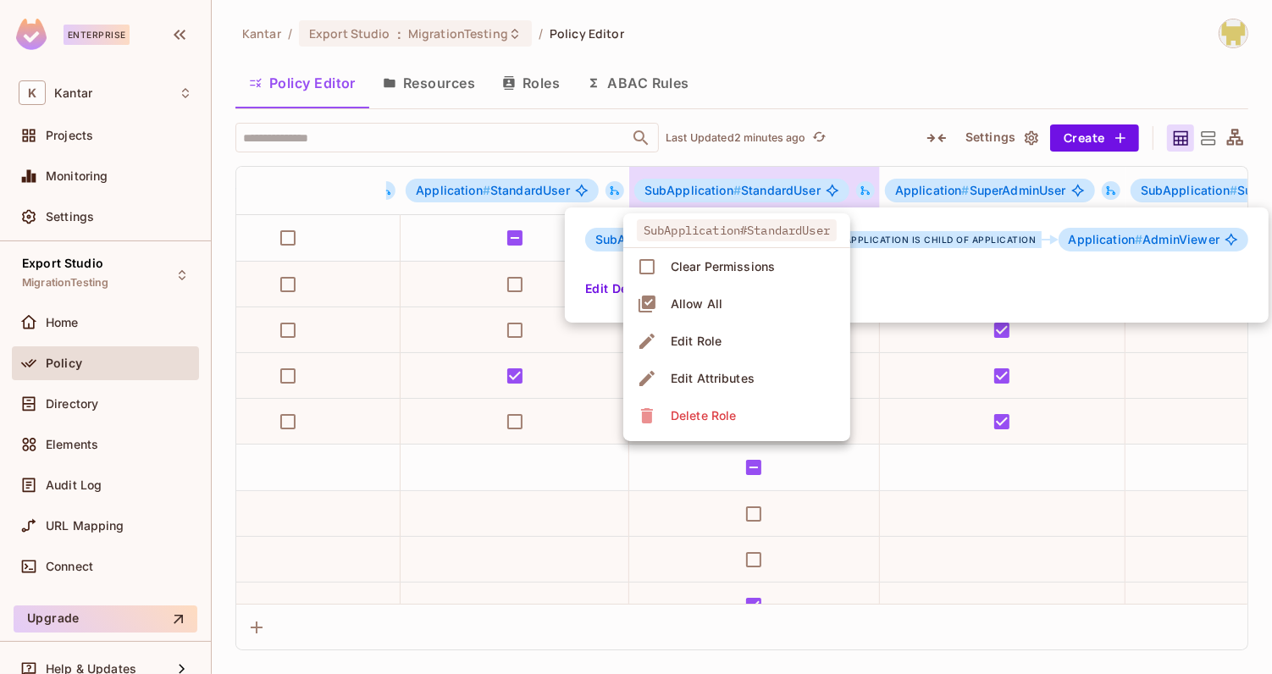
click at [480, 96] on div at bounding box center [636, 337] width 1272 height 674
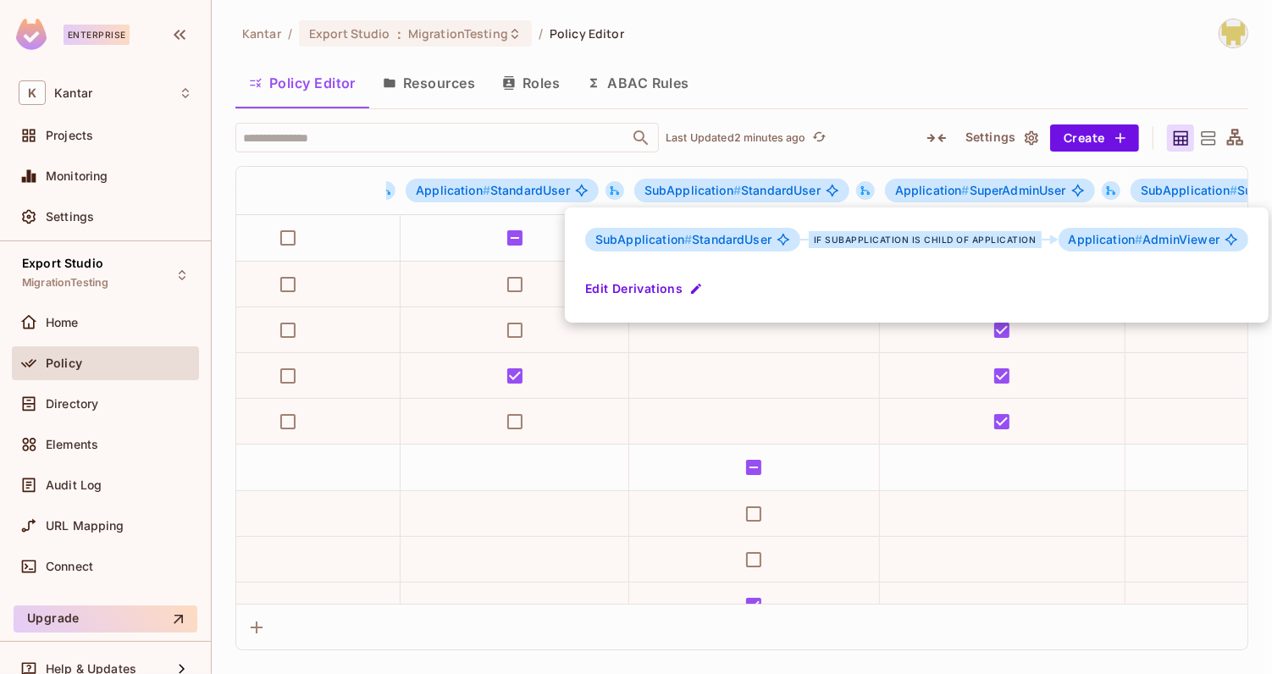
click at [519, 92] on div at bounding box center [636, 337] width 1272 height 674
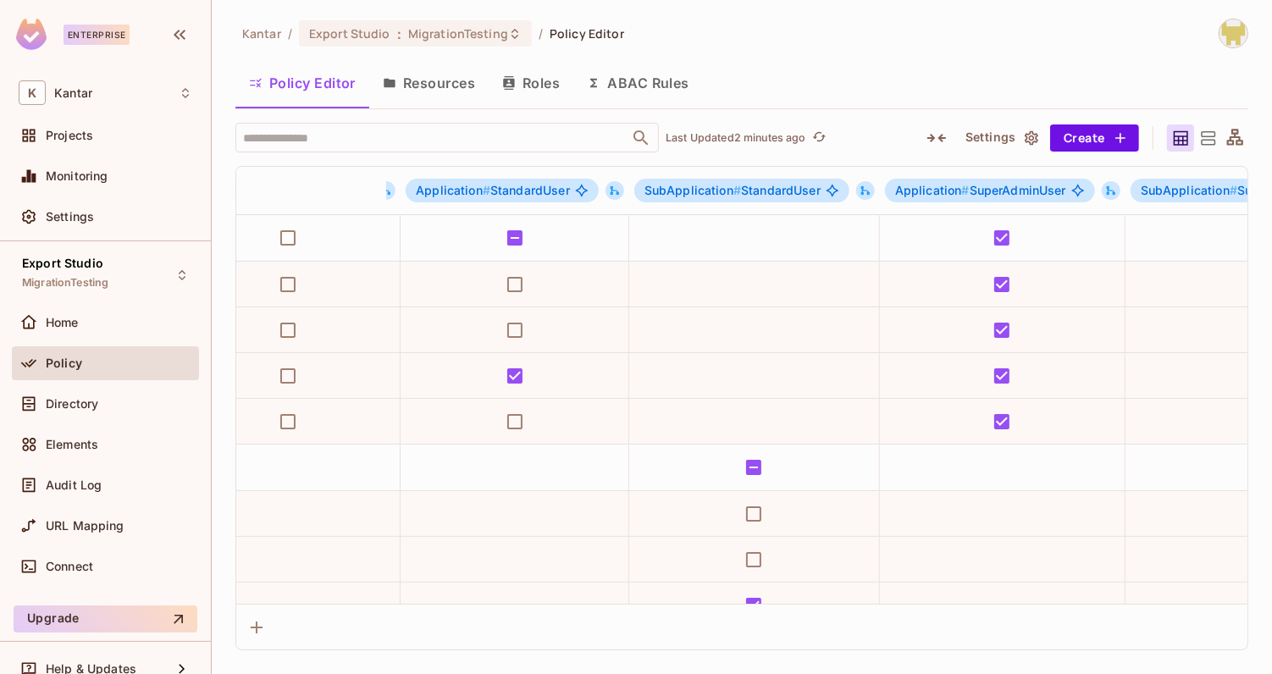
click at [527, 91] on button "Roles" at bounding box center [531, 83] width 85 height 42
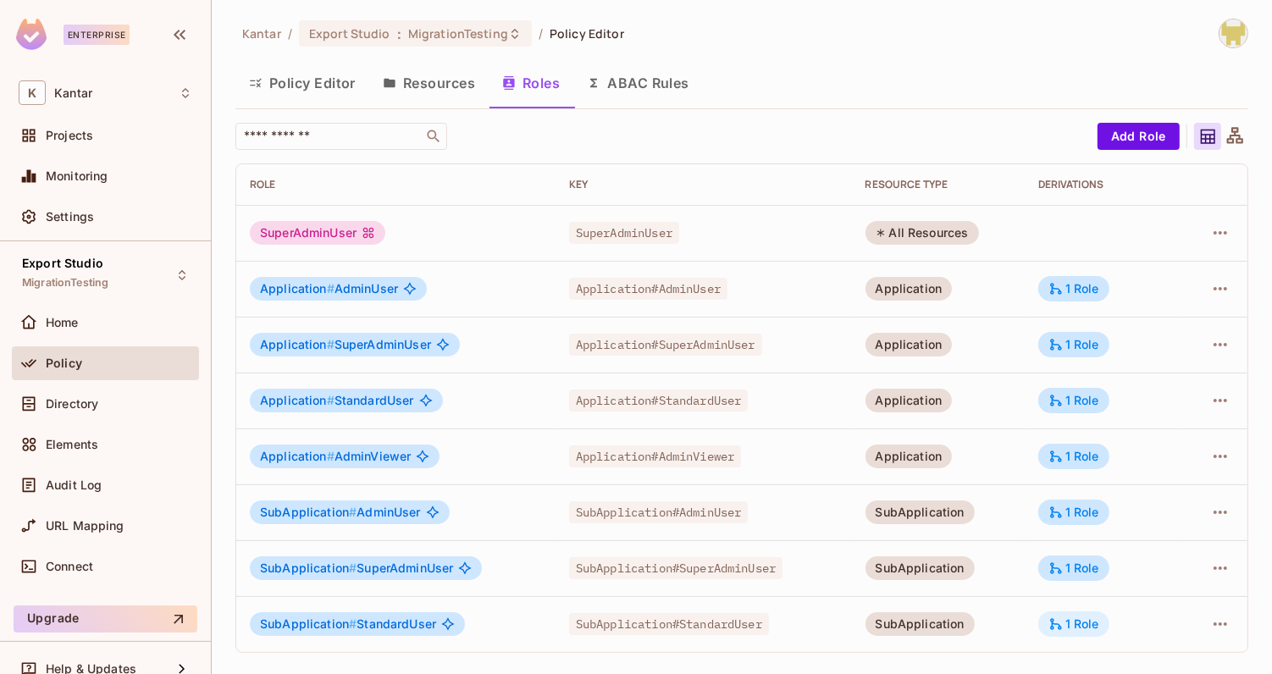
click at [1103, 629] on div "1 Role" at bounding box center [1074, 624] width 71 height 25
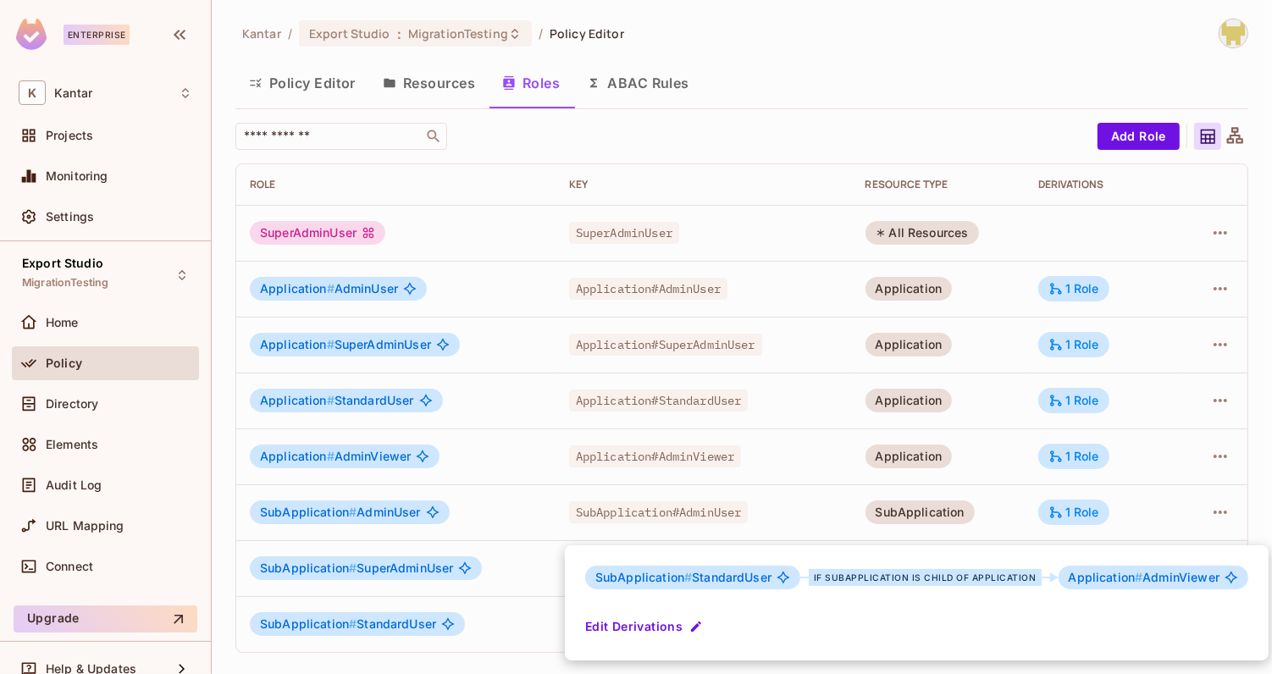
click at [674, 628] on button "Edit Derivations" at bounding box center [645, 626] width 121 height 27
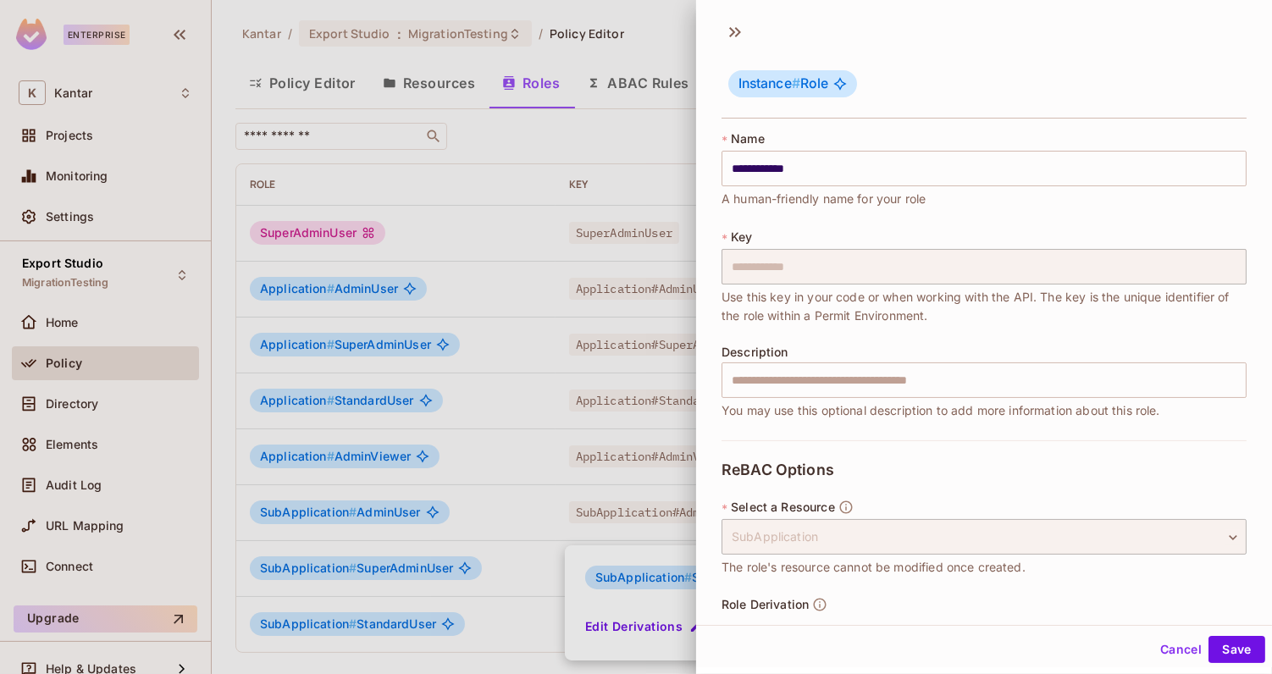
scroll to position [290, 0]
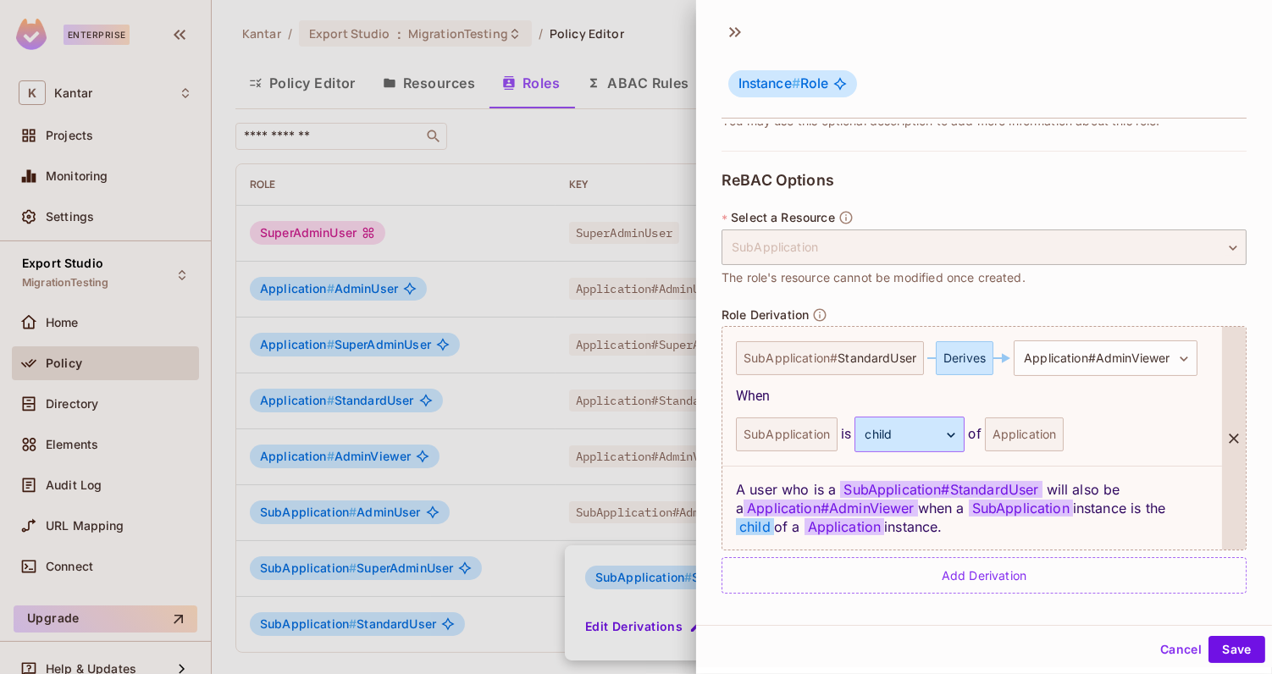
click at [933, 437] on body "Enterprise K Kantar Projects Monitoring Settings Export Studio MigrationTesting…" at bounding box center [636, 337] width 1272 height 674
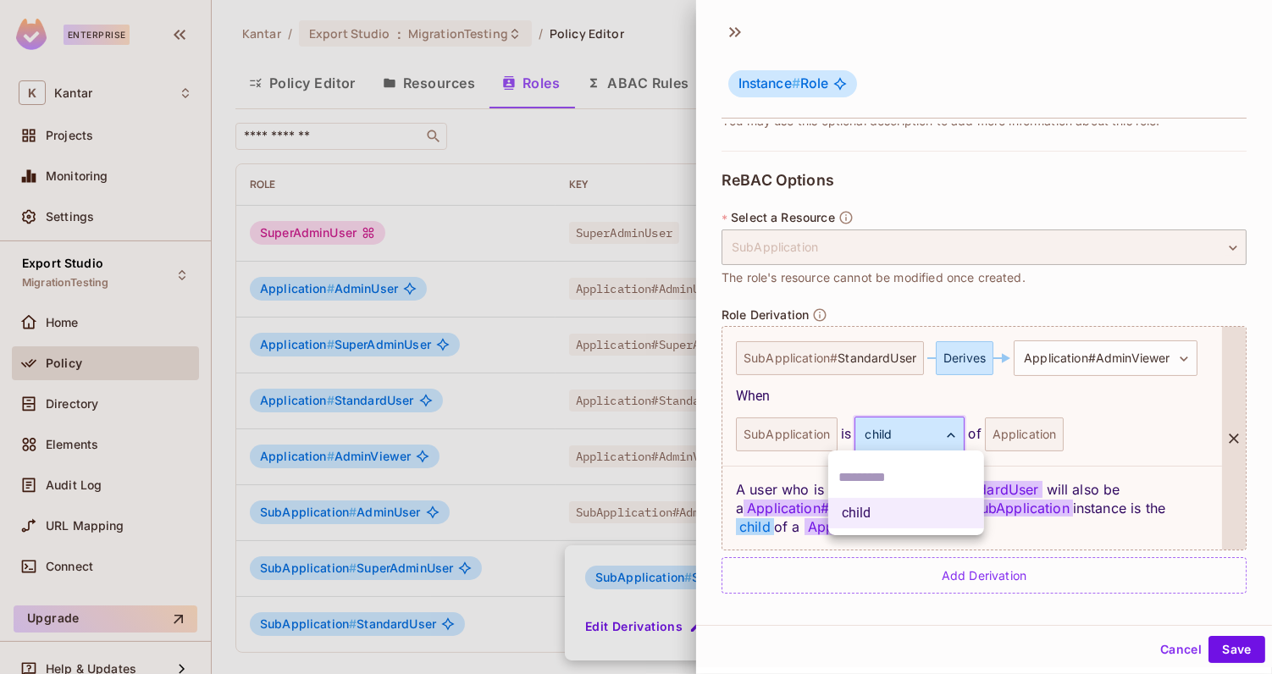
click at [869, 362] on div at bounding box center [636, 337] width 1272 height 674
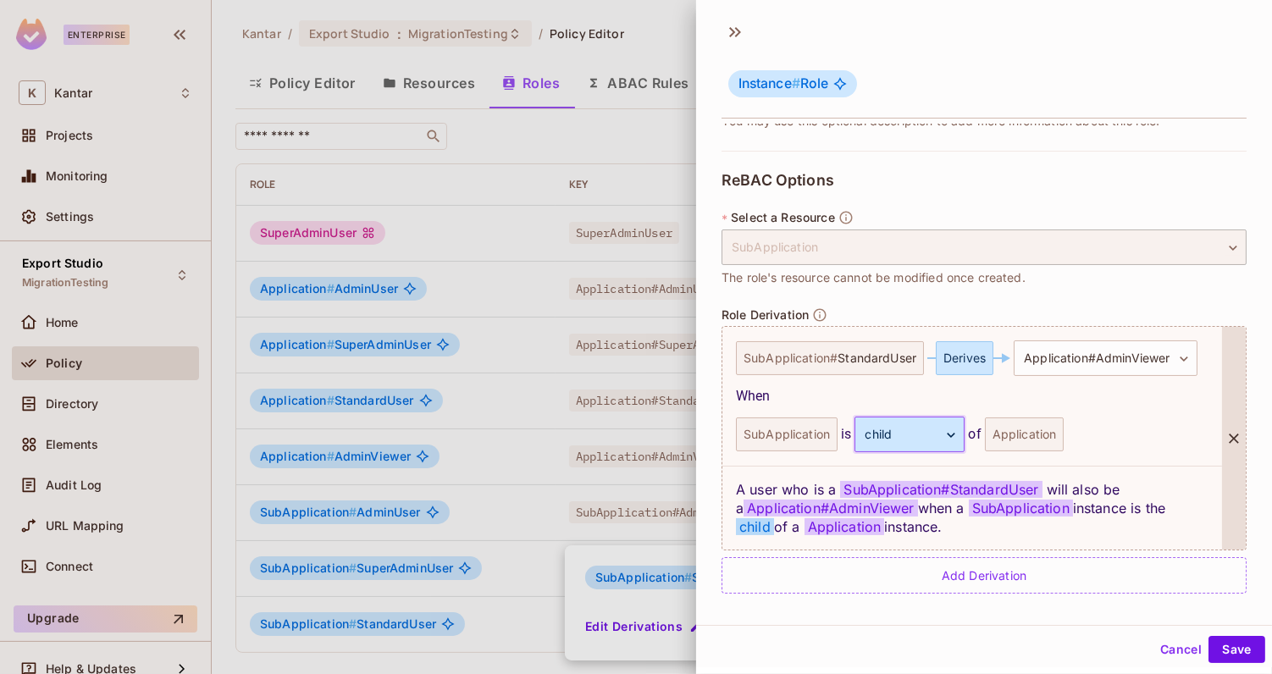
click at [1237, 434] on icon at bounding box center [1234, 439] width 10 height 10
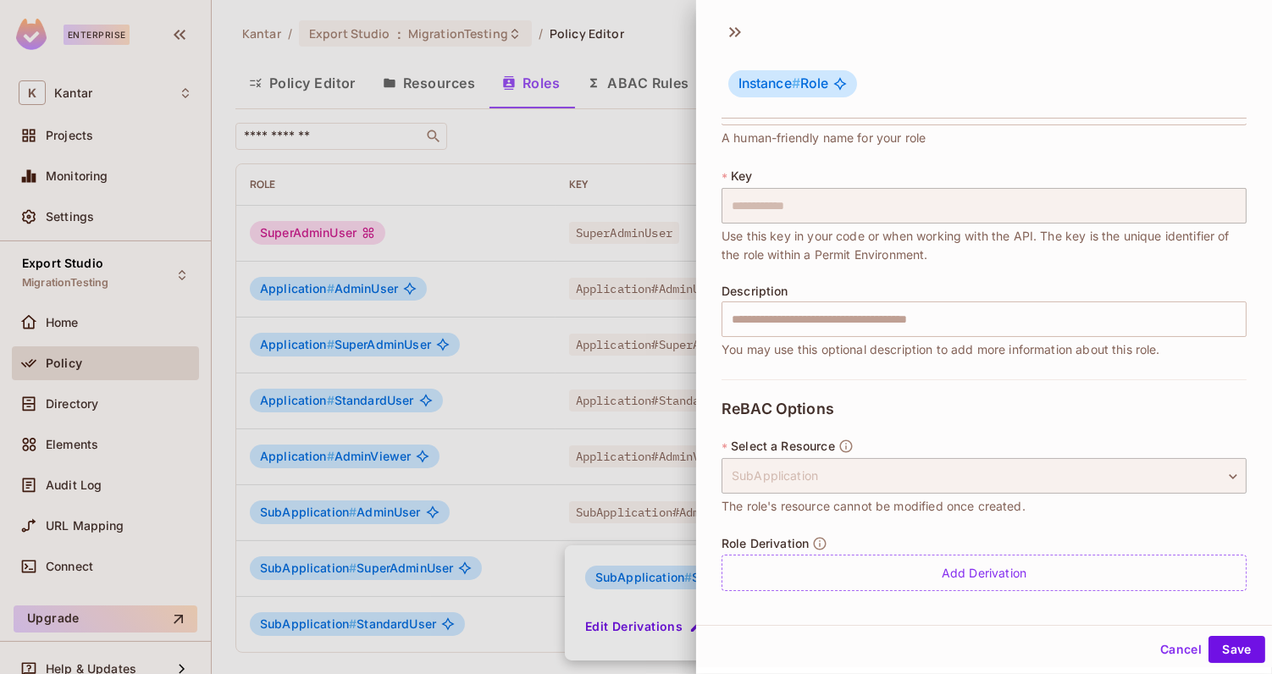
scroll to position [59, 0]
click at [1238, 641] on button "Save" at bounding box center [1237, 649] width 57 height 27
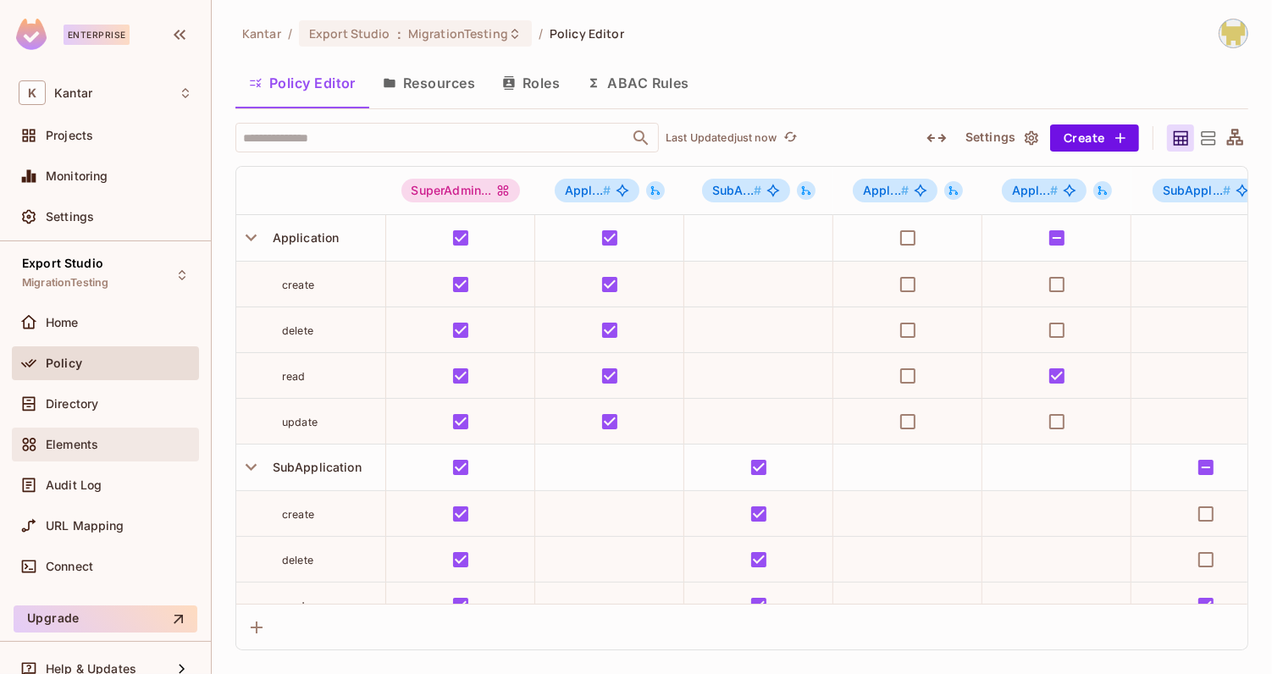
click at [119, 449] on div "Elements" at bounding box center [119, 445] width 147 height 14
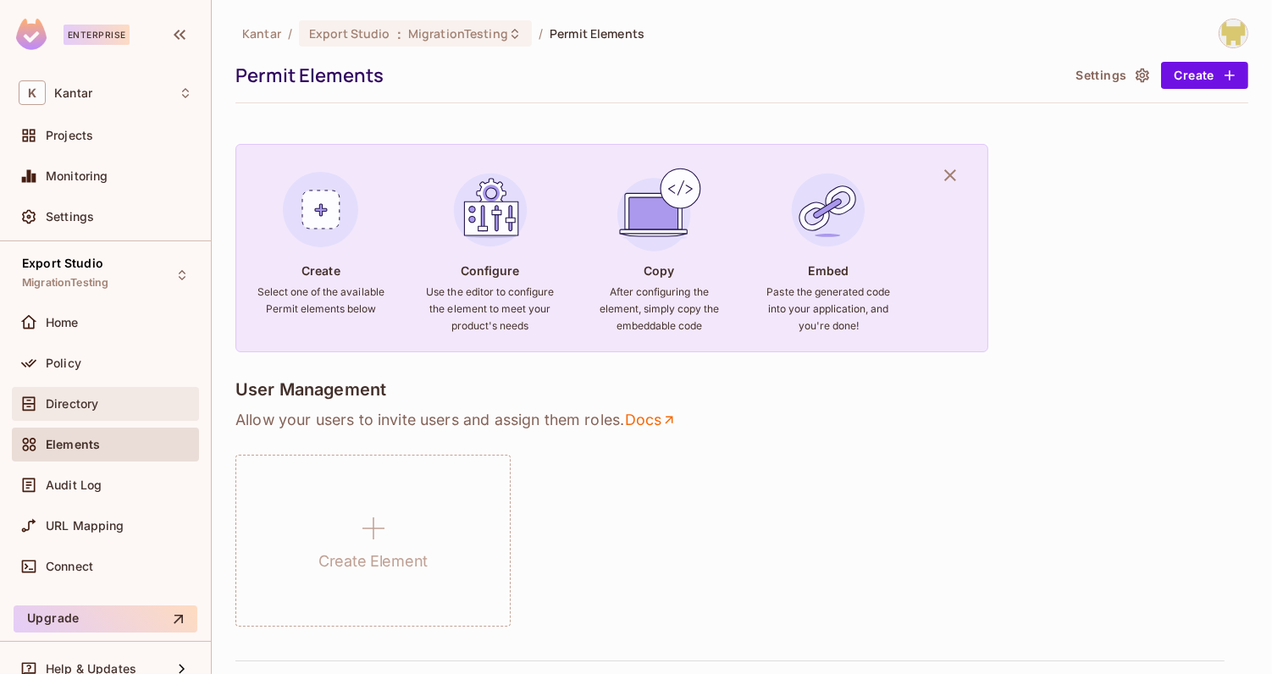
click at [110, 407] on div "Directory" at bounding box center [119, 404] width 147 height 14
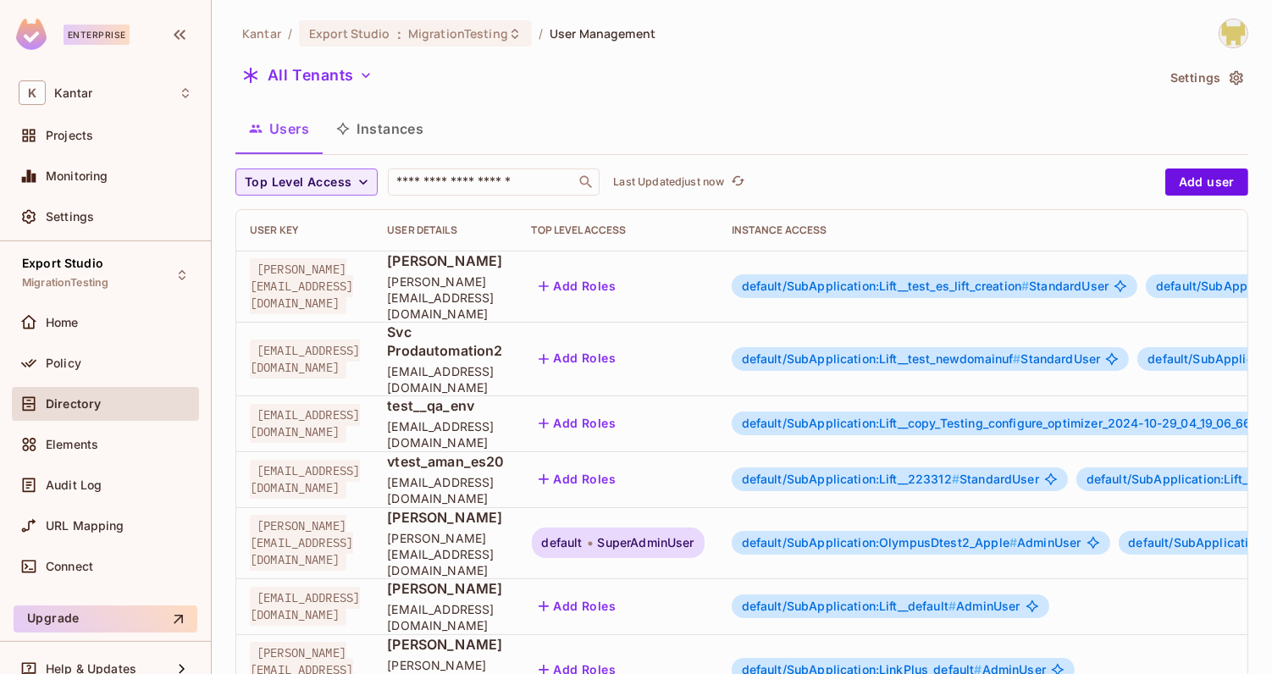
click at [217, 374] on div "Kantar / Export Studio : MigrationTesting / User Management All Tenants Setting…" at bounding box center [742, 337] width 1061 height 674
click at [224, 363] on div "Kantar / Export Studio : MigrationTesting / User Management All Tenants Setting…" at bounding box center [742, 337] width 1061 height 674
click at [230, 407] on div "Kantar / Export Studio : MigrationTesting / User Management All Tenants Setting…" at bounding box center [742, 337] width 1061 height 674
click at [383, 124] on button "Instances" at bounding box center [380, 129] width 114 height 42
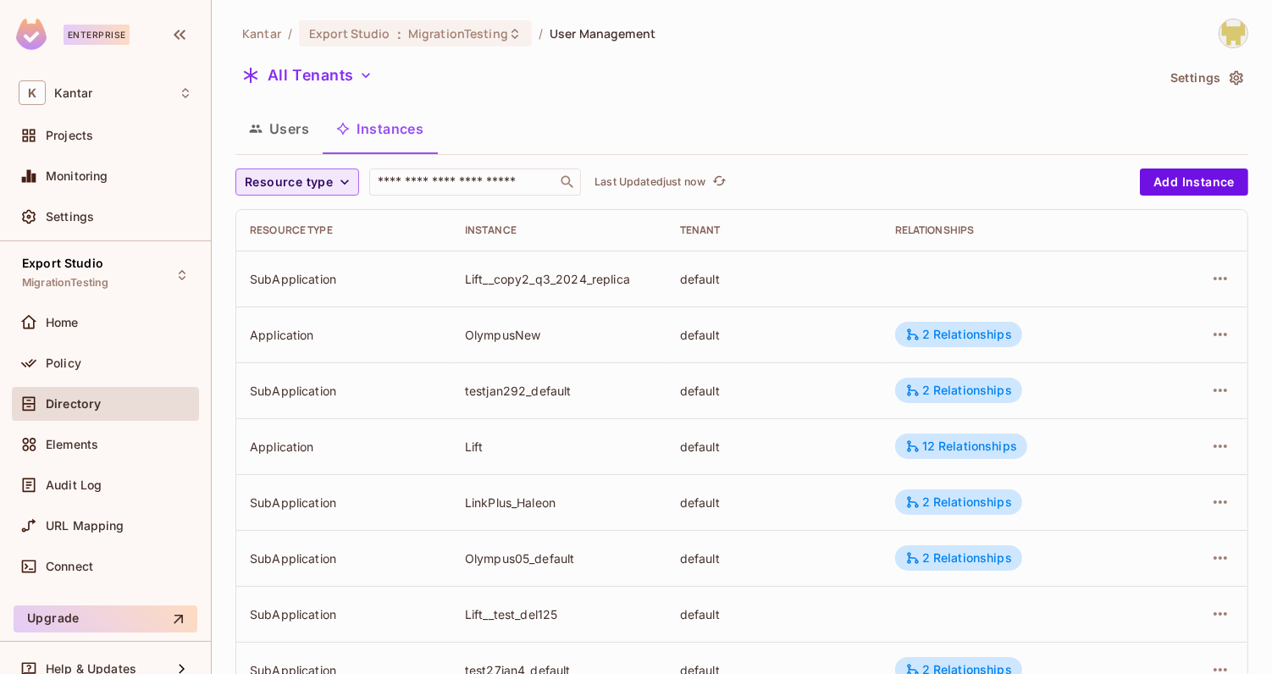
click at [333, 177] on button "Resource type" at bounding box center [298, 182] width 124 height 27
click at [313, 229] on li "Application" at bounding box center [293, 220] width 114 height 36
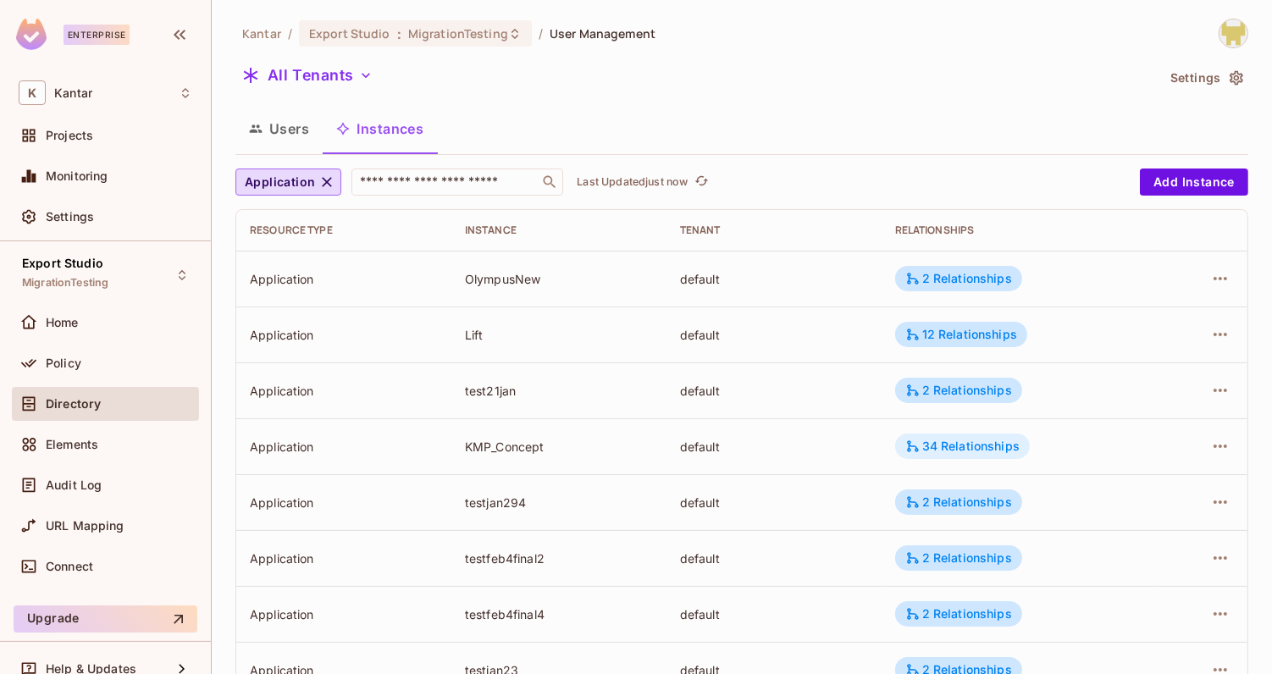
click at [925, 442] on div "34 Relationships" at bounding box center [963, 446] width 114 height 15
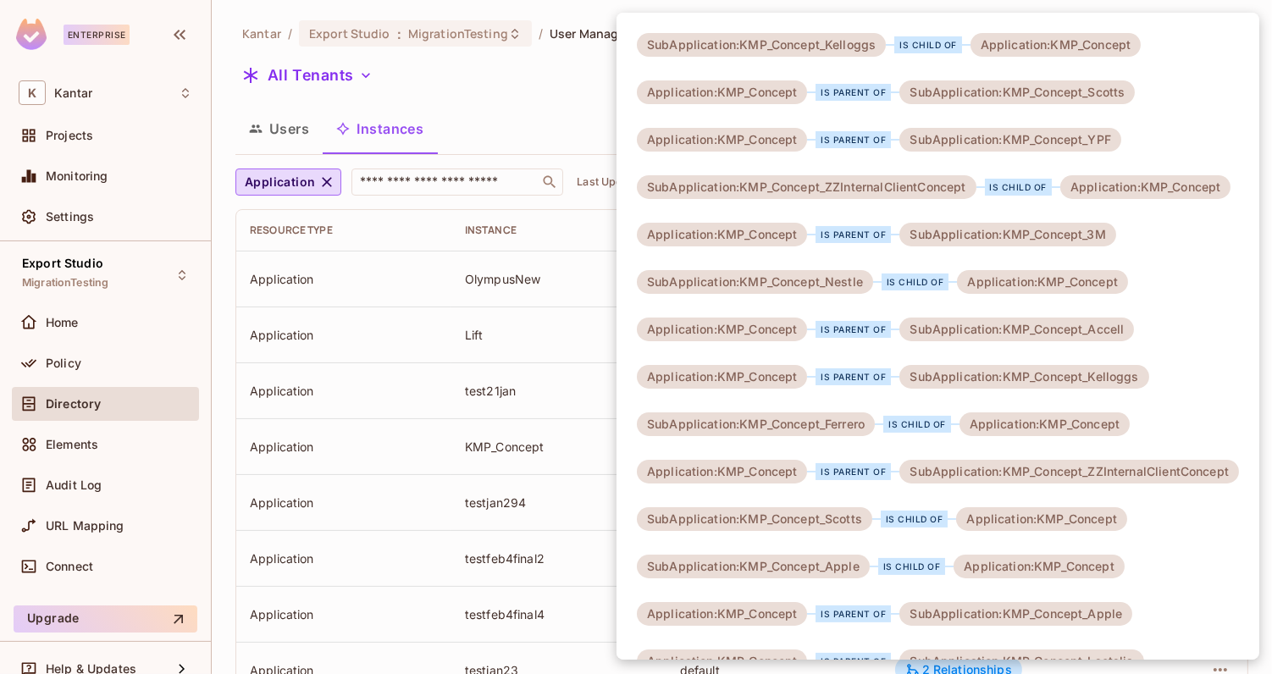
click at [521, 99] on div at bounding box center [636, 337] width 1272 height 674
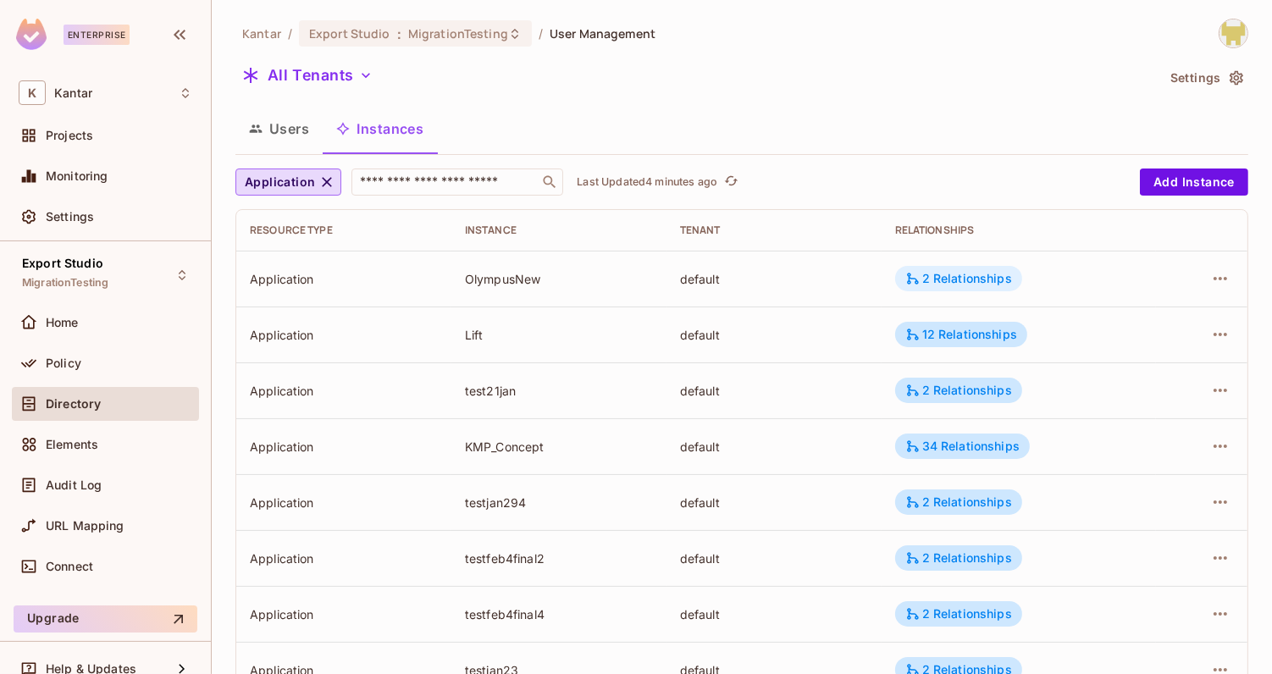
click at [971, 277] on div "2 Relationships" at bounding box center [959, 278] width 107 height 15
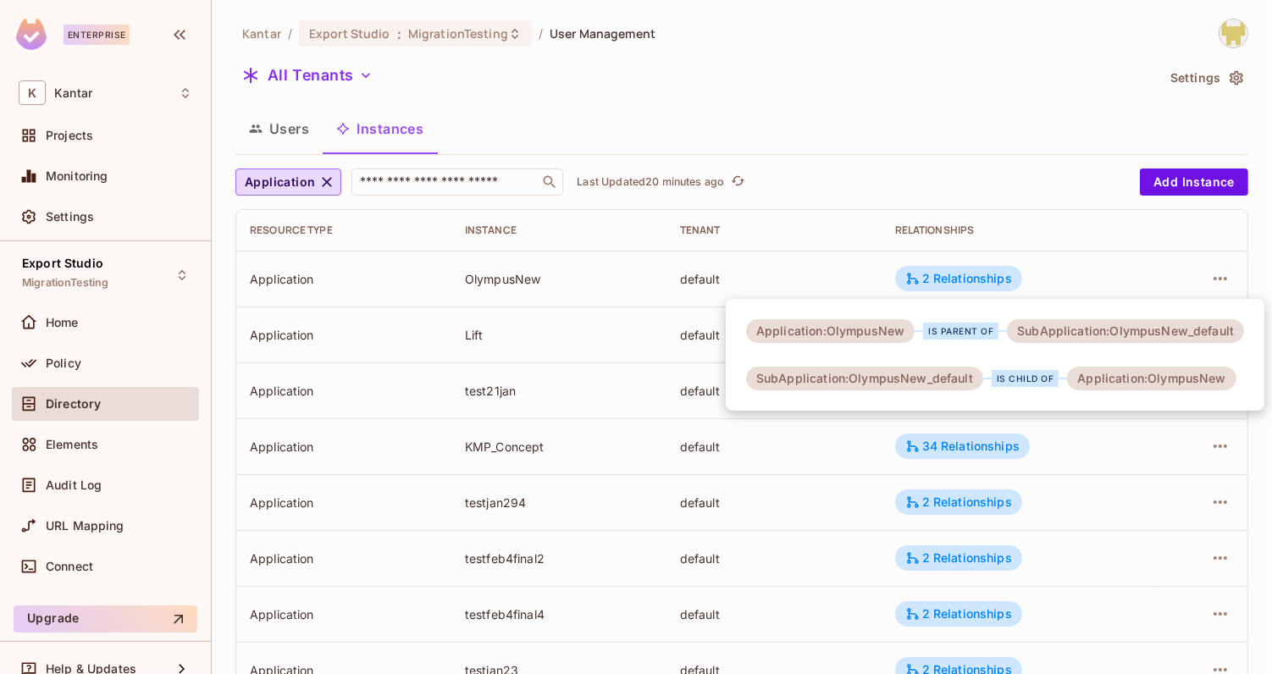
click at [502, 133] on div at bounding box center [636, 337] width 1272 height 674
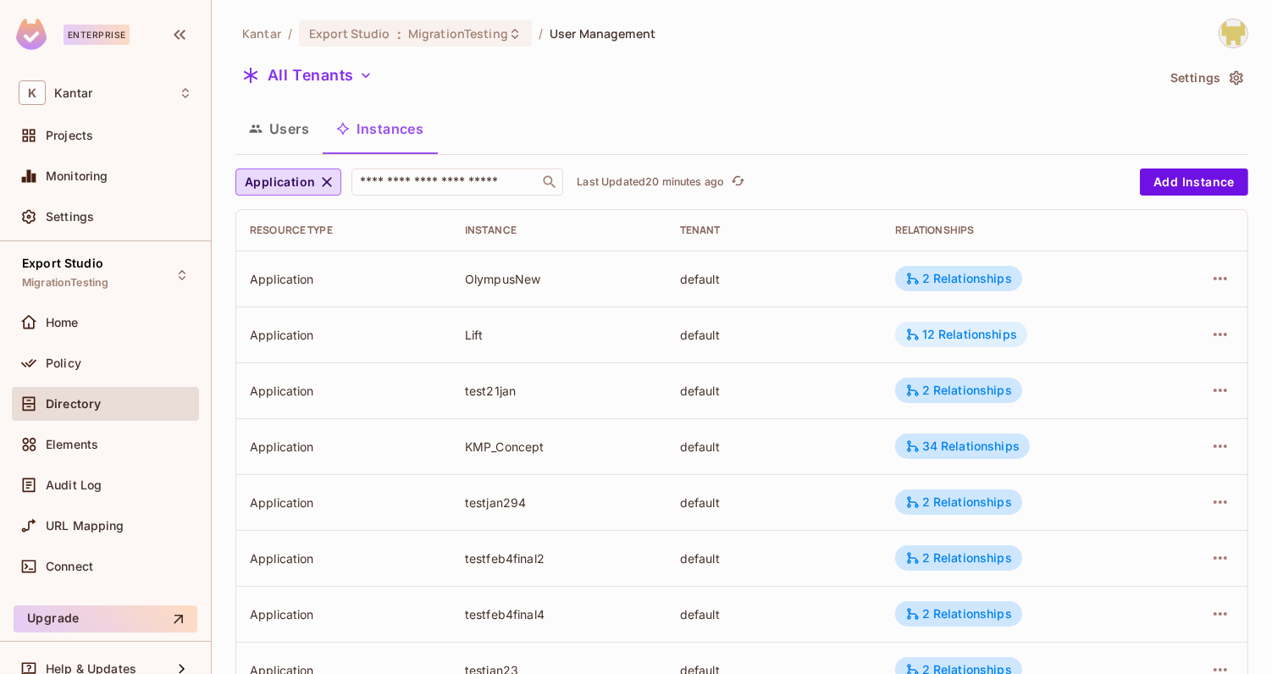
click at [946, 335] on div "12 Relationships" at bounding box center [962, 334] width 112 height 15
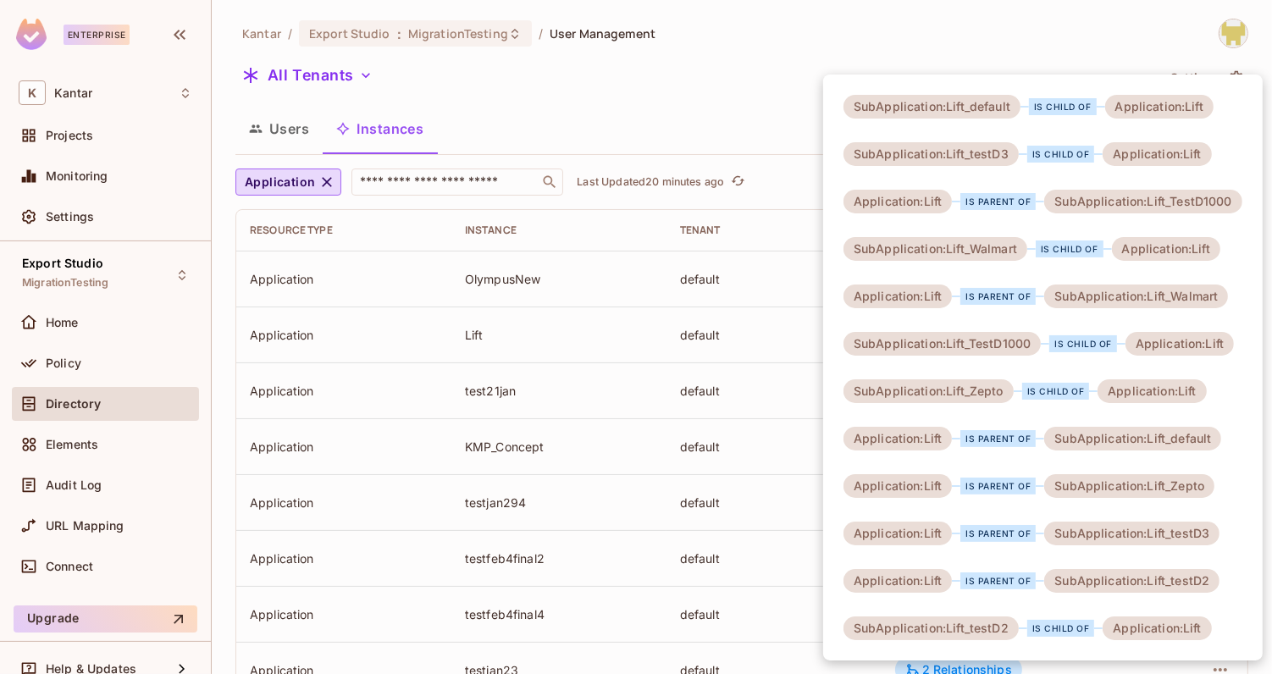
click at [730, 67] on div at bounding box center [636, 337] width 1272 height 674
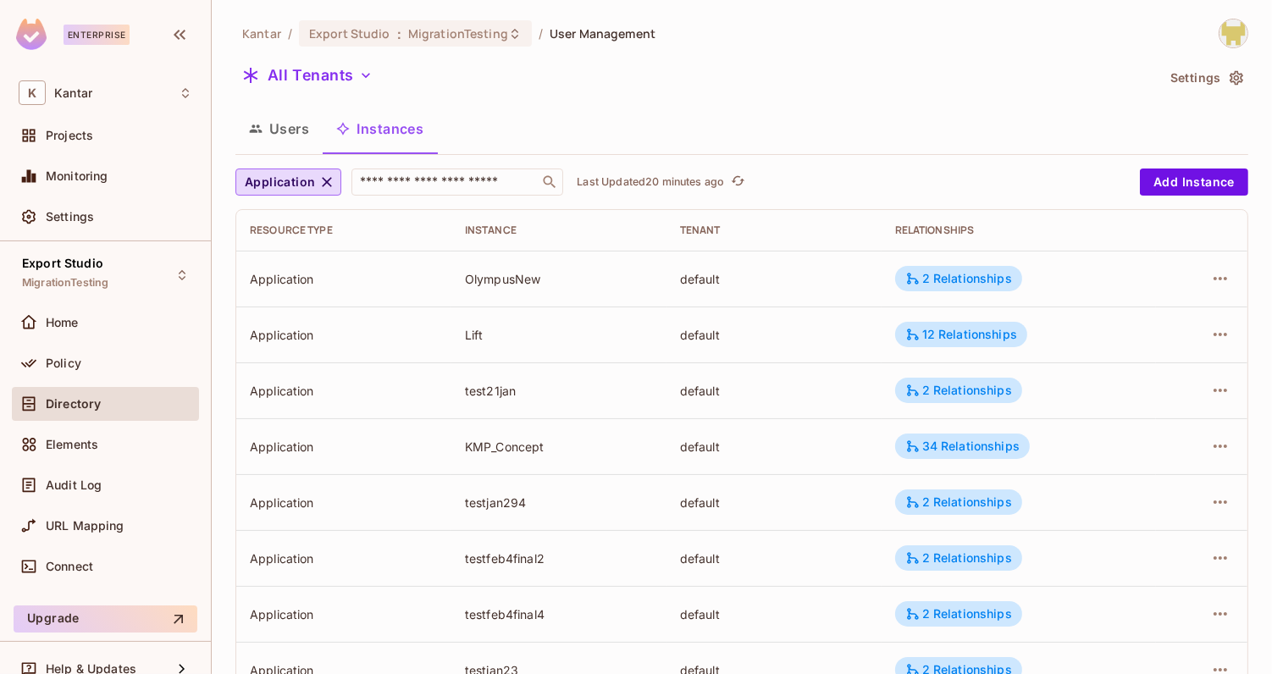
click at [279, 140] on button "Users" at bounding box center [279, 129] width 87 height 42
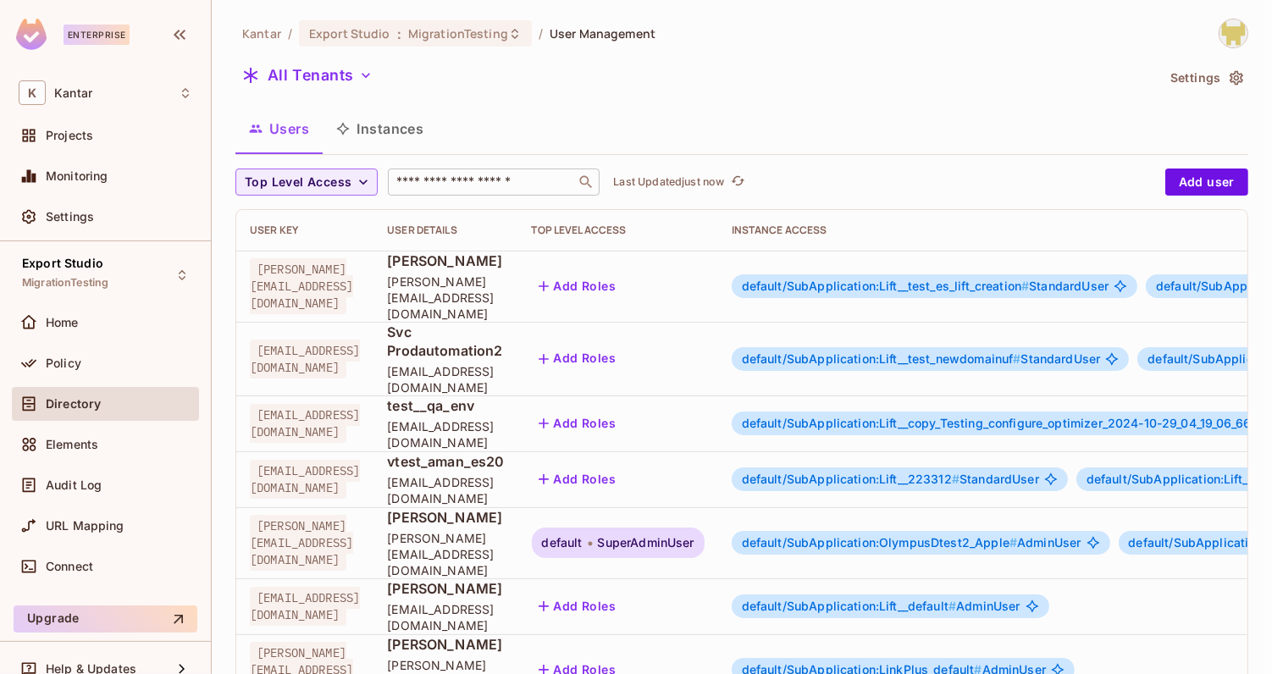
click at [444, 180] on input "text" at bounding box center [482, 182] width 178 height 17
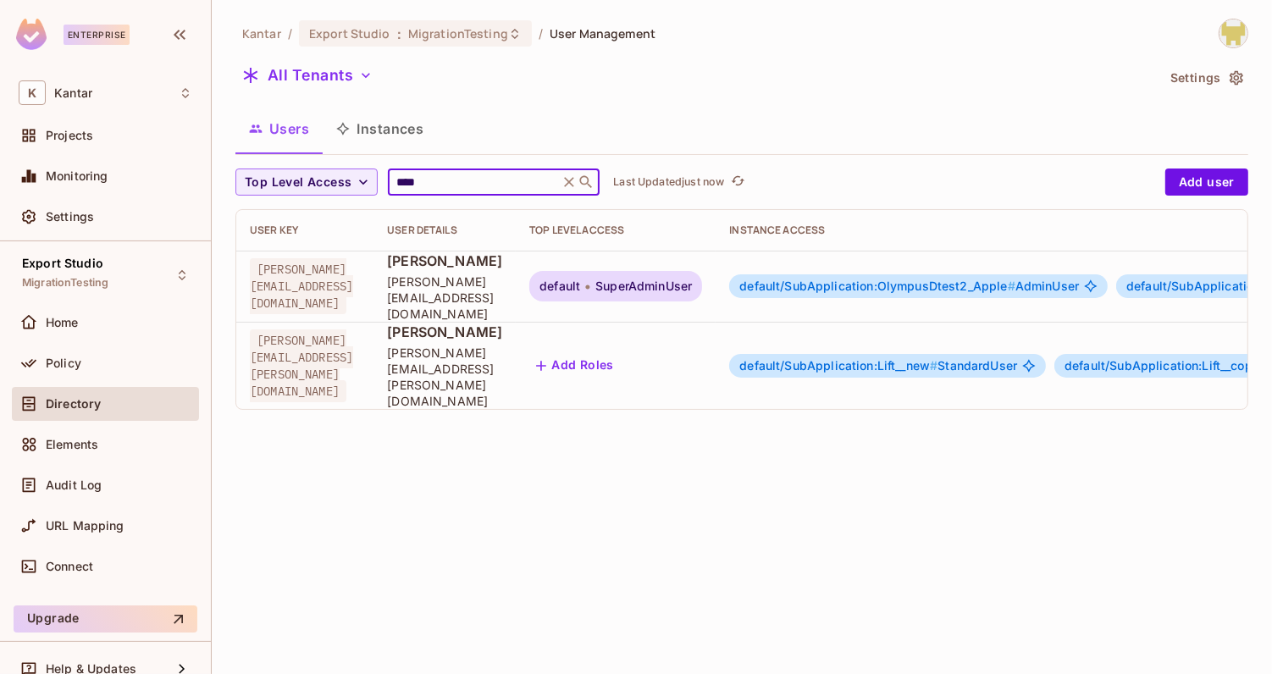
type input "****"
click at [777, 91] on div "All Tenants" at bounding box center [696, 78] width 920 height 32
click at [920, 279] on span "default/SubApplication:OlympusDtest2_Apple #" at bounding box center [877, 286] width 275 height 14
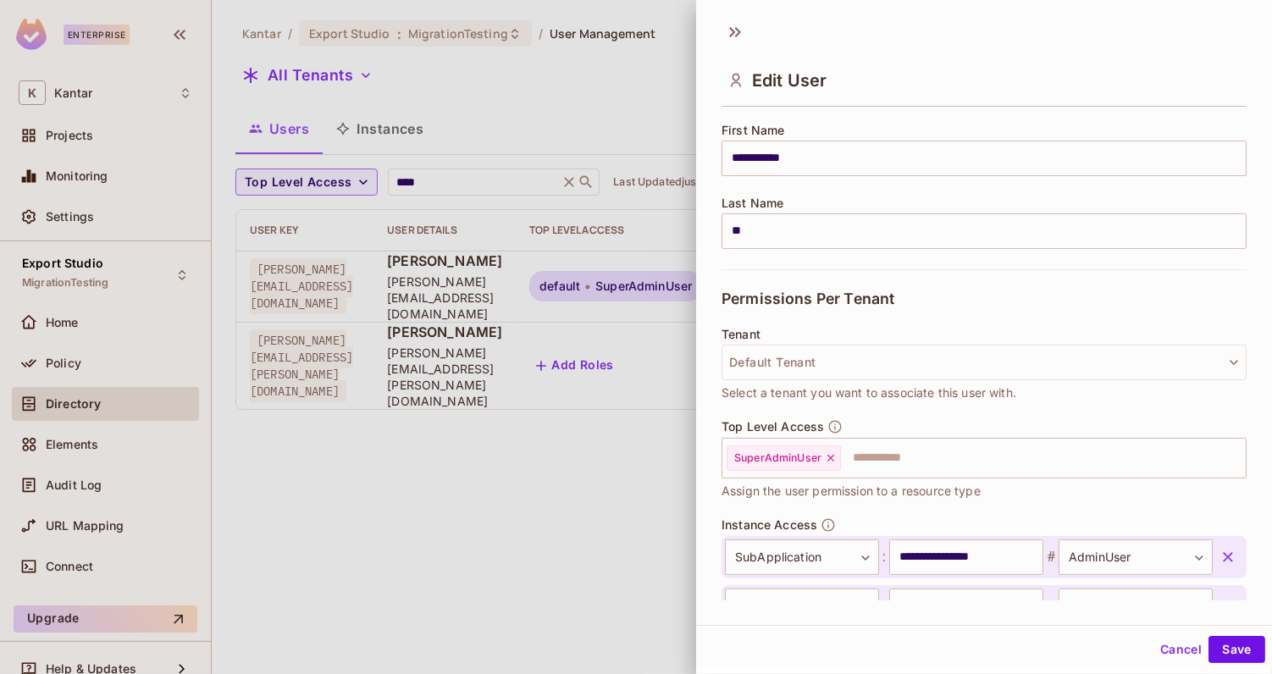
scroll to position [470, 0]
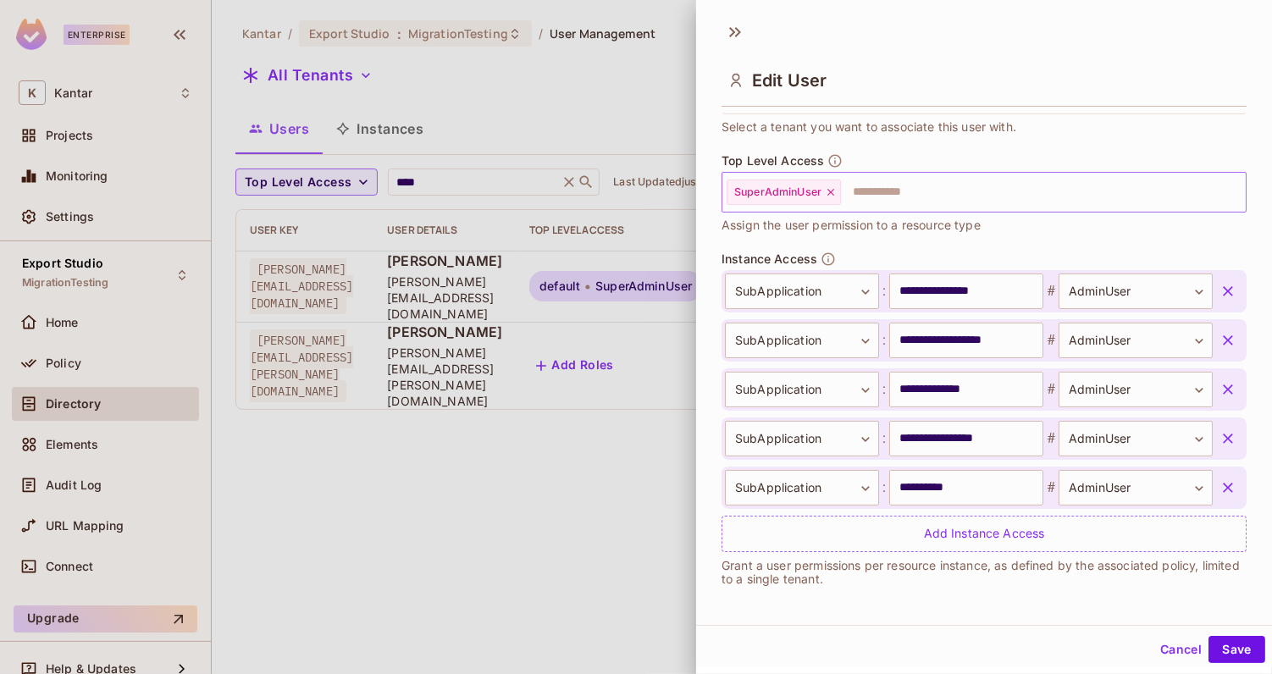
click at [830, 188] on icon at bounding box center [831, 192] width 12 height 12
click at [1112, 479] on body "**********" at bounding box center [636, 337] width 1272 height 674
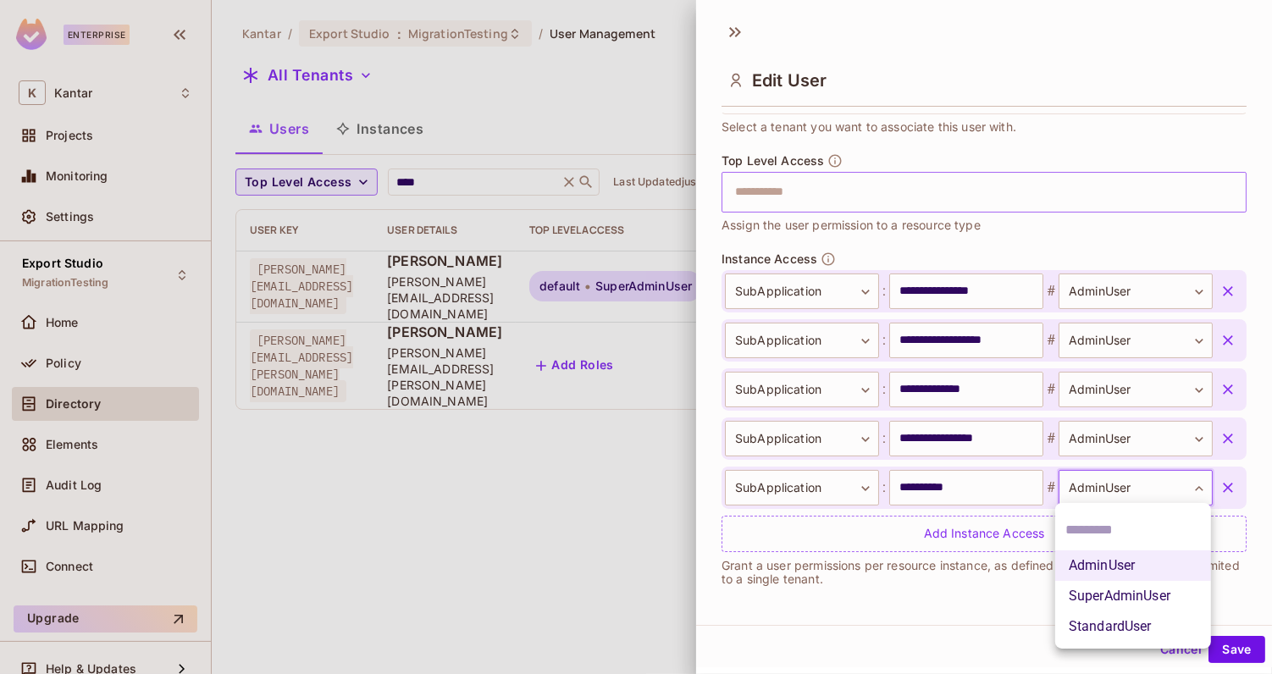
click at [1081, 630] on li "StandardUser" at bounding box center [1134, 627] width 156 height 30
type input "**********"
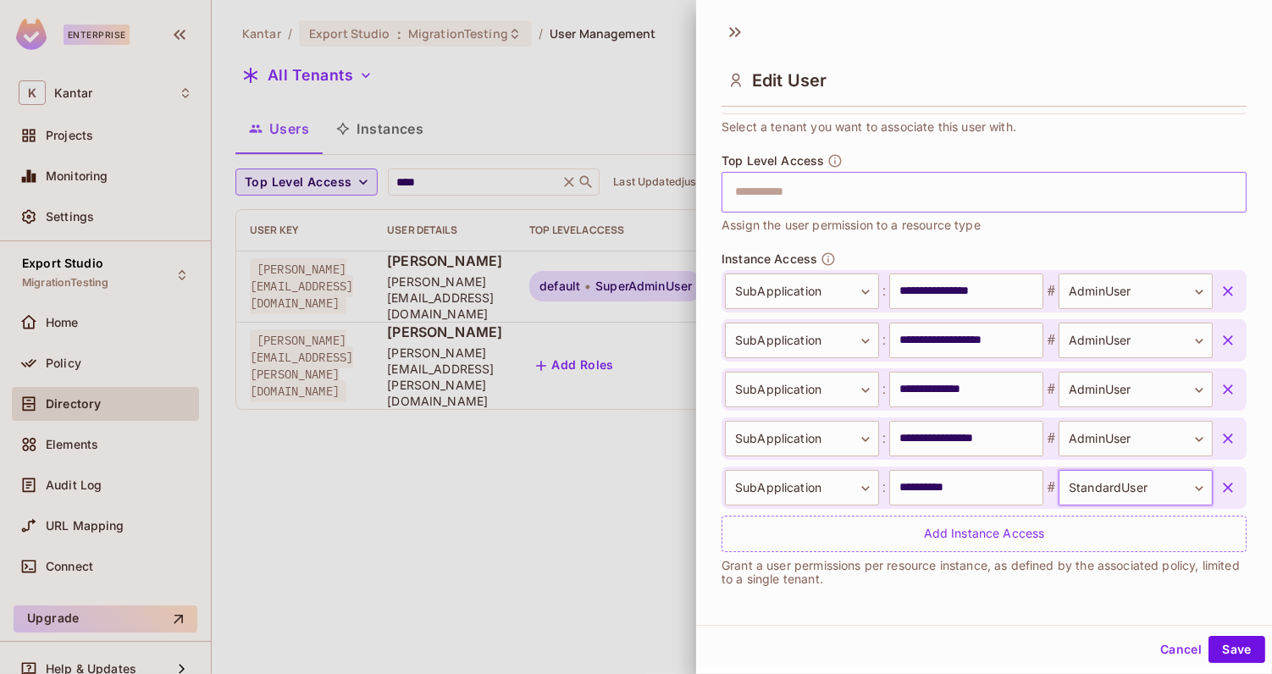
click at [1128, 473] on body "**********" at bounding box center [636, 337] width 1272 height 674
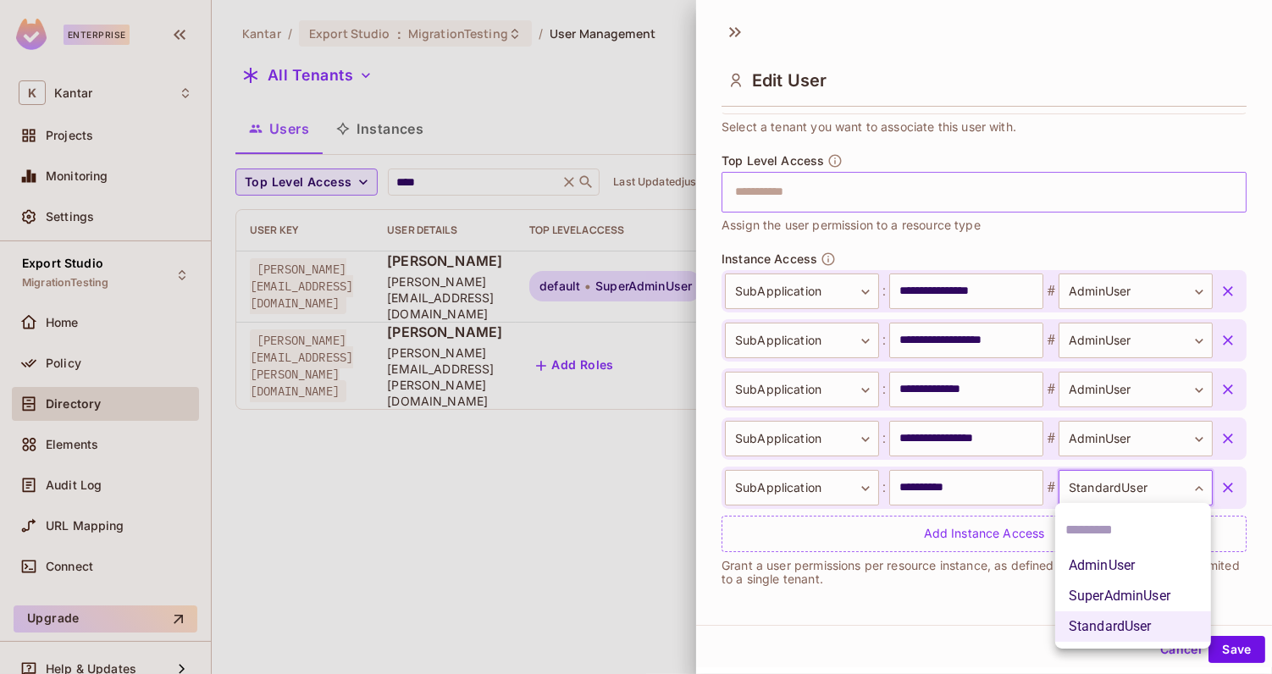
click at [1128, 474] on div at bounding box center [636, 337] width 1272 height 674
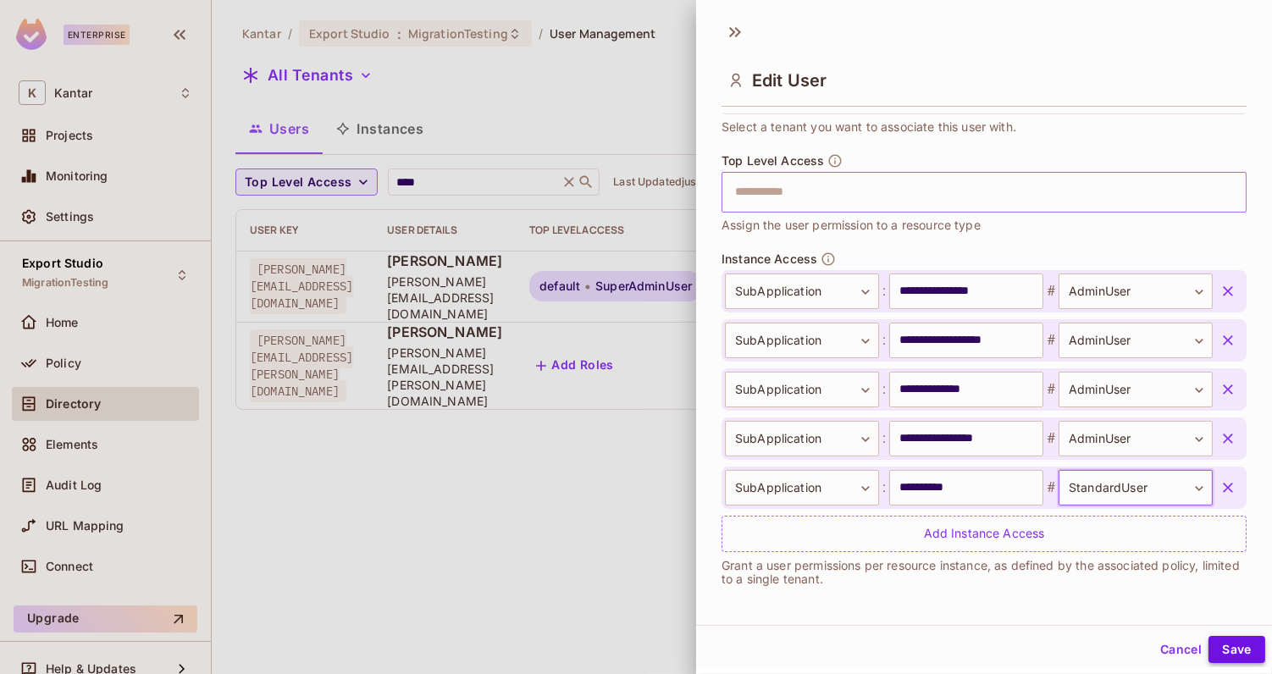
click at [1233, 637] on button "Save" at bounding box center [1237, 649] width 57 height 27
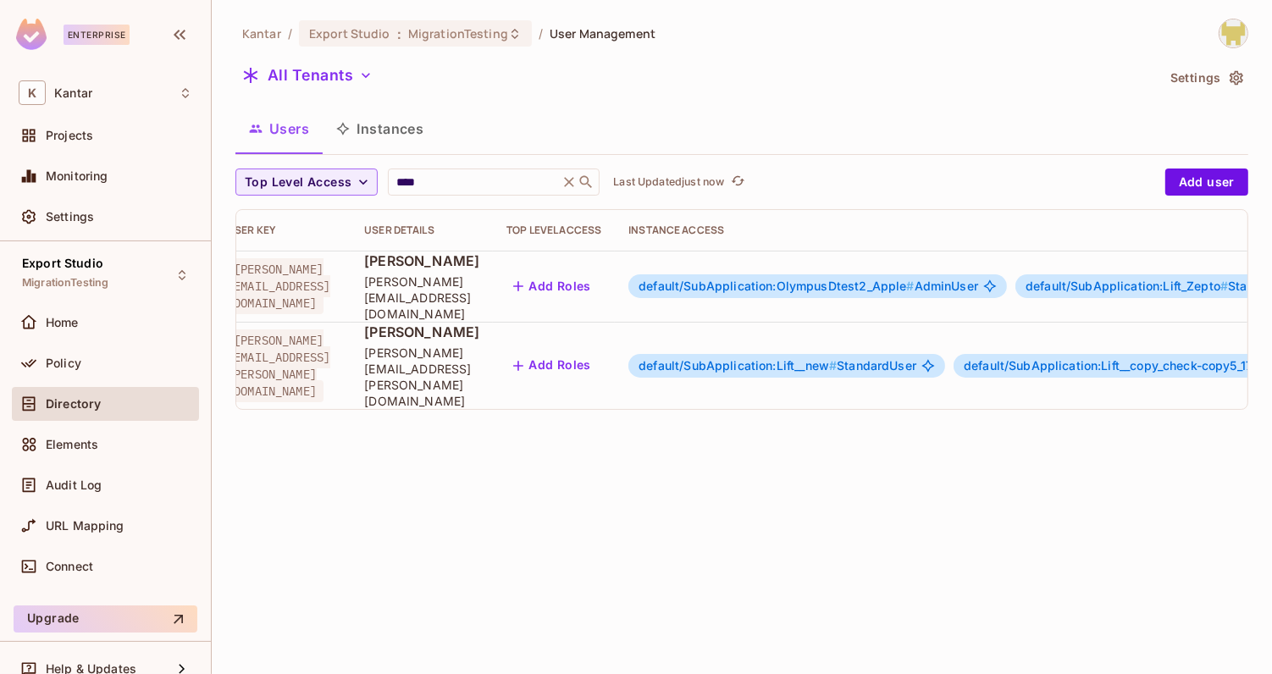
scroll to position [0, 206]
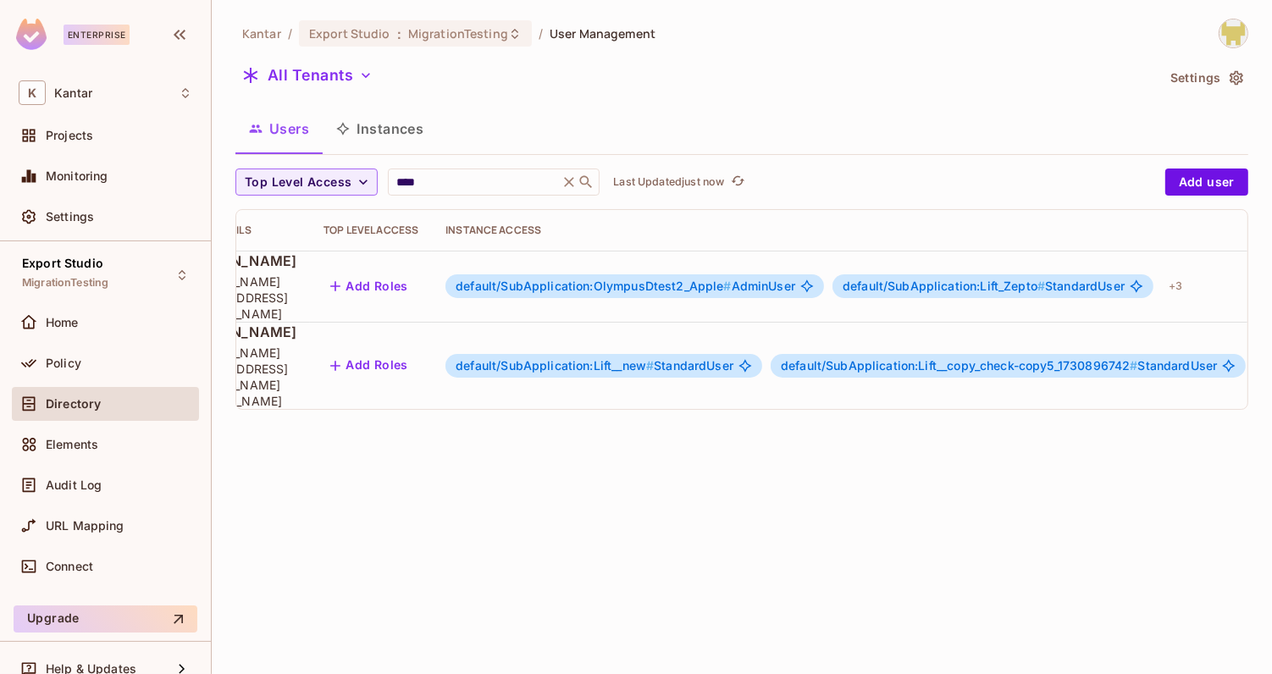
click at [718, 274] on div "default/SubApplication:OlympusDtest2_Apple # AdminUser" at bounding box center [635, 286] width 379 height 24
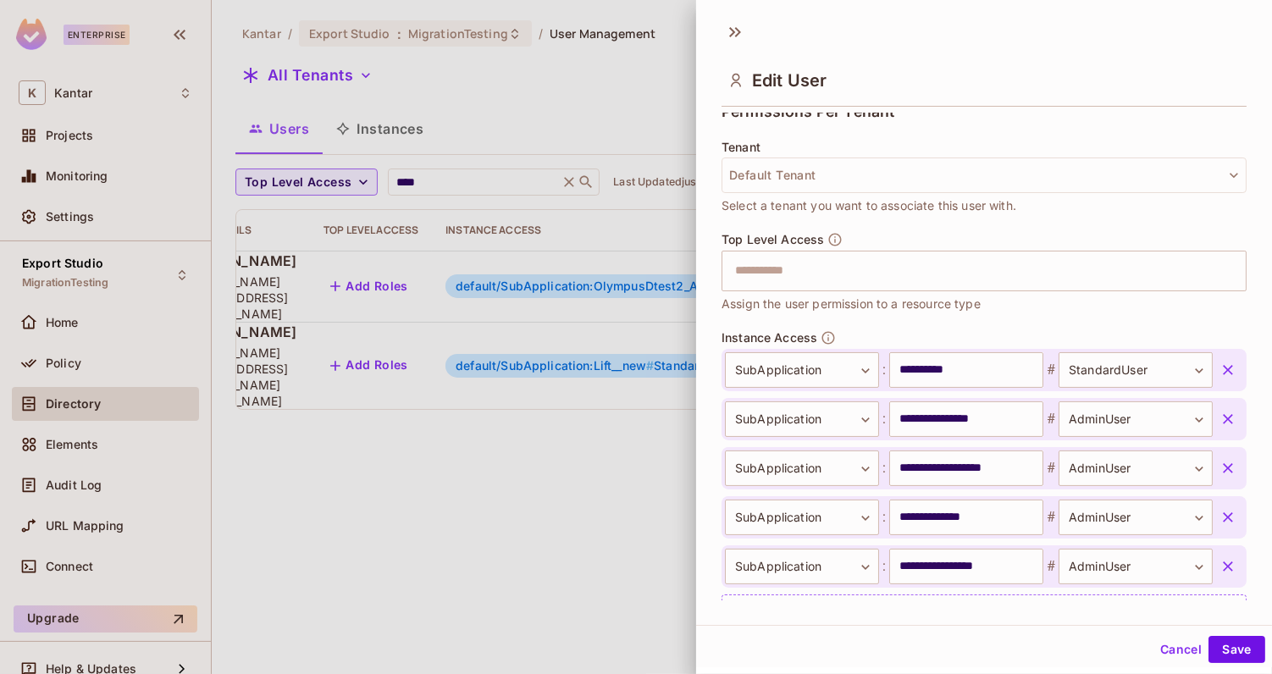
scroll to position [470, 0]
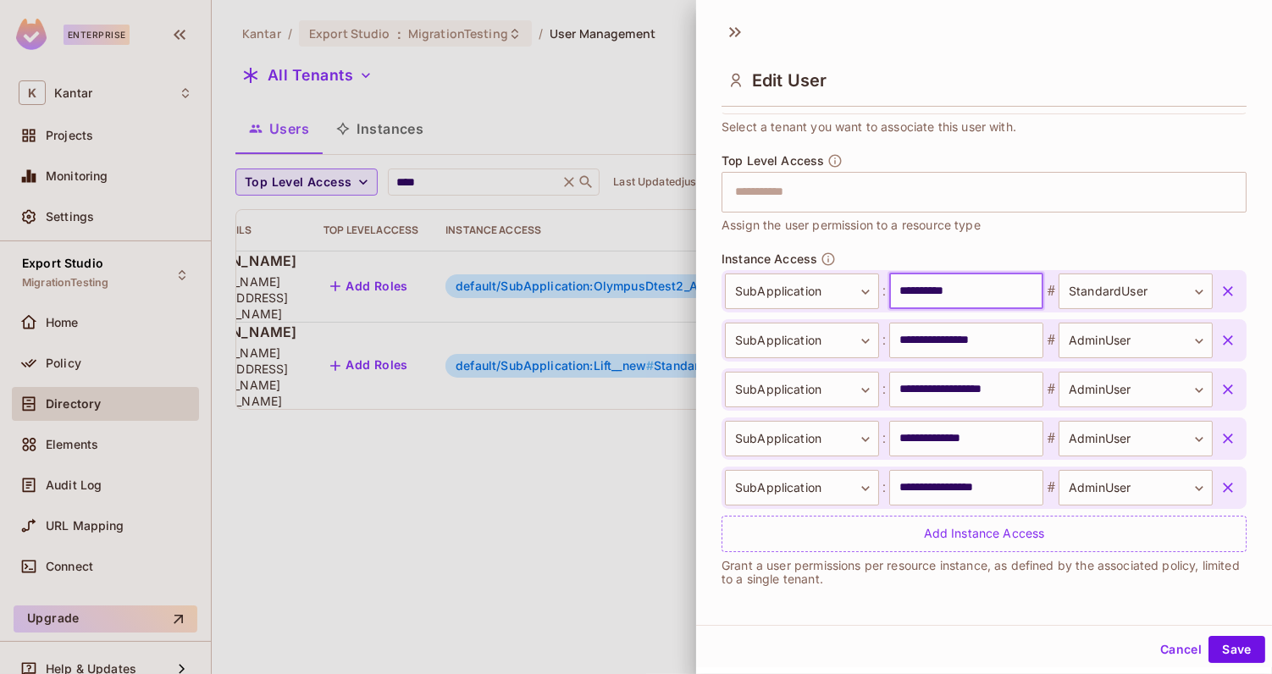
click at [926, 291] on input "**********" at bounding box center [967, 292] width 154 height 36
